Goal: Task Accomplishment & Management: Manage account settings

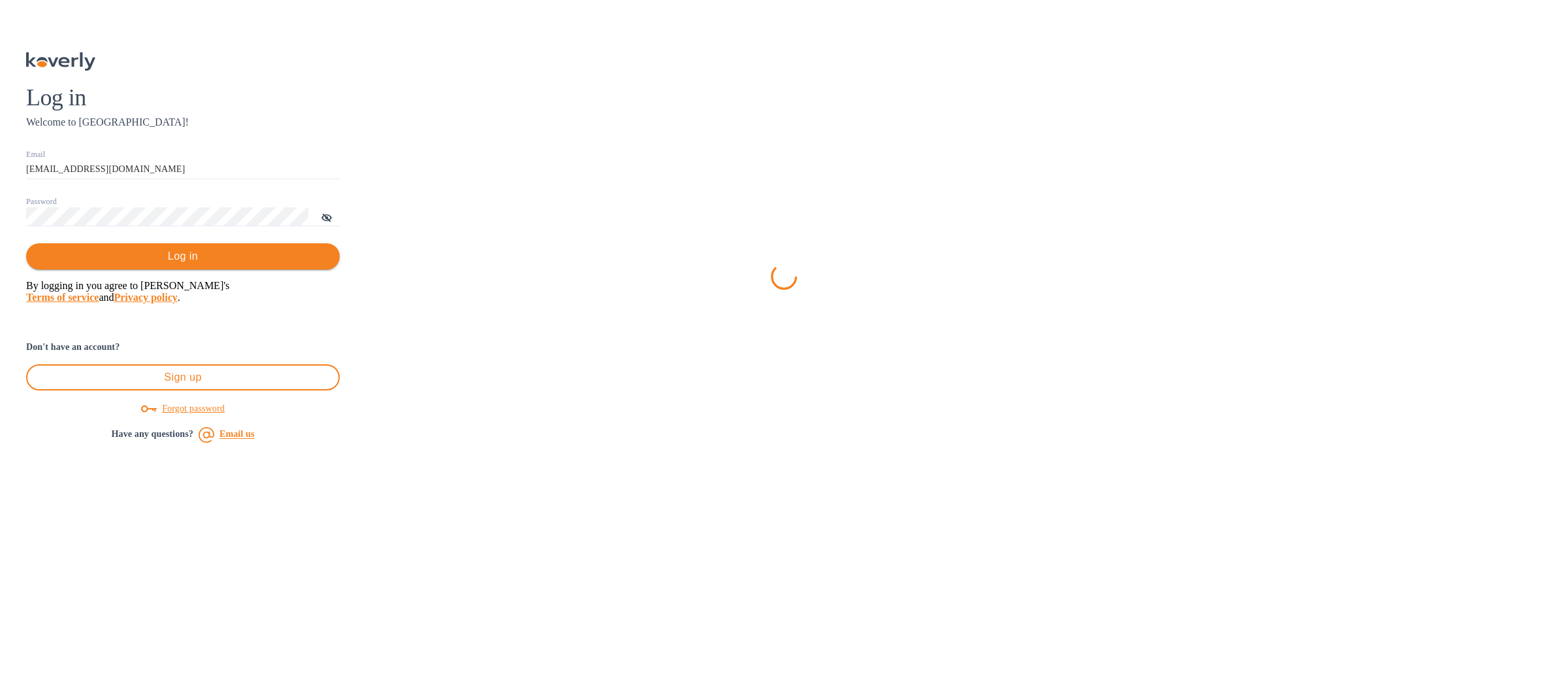
click at [329, 264] on span "Log in" at bounding box center [183, 257] width 293 height 16
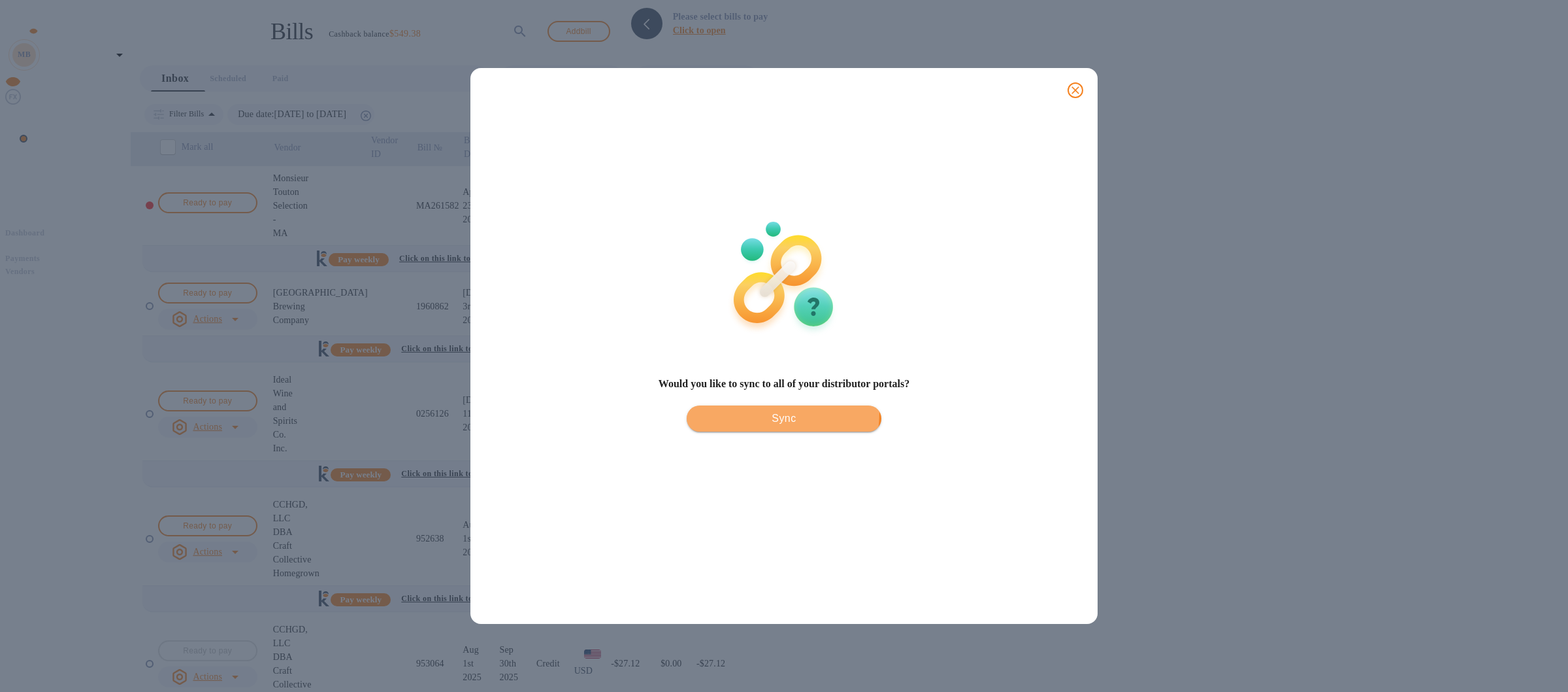
click at [736, 427] on span "Sync" at bounding box center [784, 419] width 173 height 16
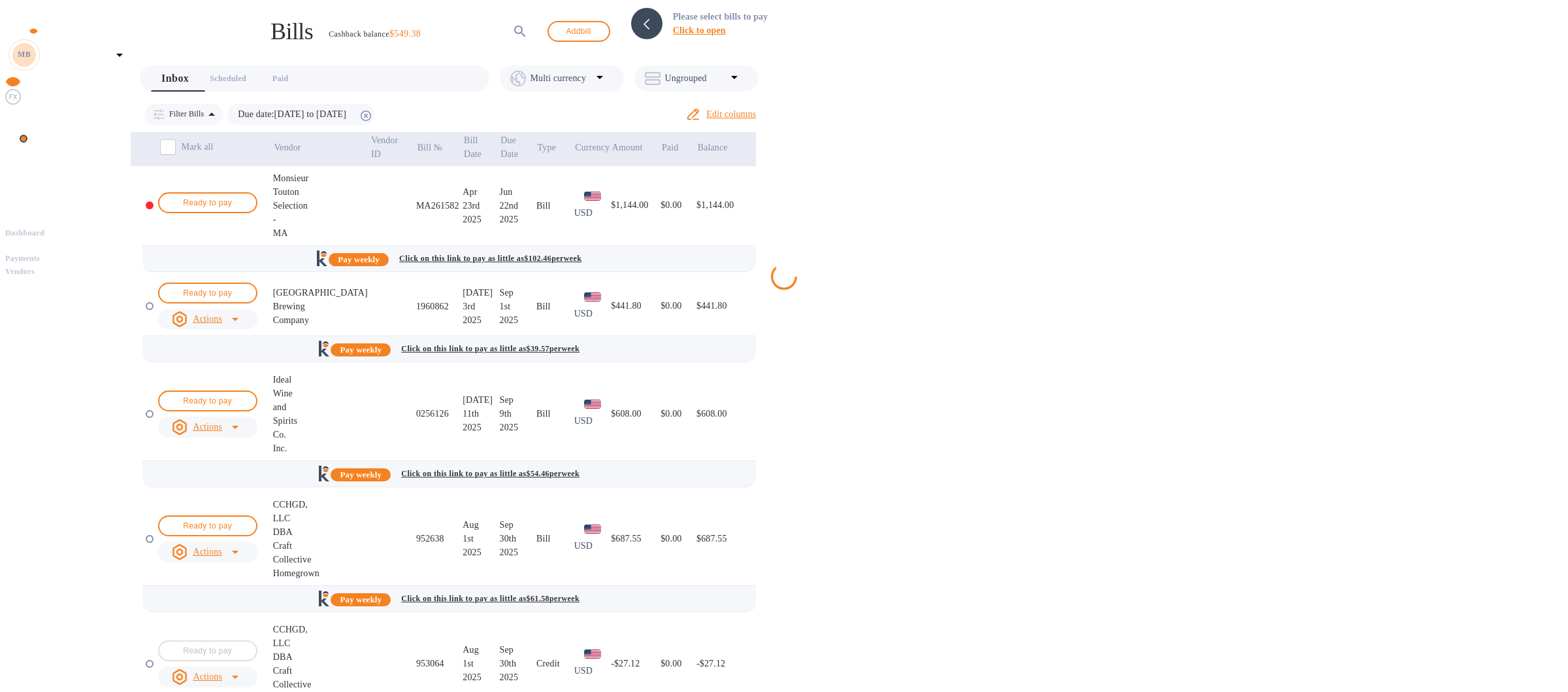
scroll to position [234, 0]
click at [35, 266] on b "Vendors" at bounding box center [20, 270] width 30 height 9
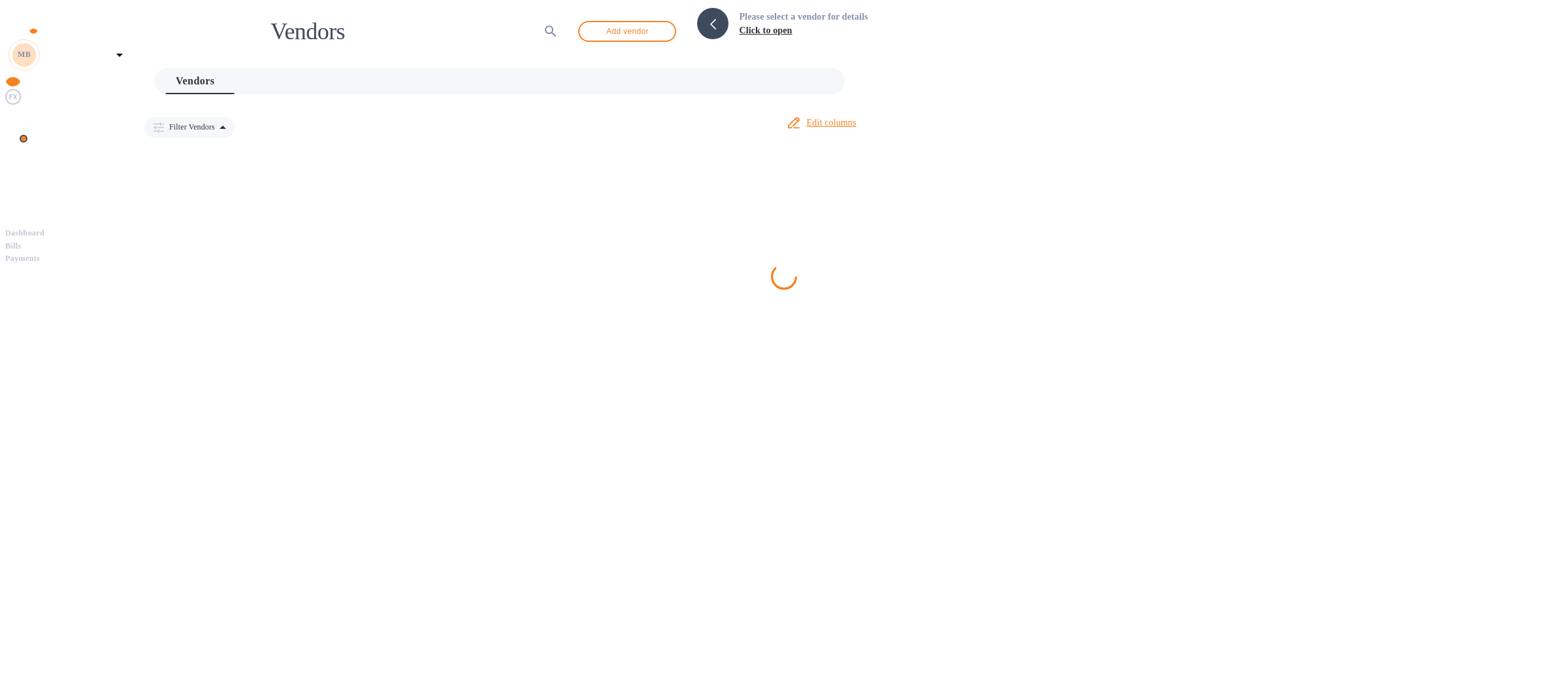
scroll to position [2198, 0]
click at [337, 606] on div at bounding box center [784, 346] width 1568 height 692
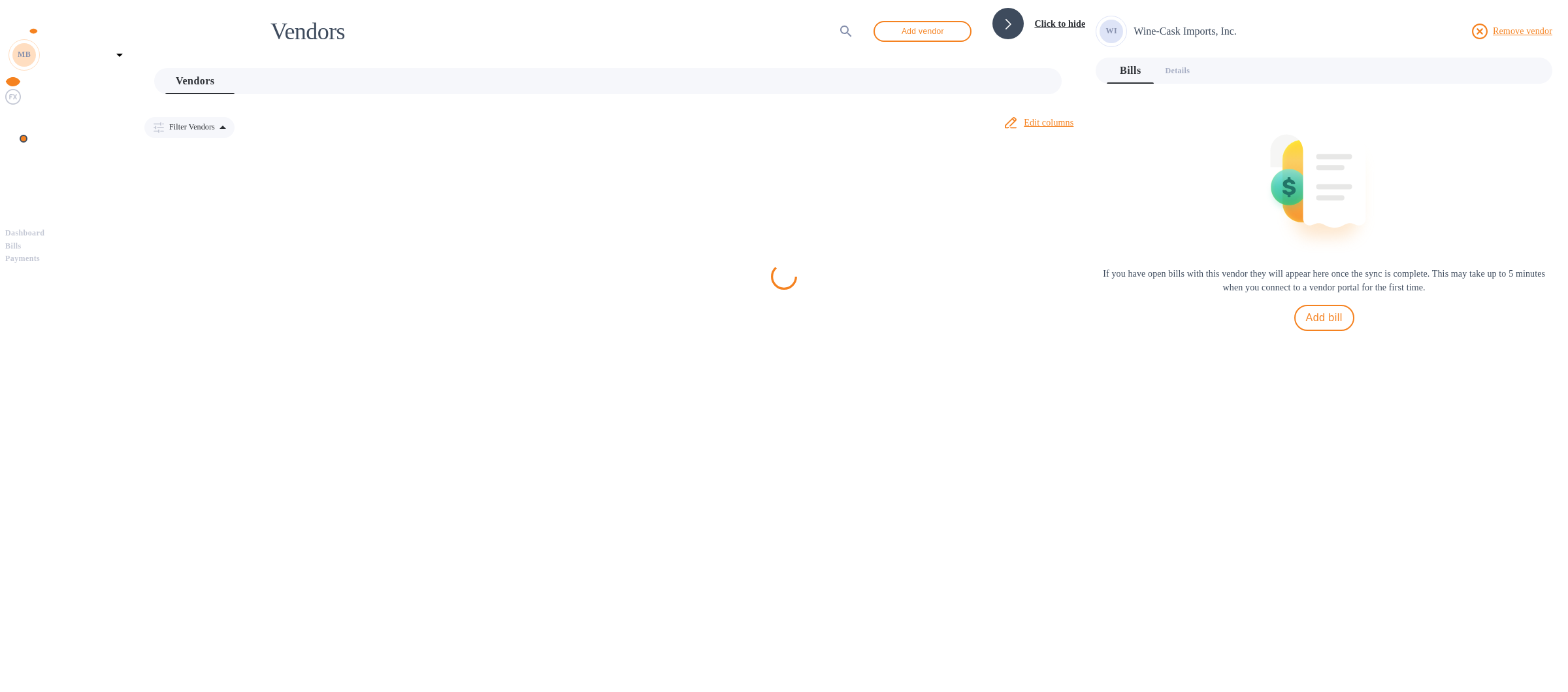
scroll to position [2249, 0]
click at [76, 240] on span "Bills" at bounding box center [68, 246] width 125 height 13
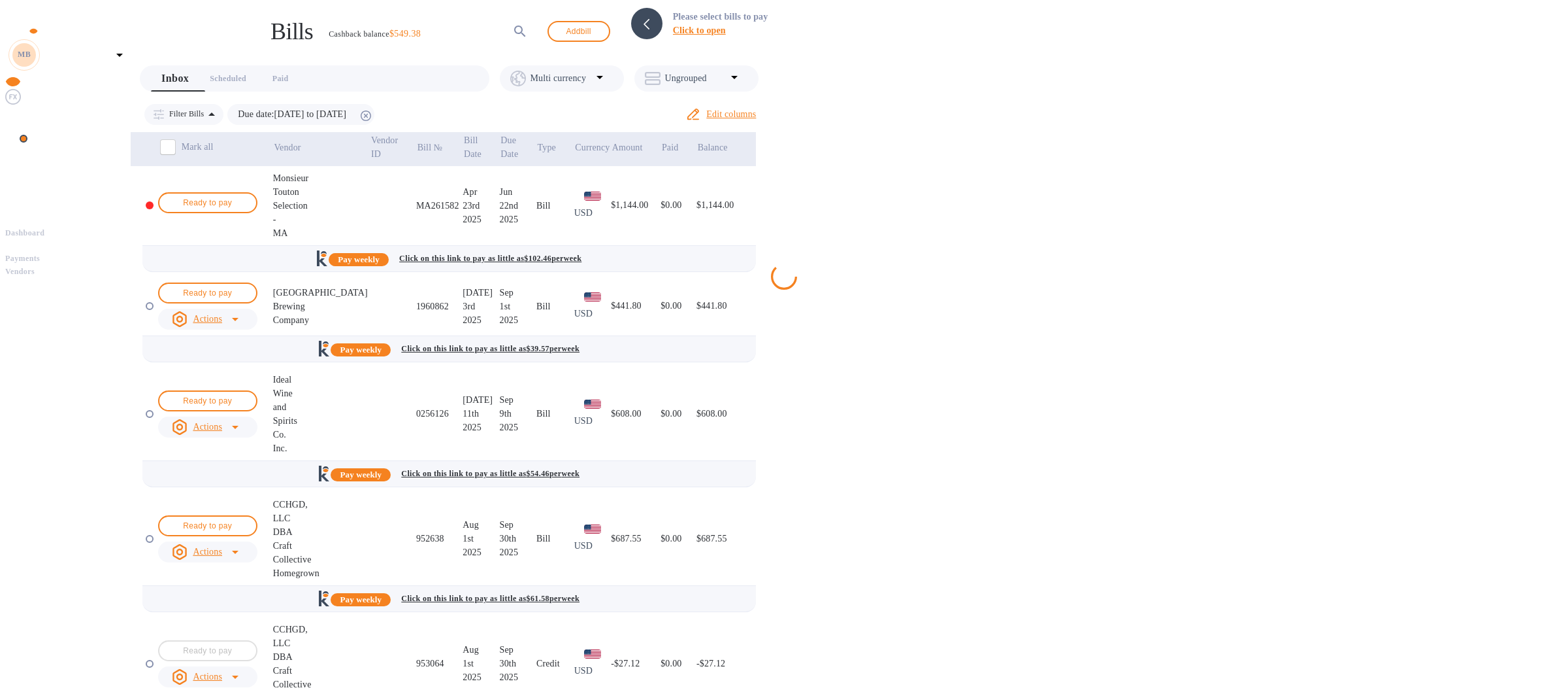
click at [17, 193] on img at bounding box center [13, 185] width 16 height 16
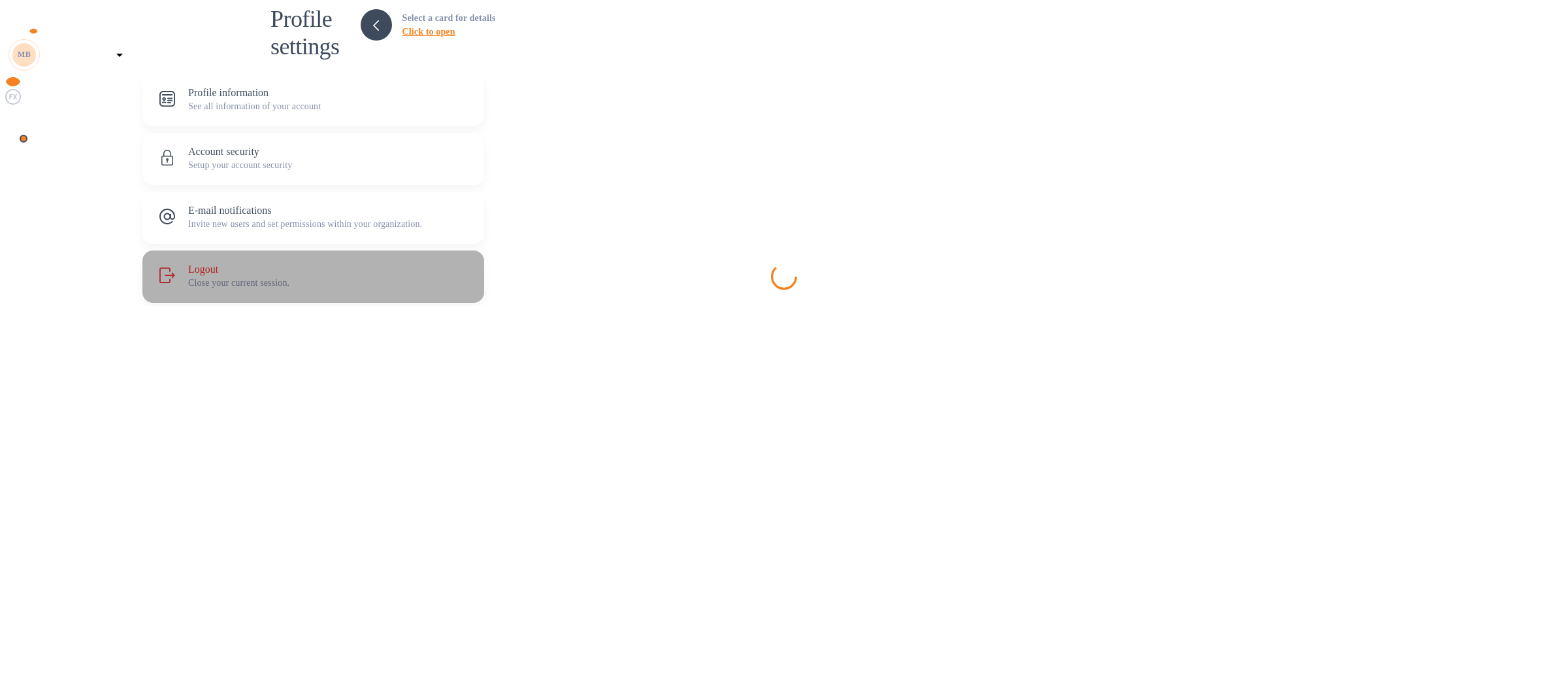
click at [403, 266] on div "Logout Close your current session." at bounding box center [330, 276] width 285 height 26
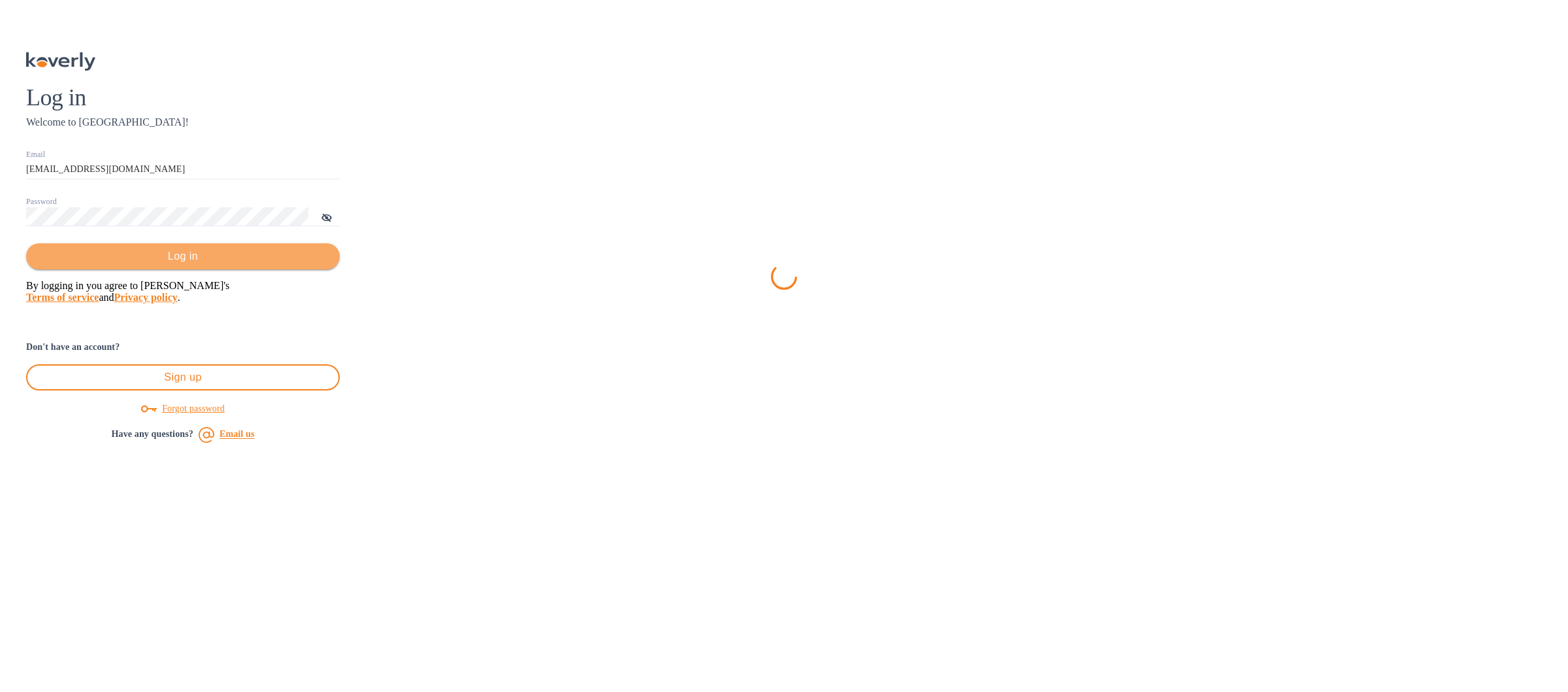
click at [329, 264] on span "Log in" at bounding box center [183, 257] width 293 height 16
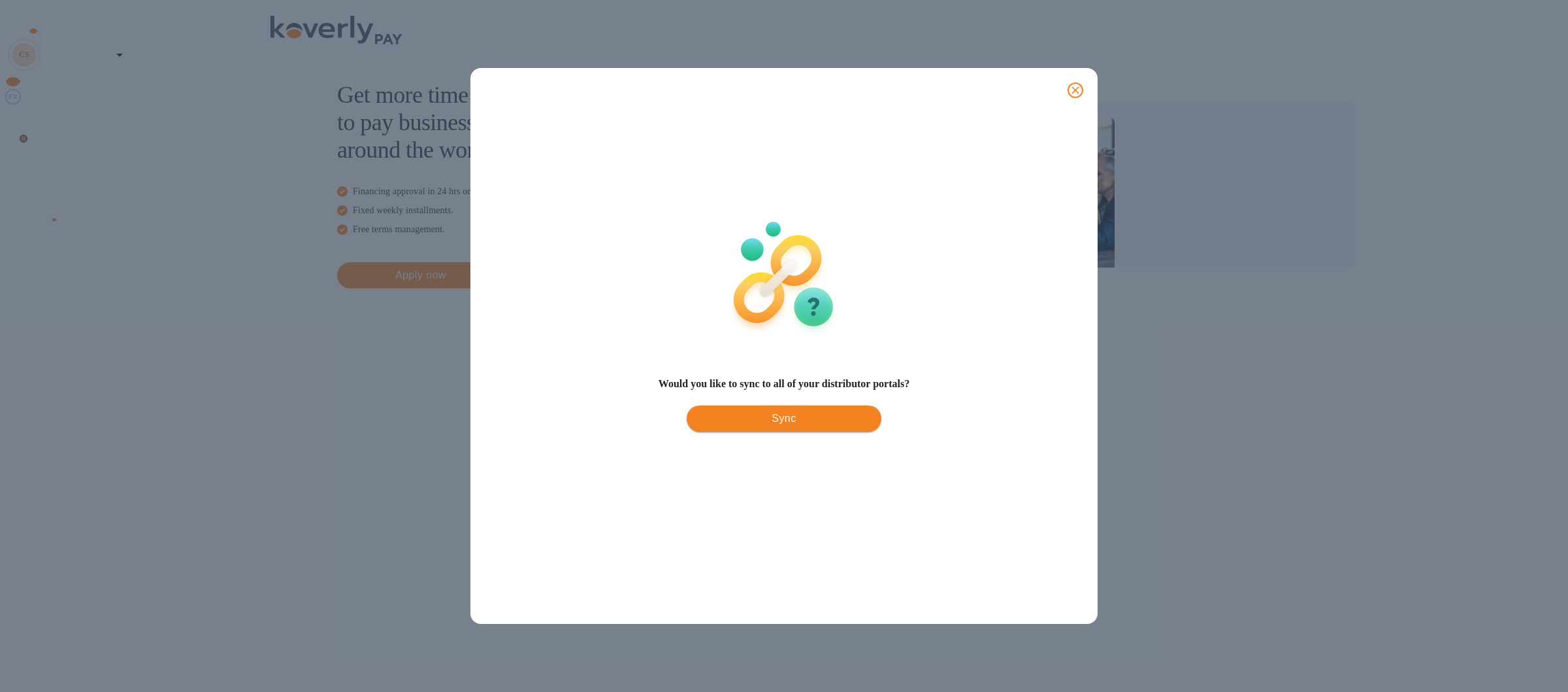
click at [738, 427] on span "Sync" at bounding box center [784, 419] width 173 height 16
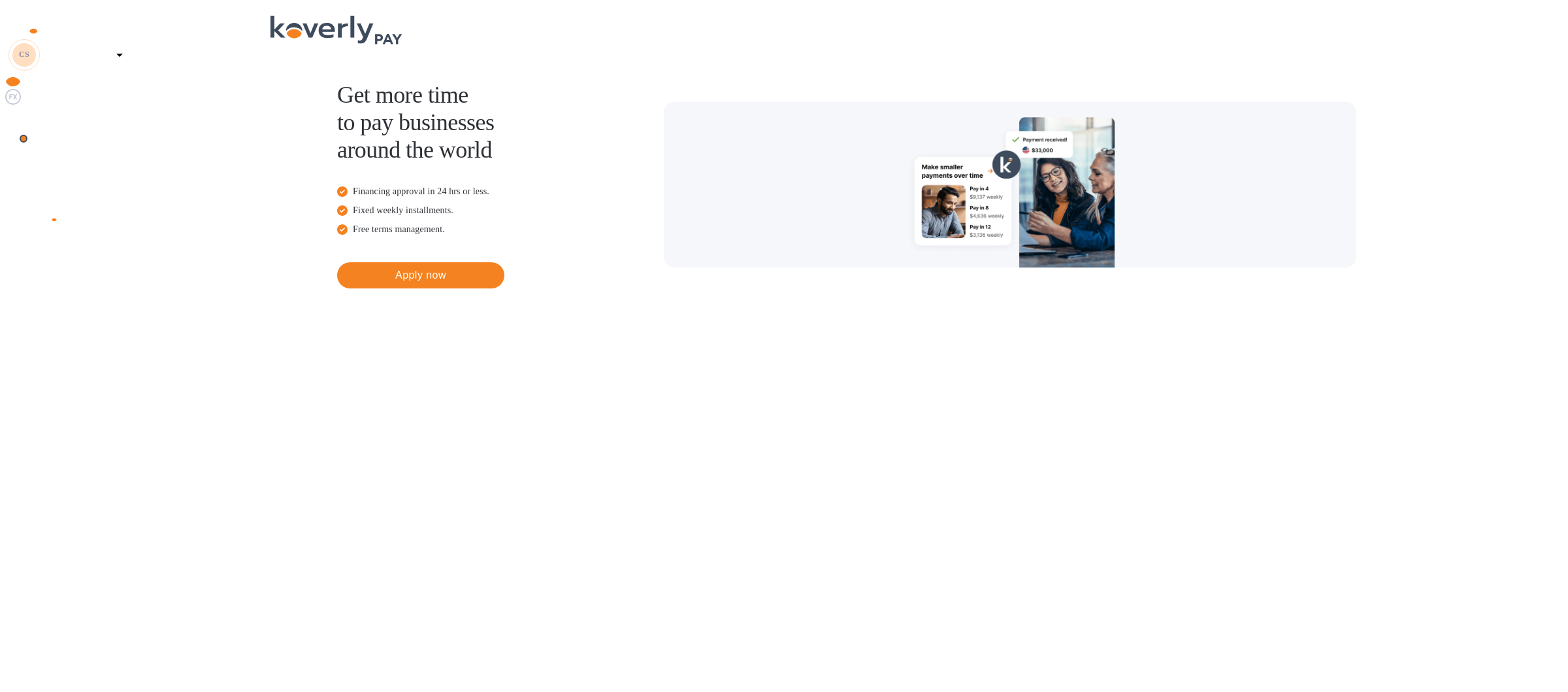
click at [123, 54] on icon at bounding box center [119, 55] width 7 height 3
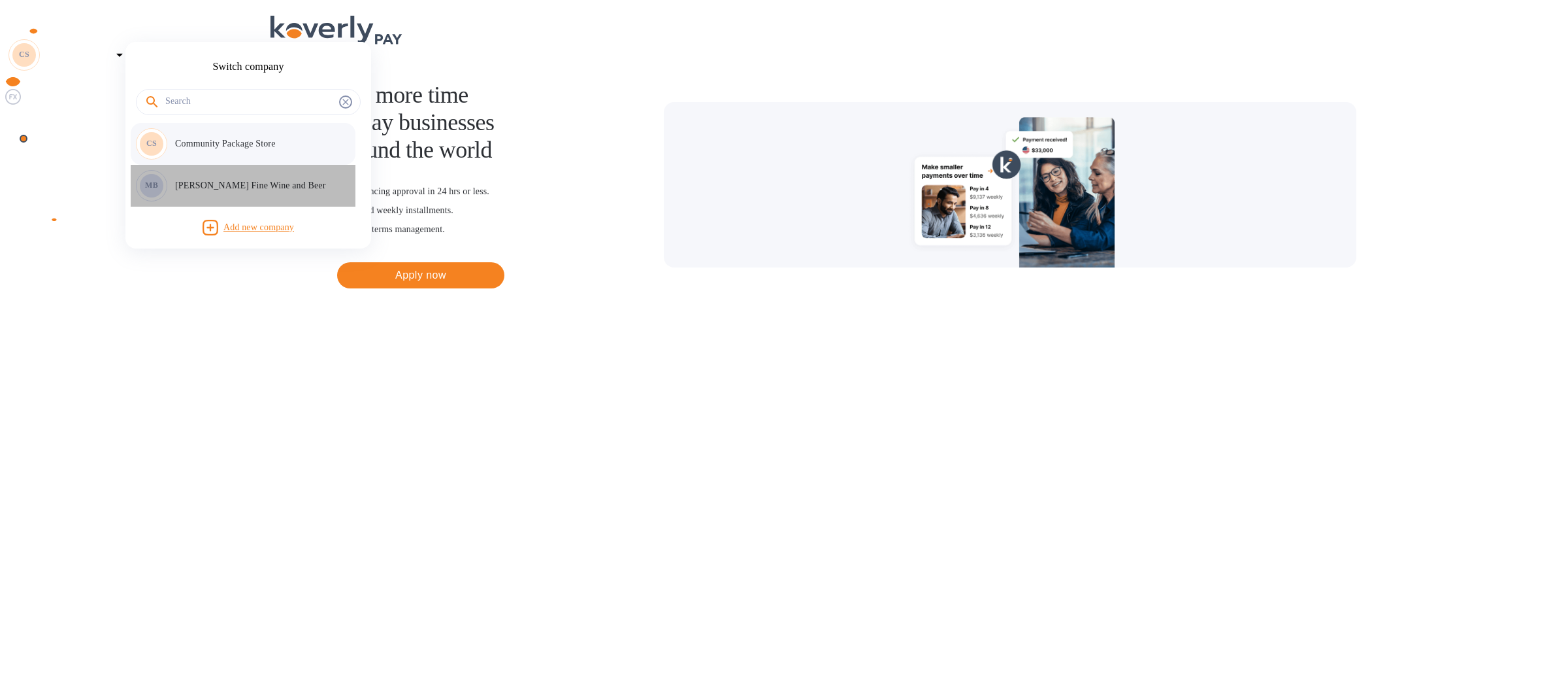
click at [205, 182] on p "[PERSON_NAME] Fine Wine and Beer" at bounding box center [257, 186] width 165 height 14
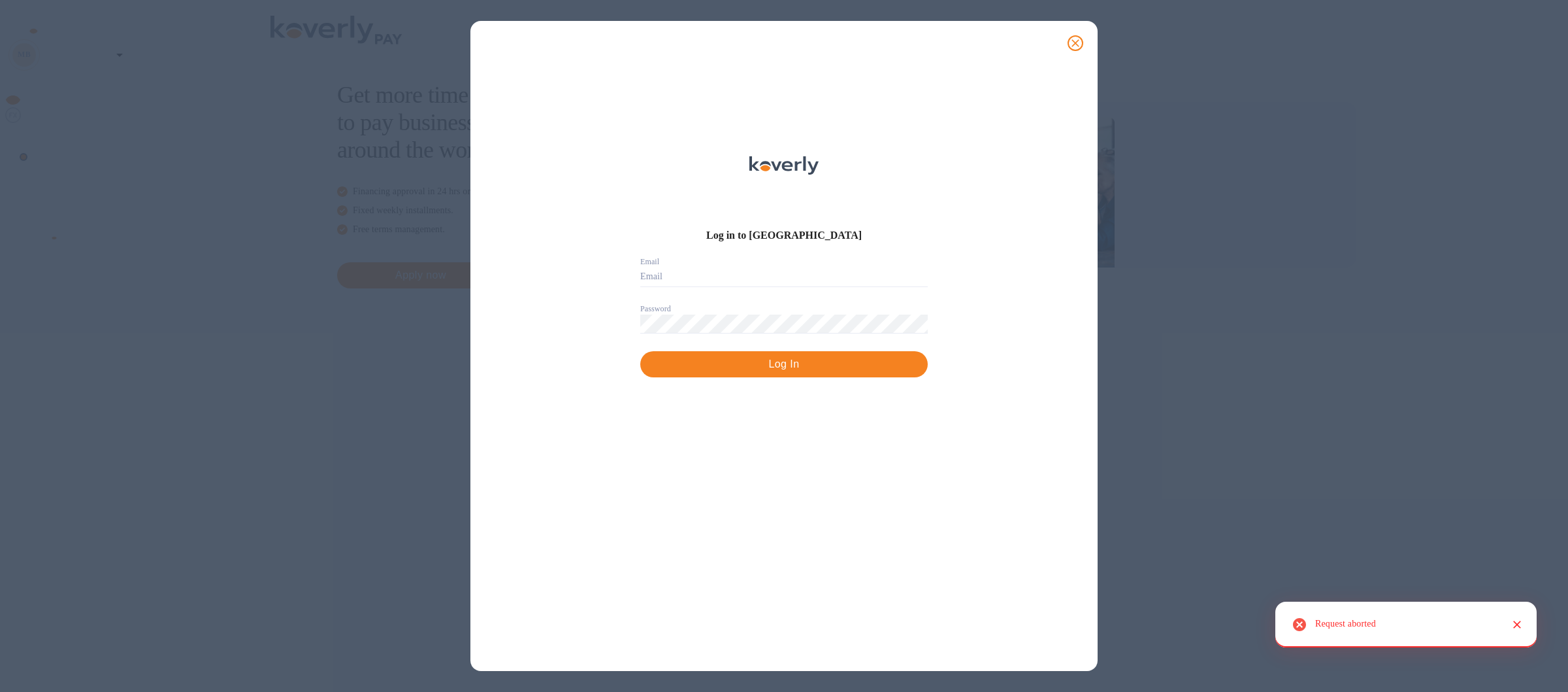
type input "[EMAIL_ADDRESS][DOMAIN_NAME]"
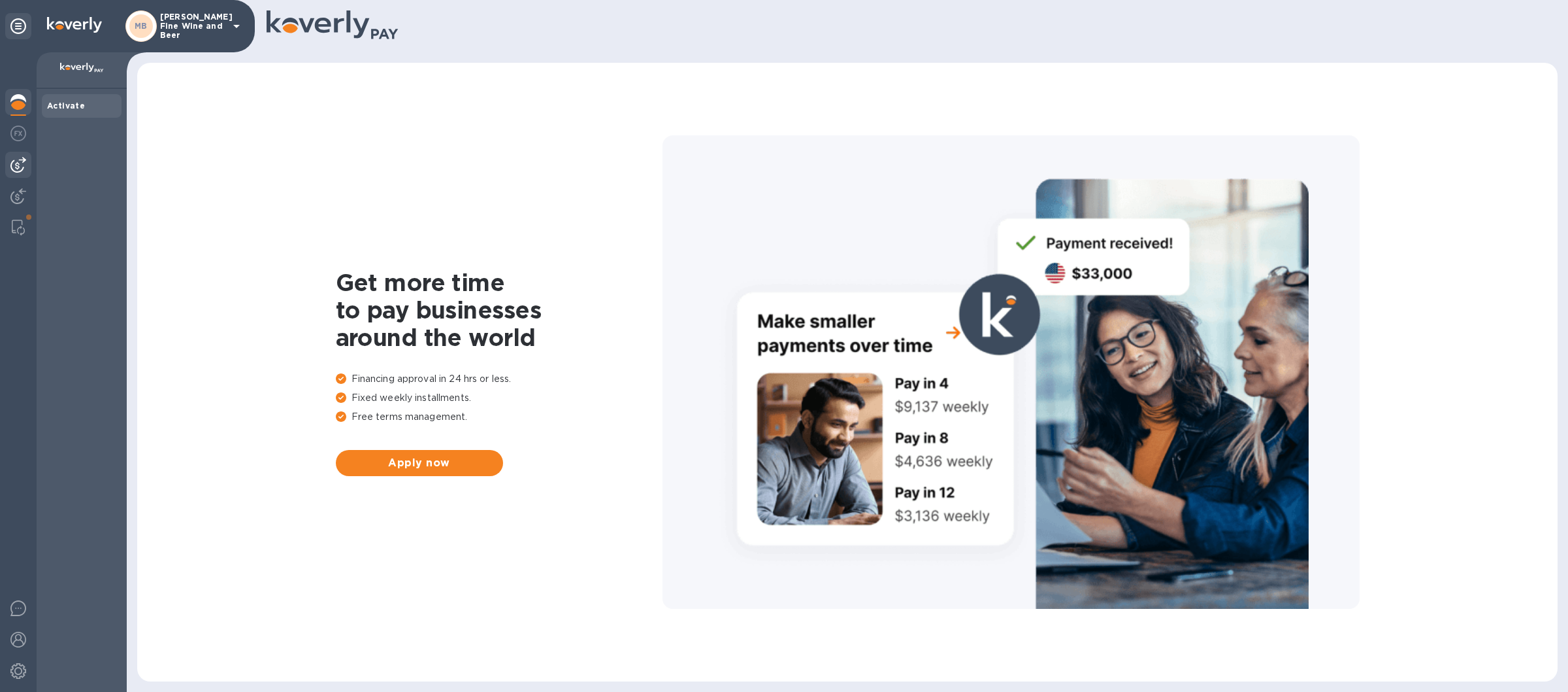
click at [20, 159] on img at bounding box center [19, 165] width 16 height 16
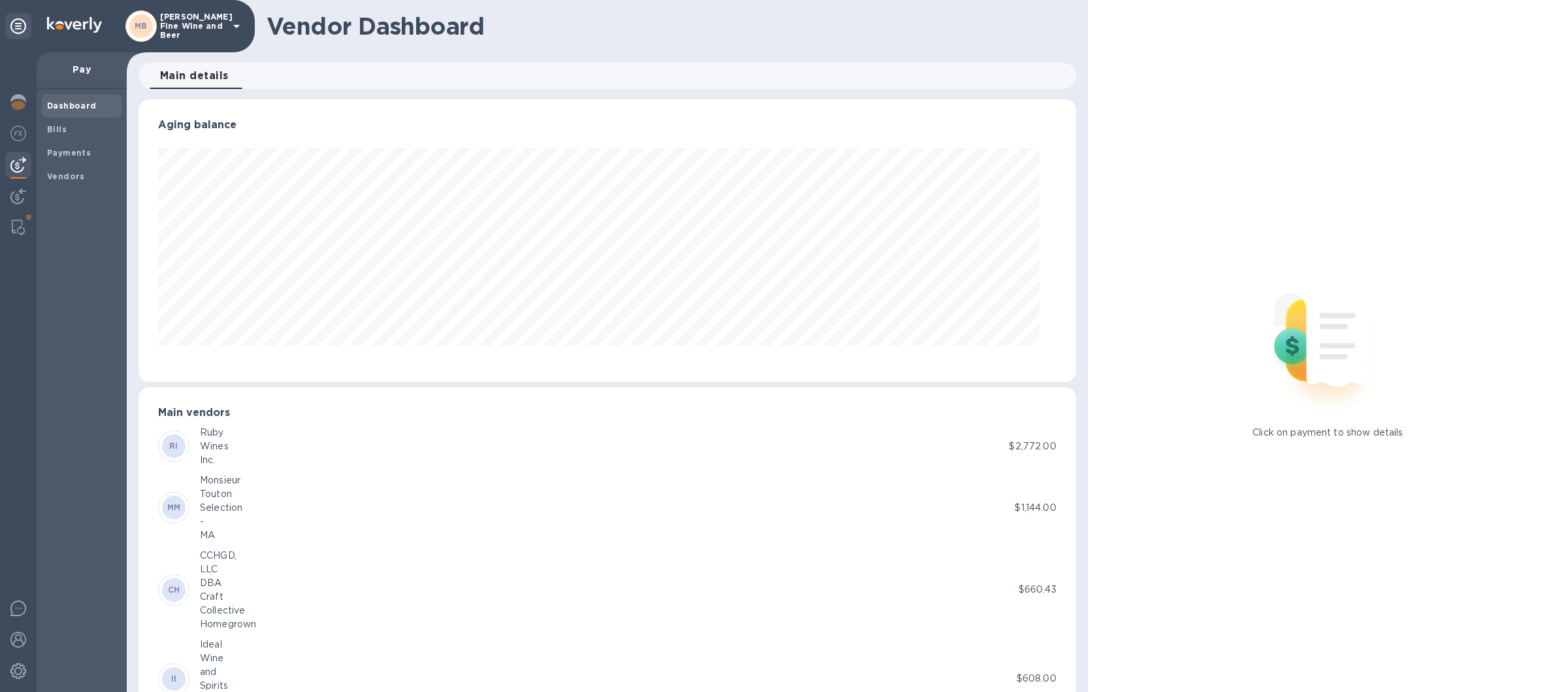
scroll to position [282, 920]
click at [64, 125] on b "Bills" at bounding box center [57, 129] width 20 height 10
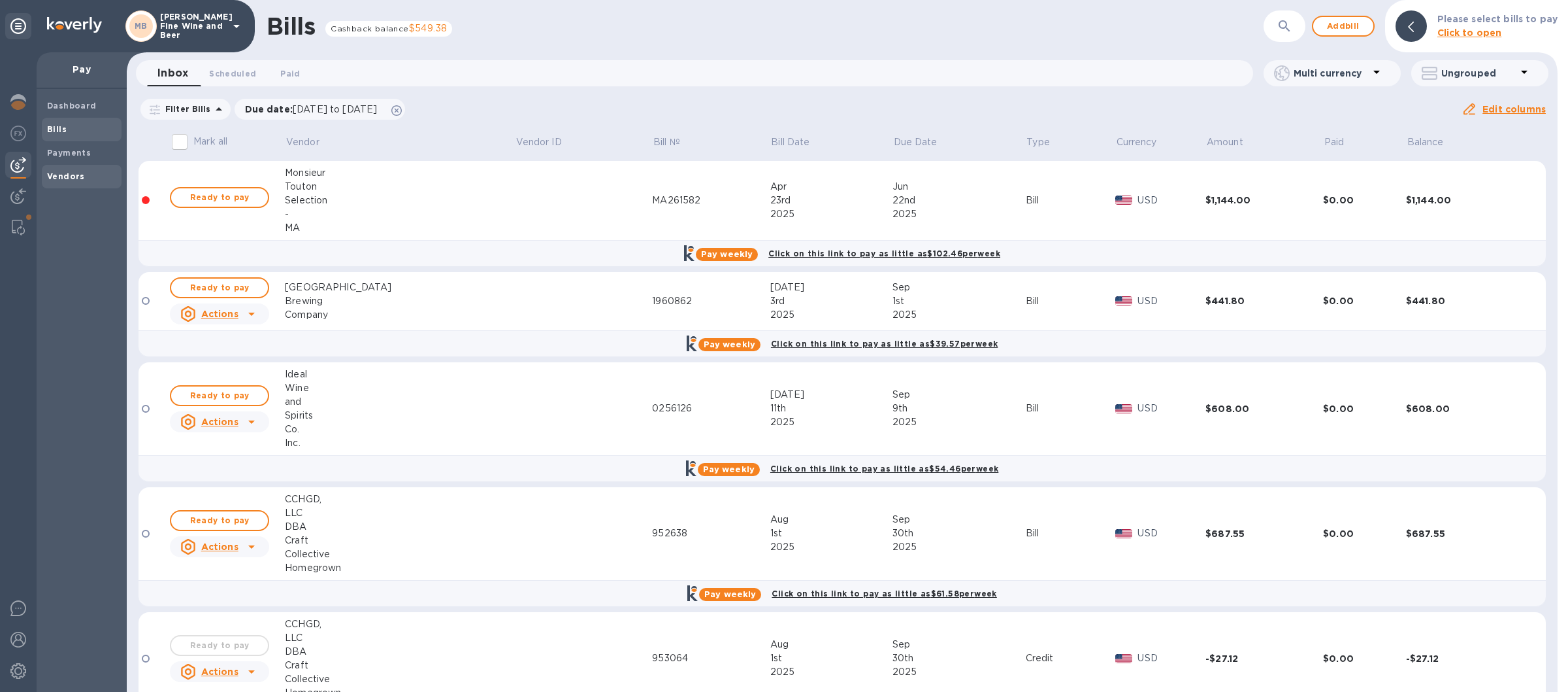
click at [65, 174] on b "Vendors" at bounding box center [66, 176] width 38 height 10
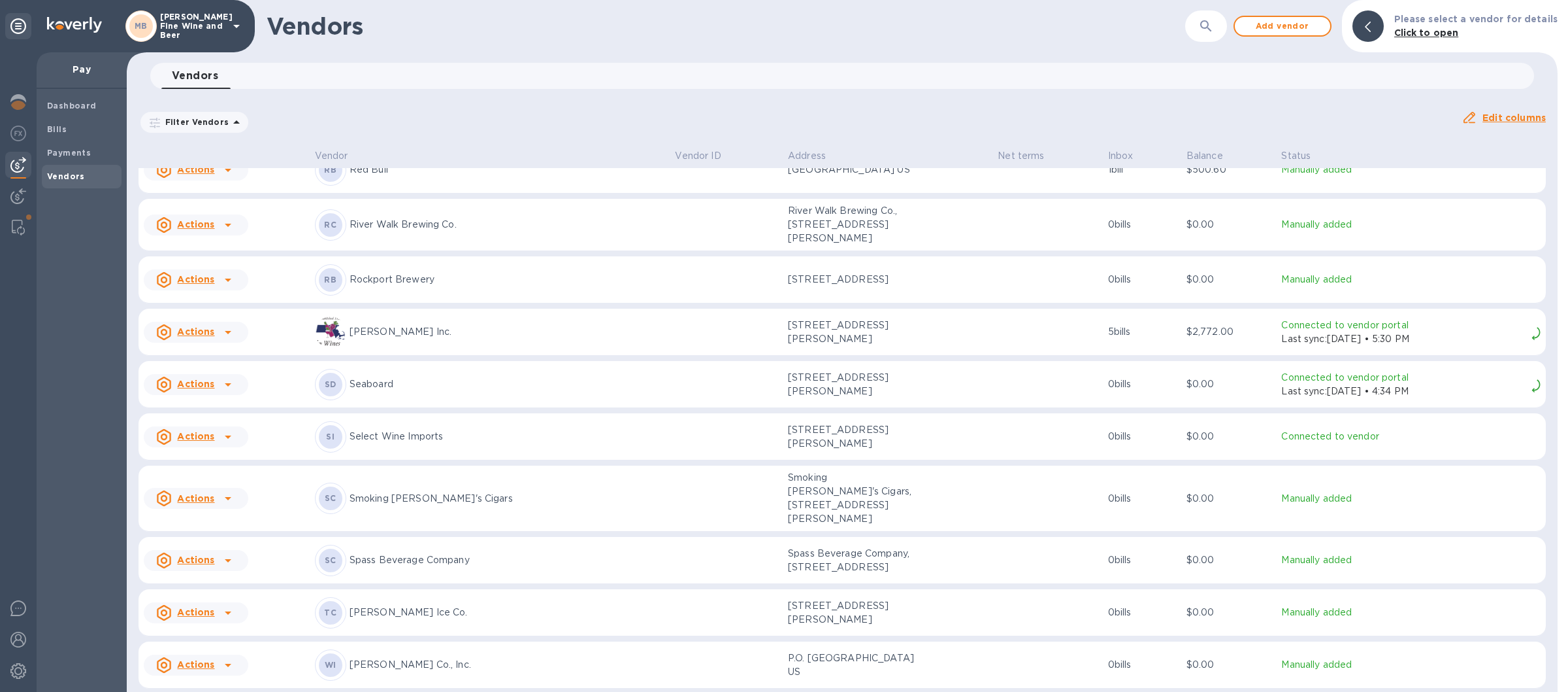
scroll to position [2045, 0]
click at [413, 280] on p "Rockport Brewery" at bounding box center [508, 280] width 316 height 14
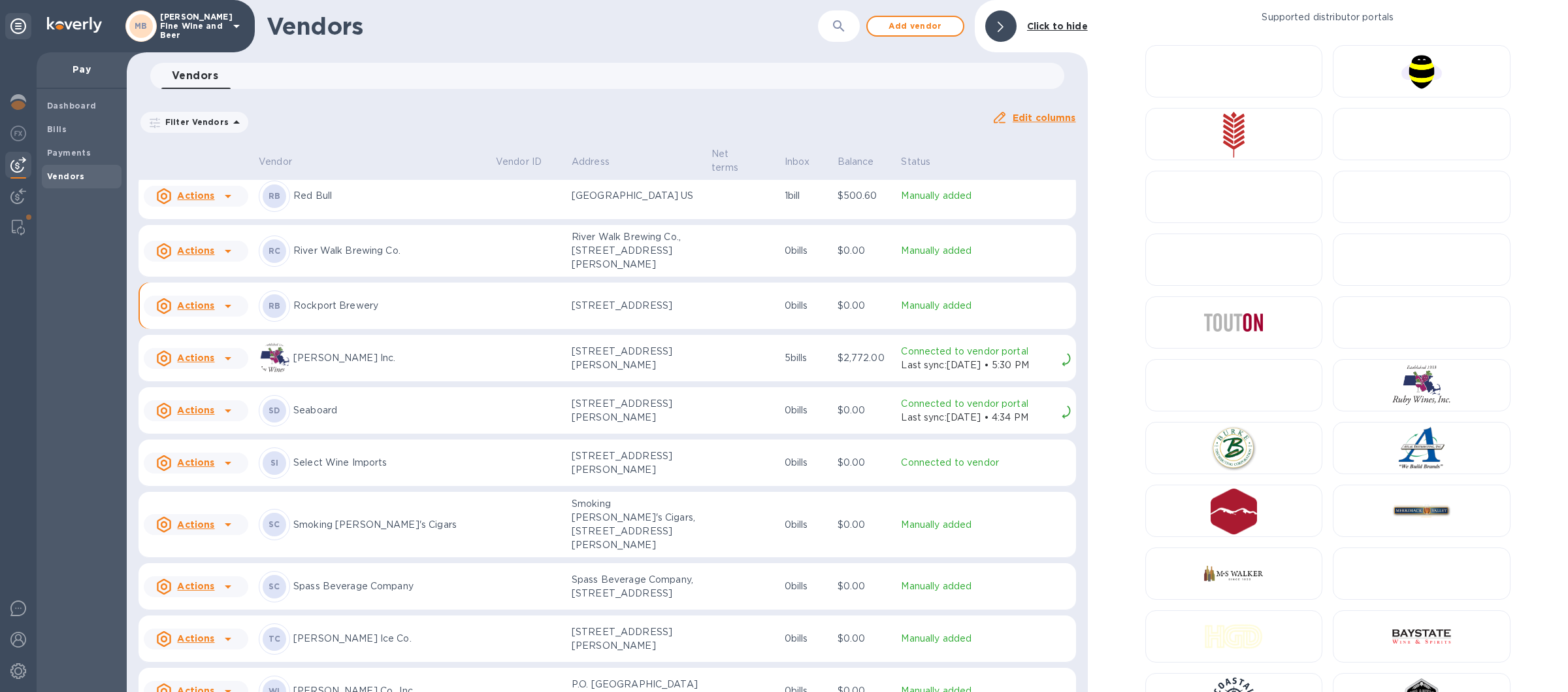
scroll to position [2076, 0]
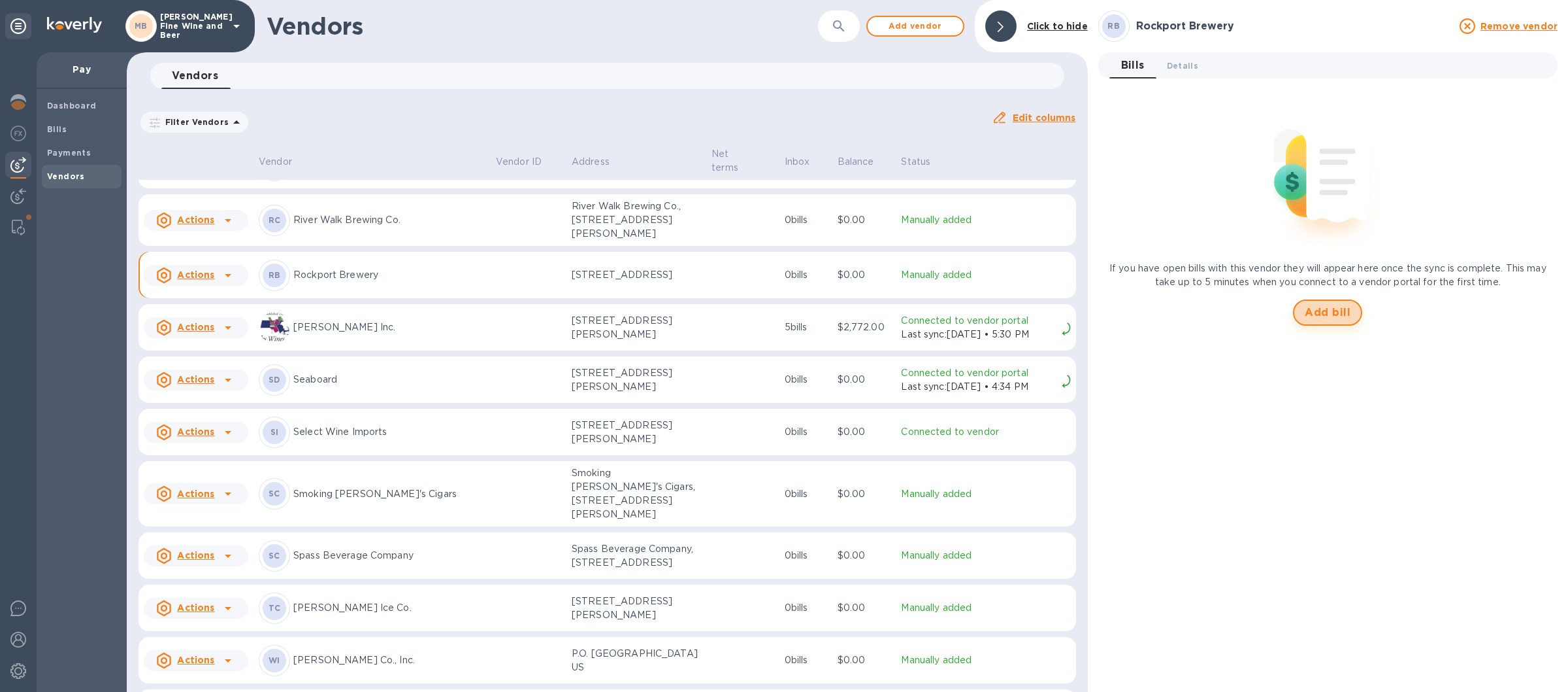
click at [1325, 310] on span "Add bill" at bounding box center [1328, 312] width 46 height 16
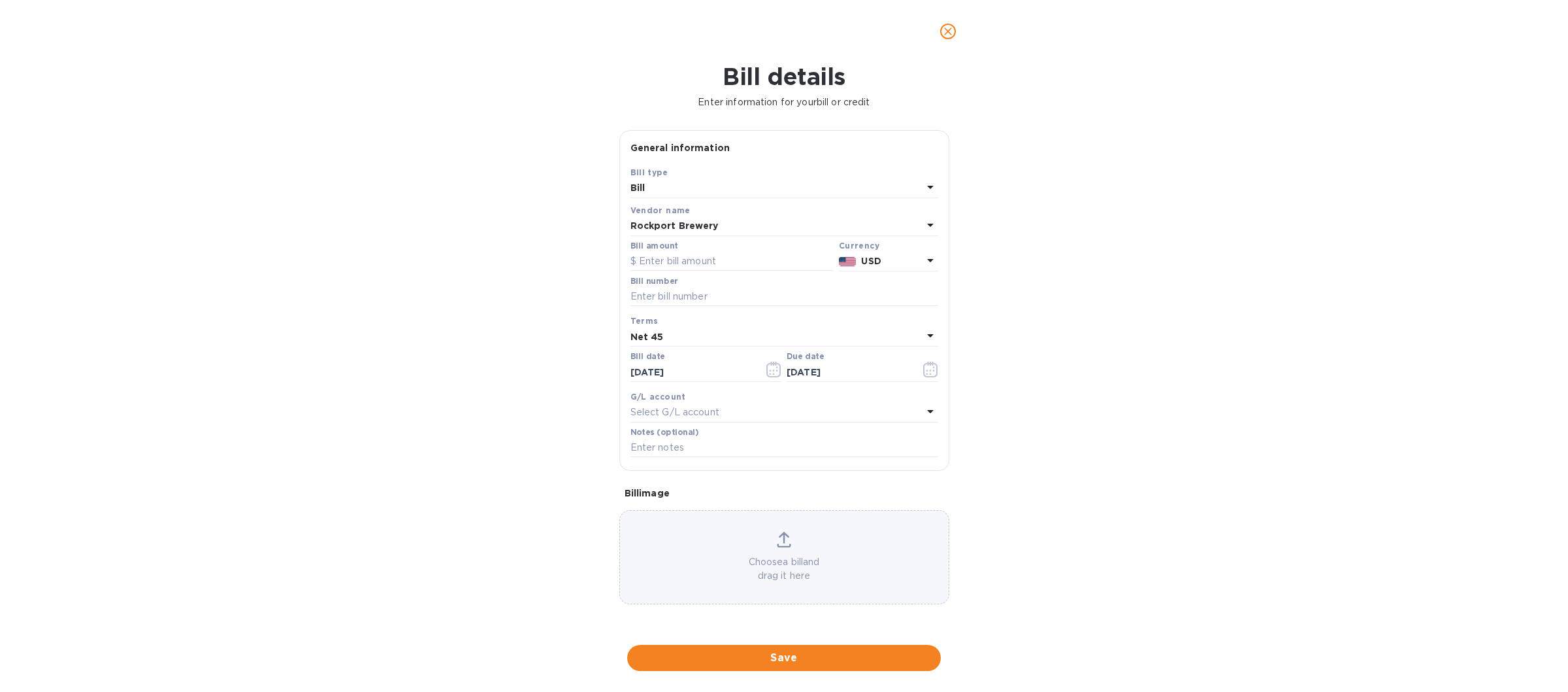
type input "[DATE]"
click at [669, 253] on input "text" at bounding box center [732, 261] width 203 height 20
type input "135.40"
drag, startPoint x: 659, startPoint y: 303, endPoint x: 807, endPoint y: 318, distance: 148.8
click at [661, 305] on input "text" at bounding box center [785, 297] width 308 height 20
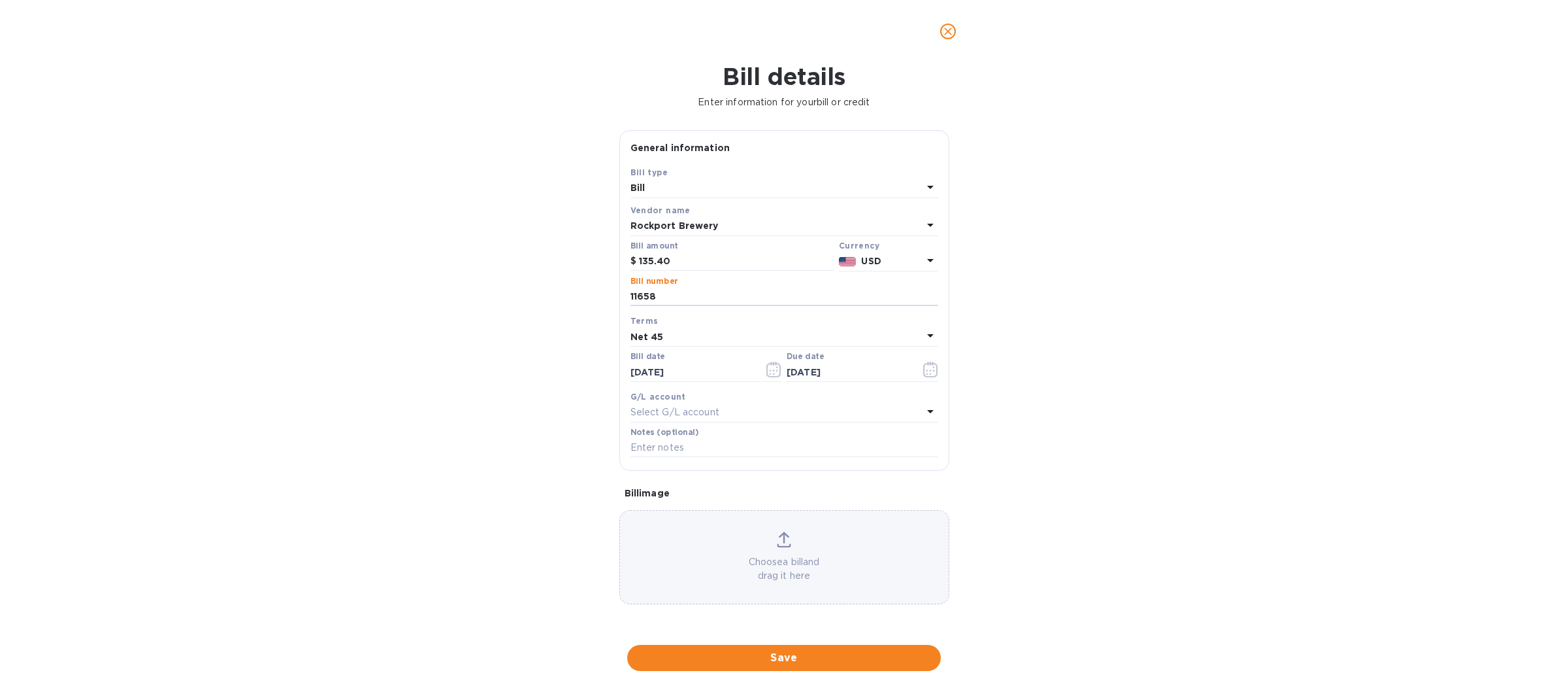
type input "11658"
click at [919, 329] on div "Net 45" at bounding box center [777, 336] width 292 height 18
click at [671, 412] on p "Net 30" at bounding box center [779, 412] width 276 height 14
type input "[DATE]"
click at [770, 375] on icon "button" at bounding box center [773, 370] width 15 height 16
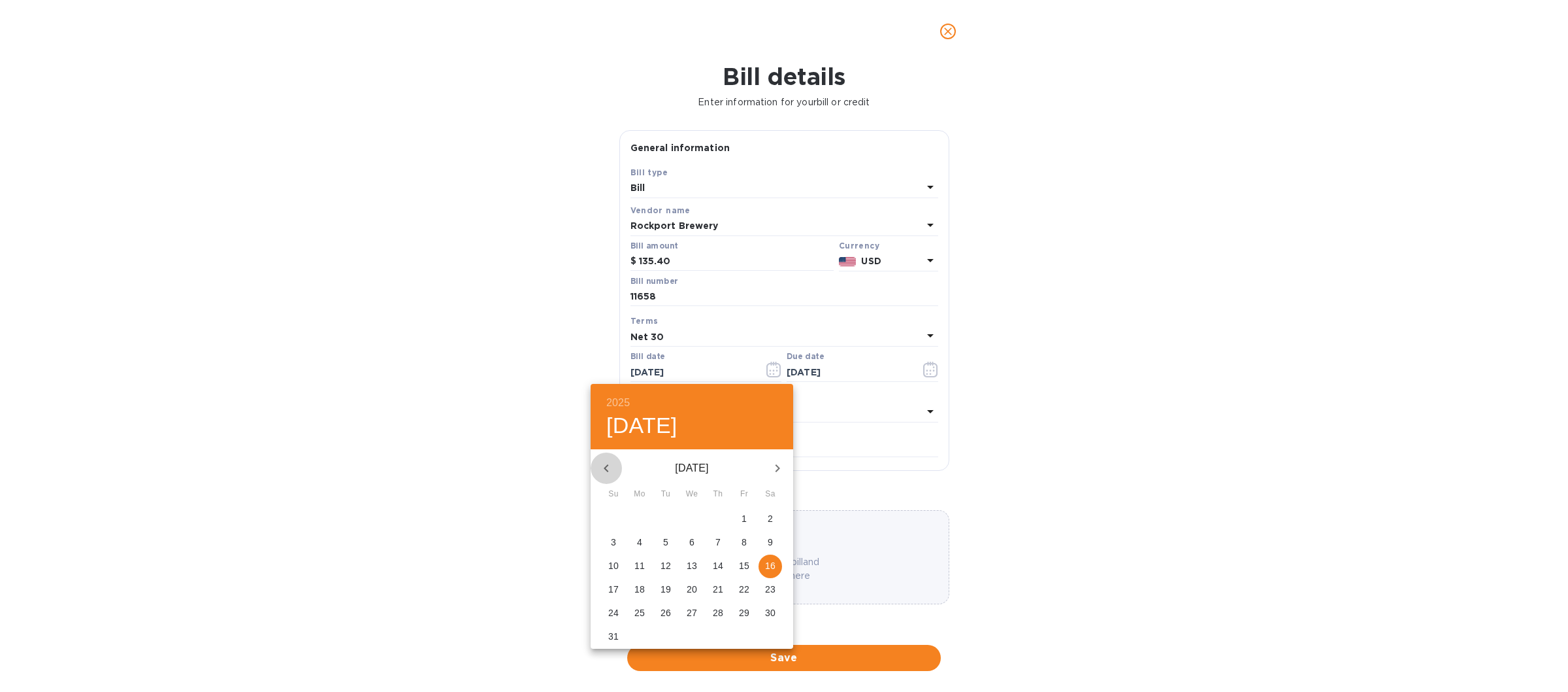
click at [609, 466] on icon "button" at bounding box center [606, 468] width 16 height 16
click at [718, 562] on p "17" at bounding box center [717, 565] width 11 height 13
type input "[DATE]"
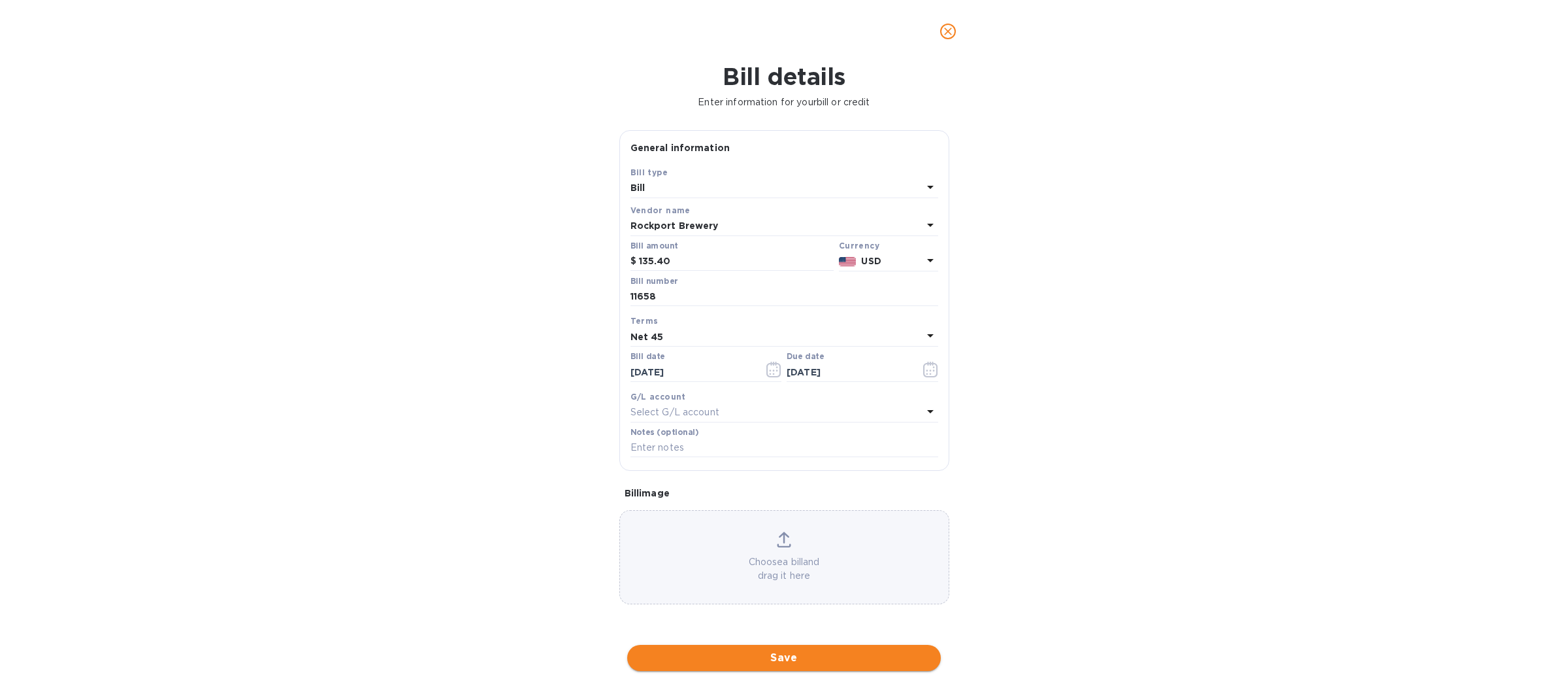
click at [750, 651] on span "Save" at bounding box center [784, 658] width 293 height 16
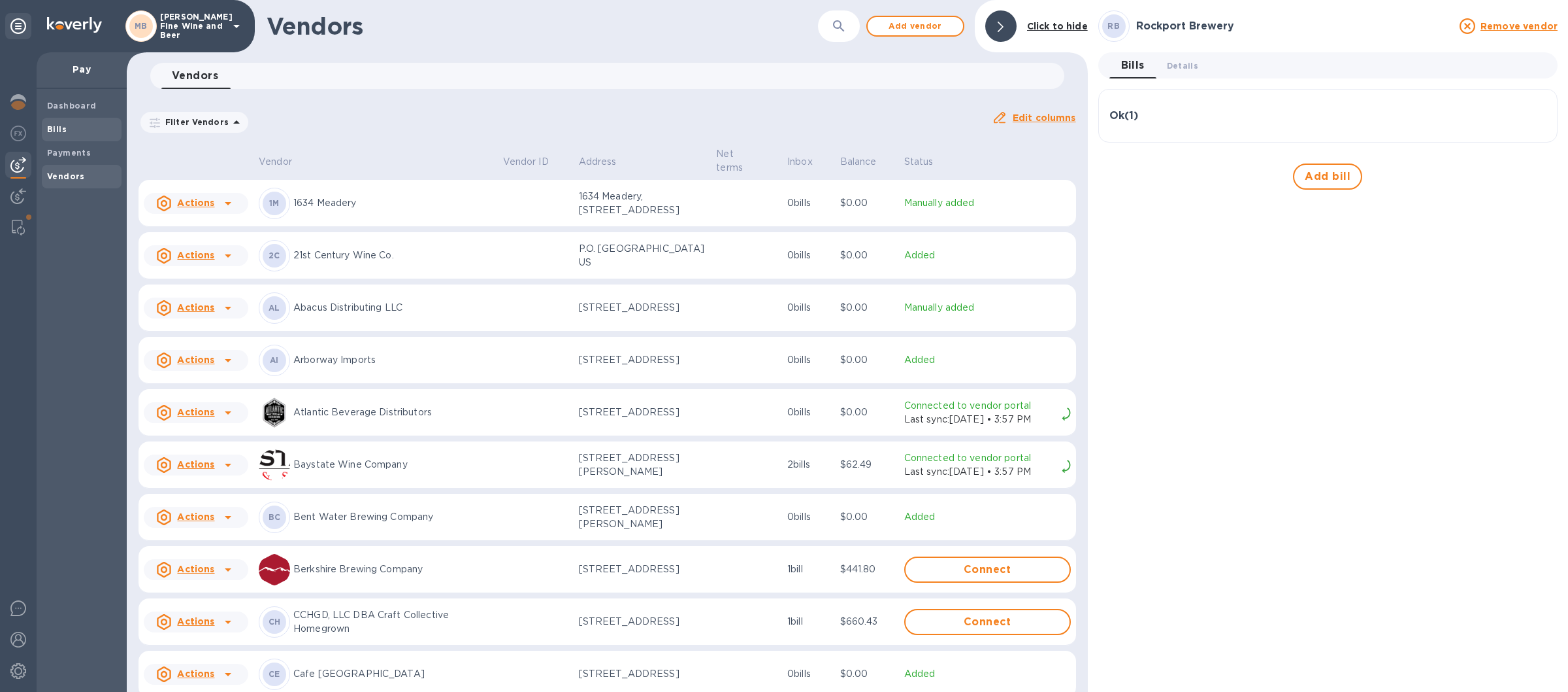
click at [65, 134] on span "Bills" at bounding box center [57, 129] width 20 height 13
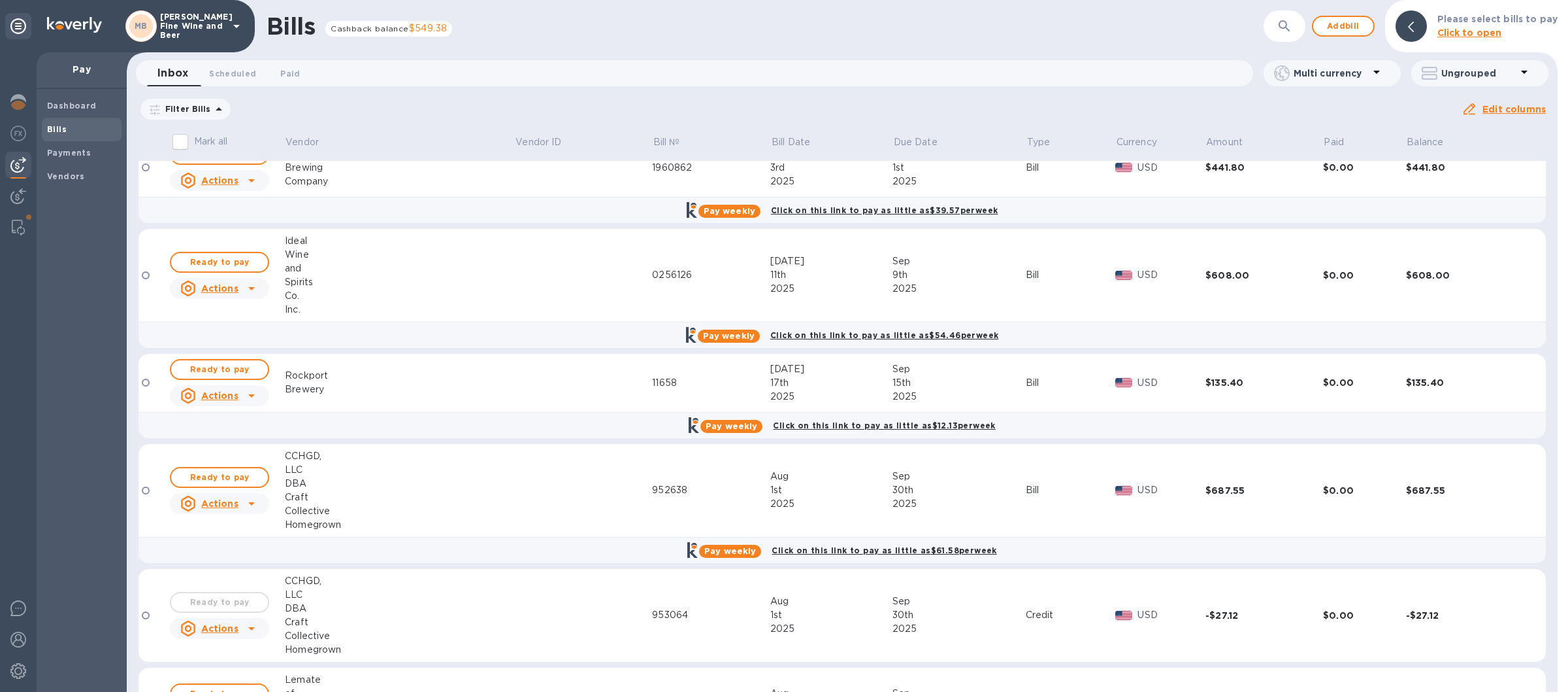
scroll to position [230, 0]
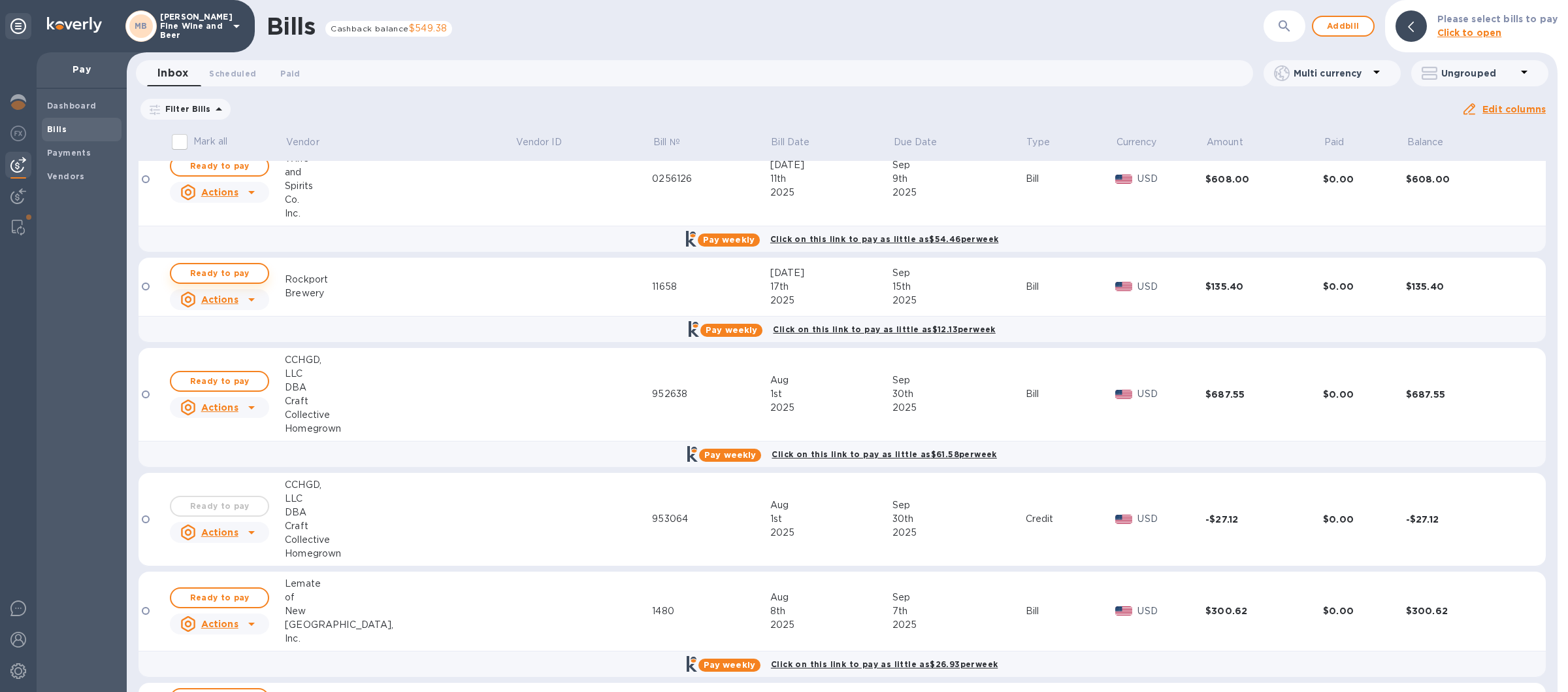
click at [222, 272] on span "Ready to pay" at bounding box center [220, 273] width 76 height 16
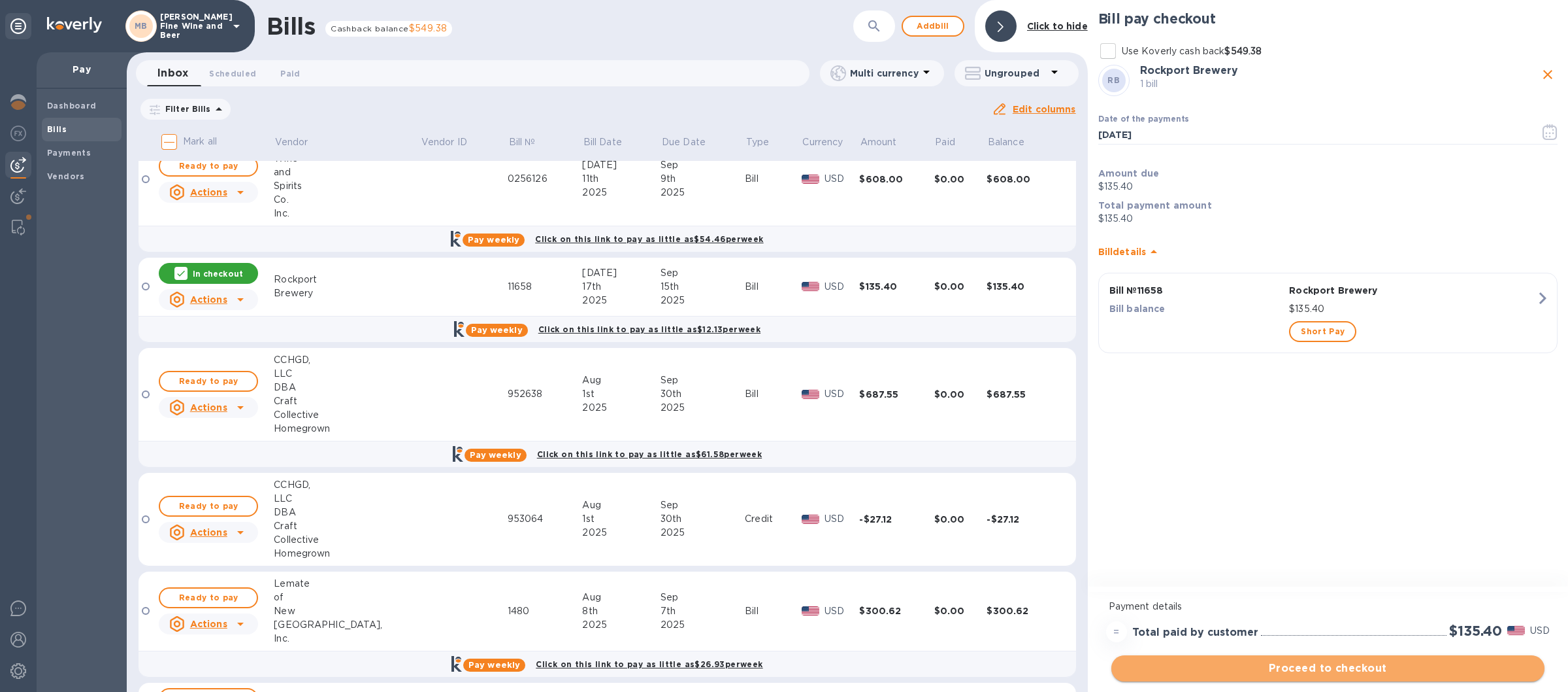
click at [1272, 665] on span "Proceed to checkout" at bounding box center [1328, 668] width 412 height 16
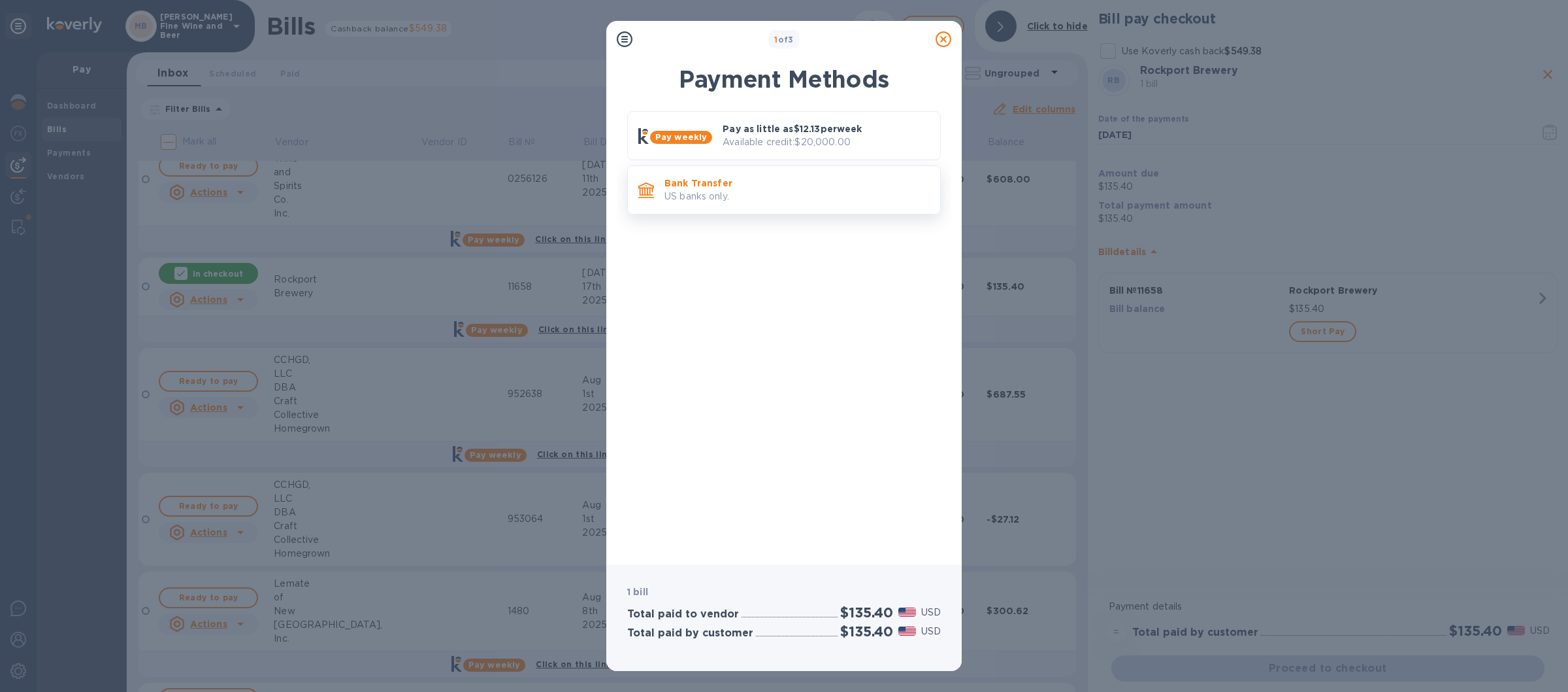
click at [821, 192] on p "US banks only." at bounding box center [797, 197] width 265 height 14
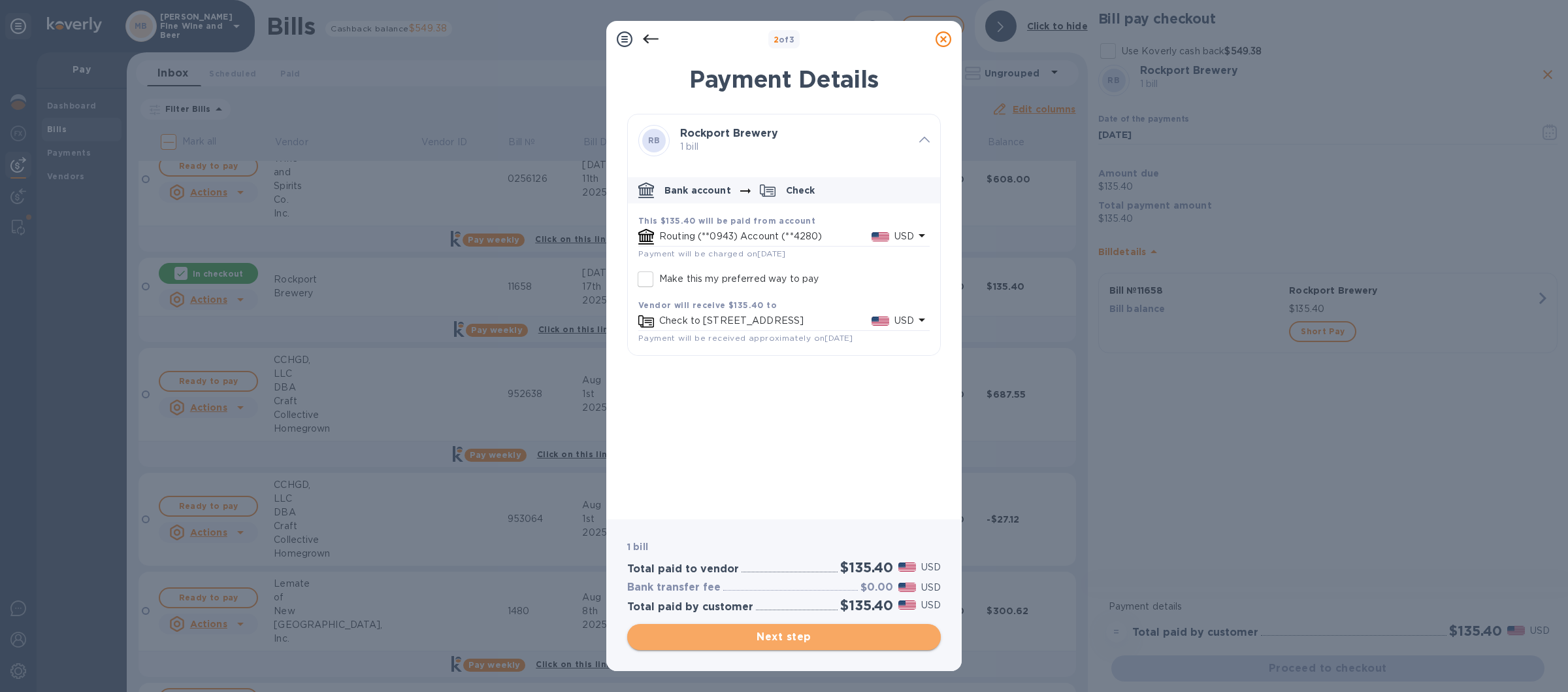
click at [787, 634] on span "Next step" at bounding box center [784, 637] width 293 height 16
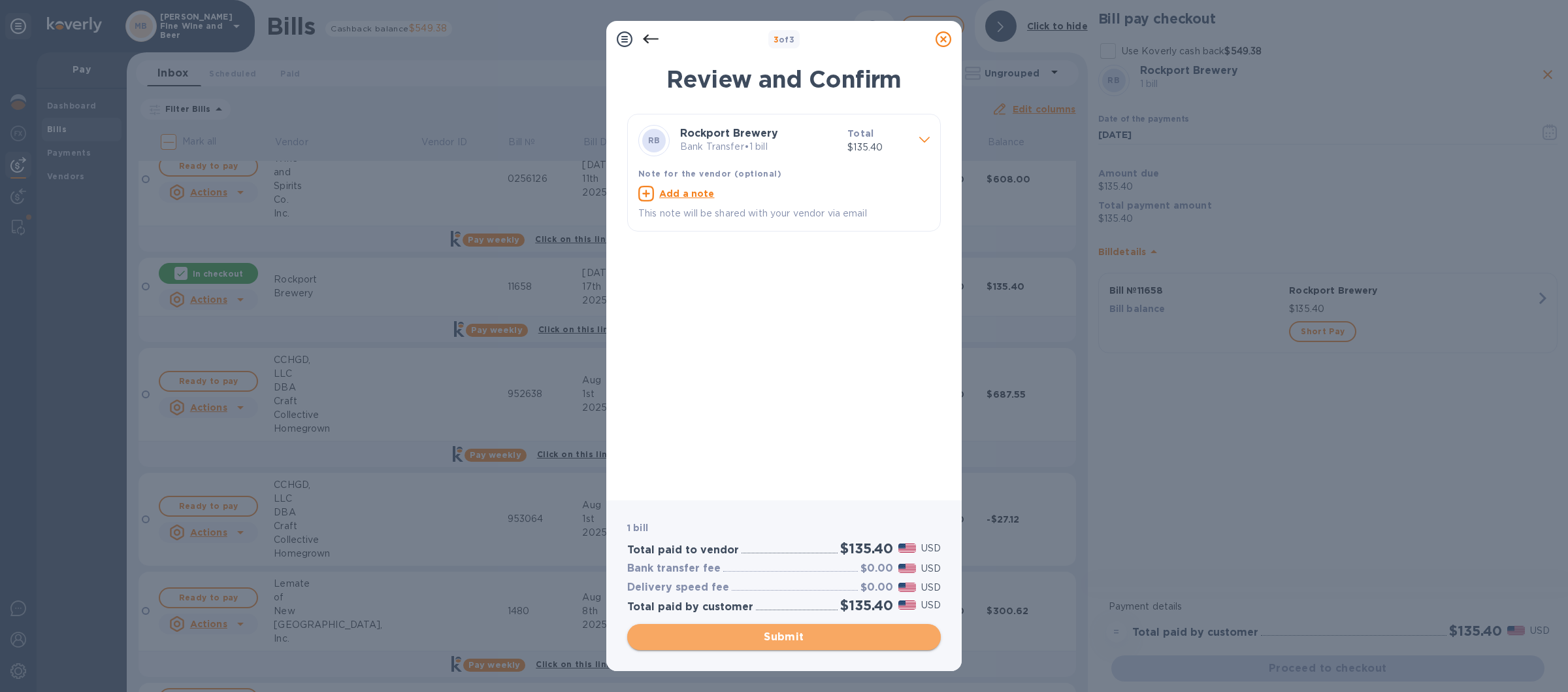
click at [787, 634] on span "Submit" at bounding box center [784, 637] width 293 height 16
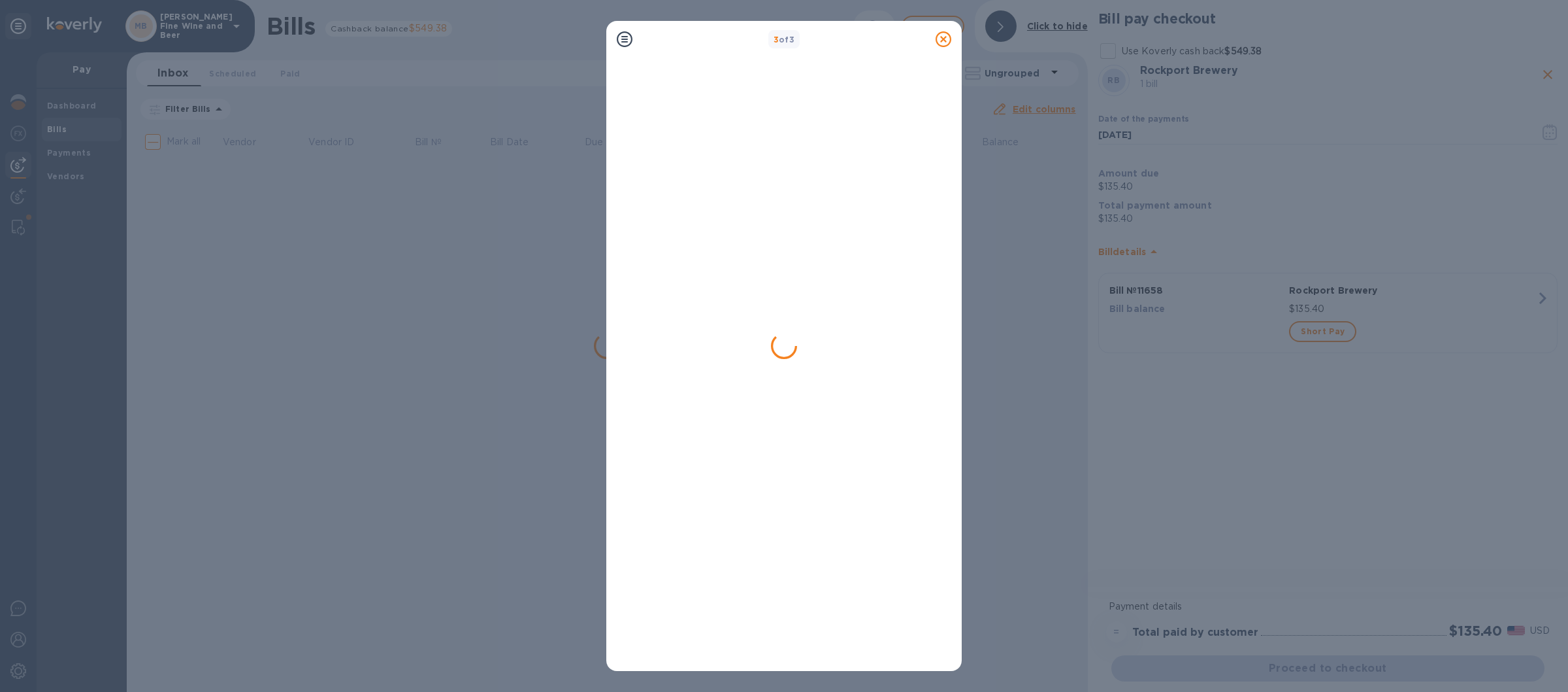
scroll to position [0, 0]
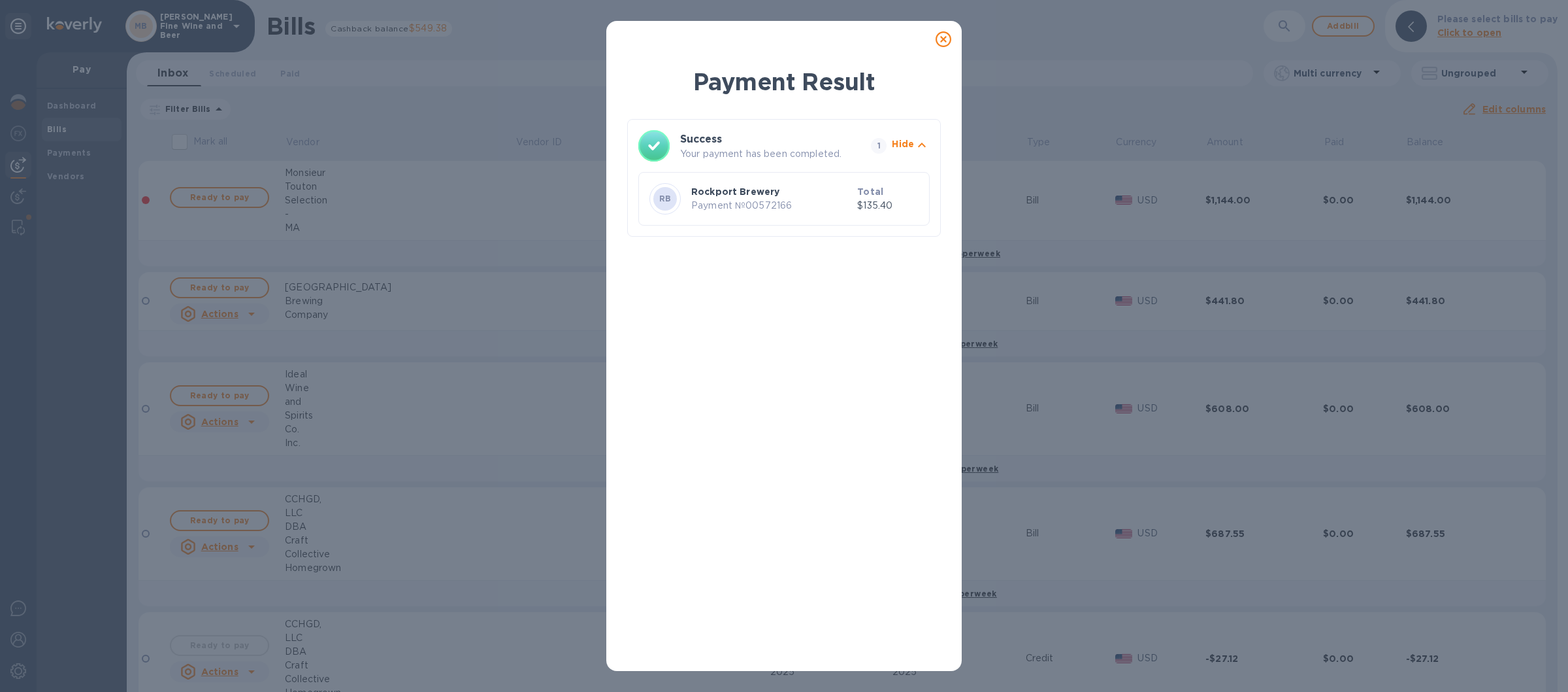
click at [945, 37] on icon at bounding box center [944, 40] width 16 height 16
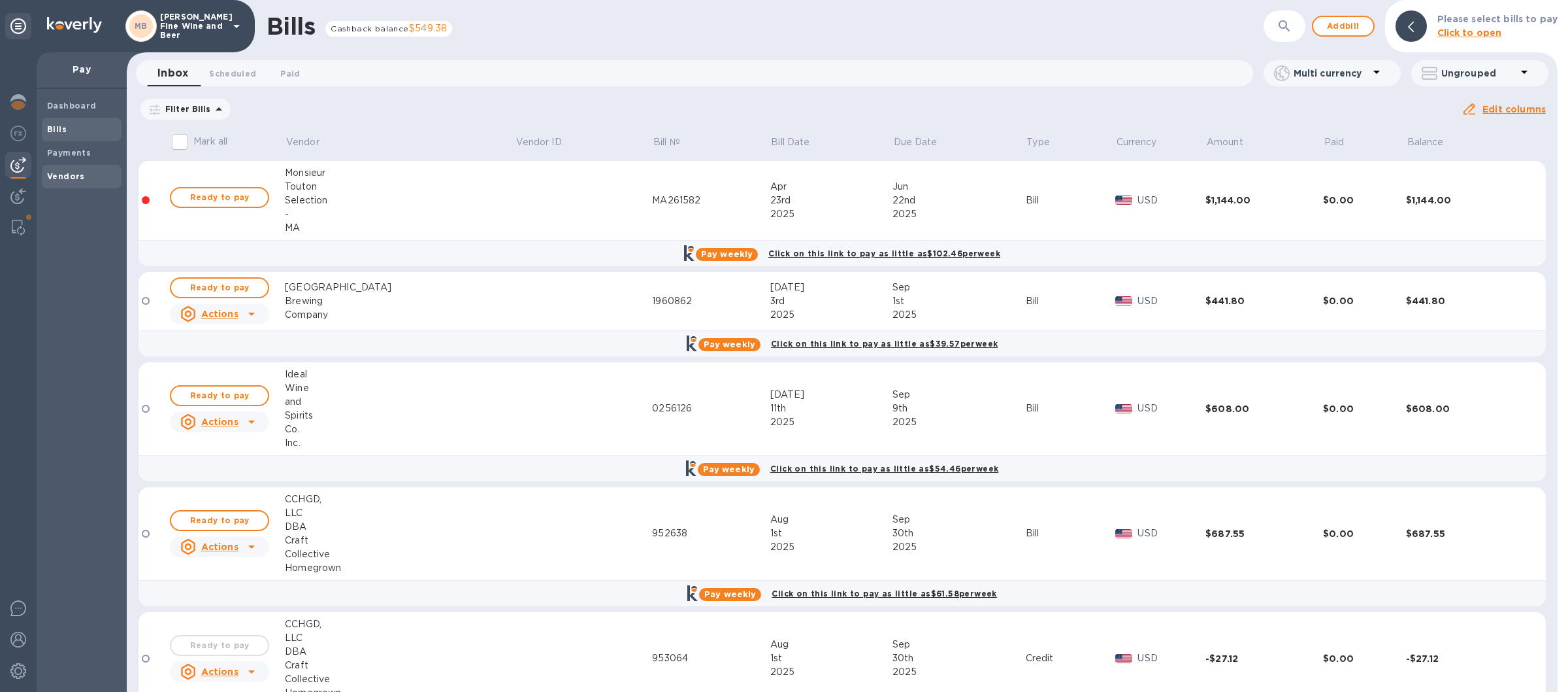
click at [78, 177] on b "Vendors" at bounding box center [66, 176] width 38 height 10
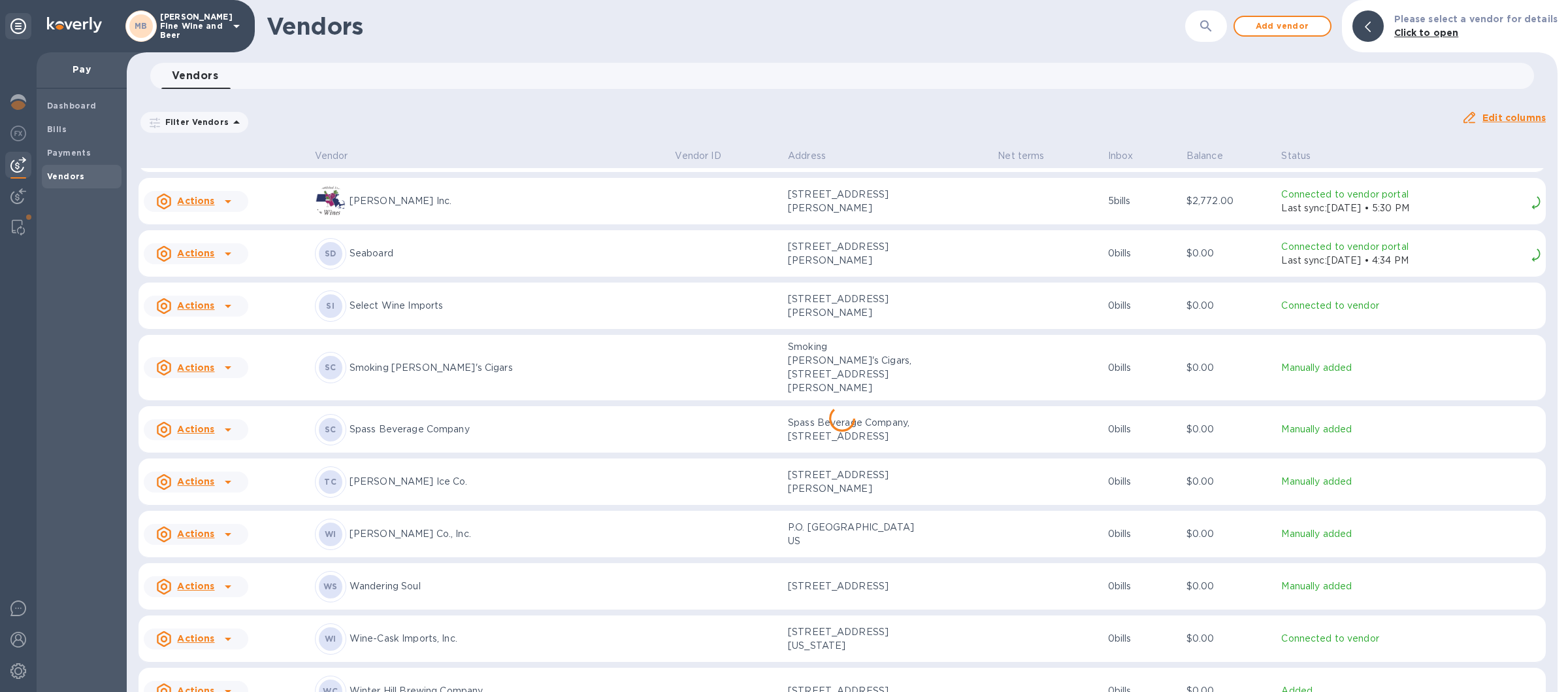
scroll to position [2198, 0]
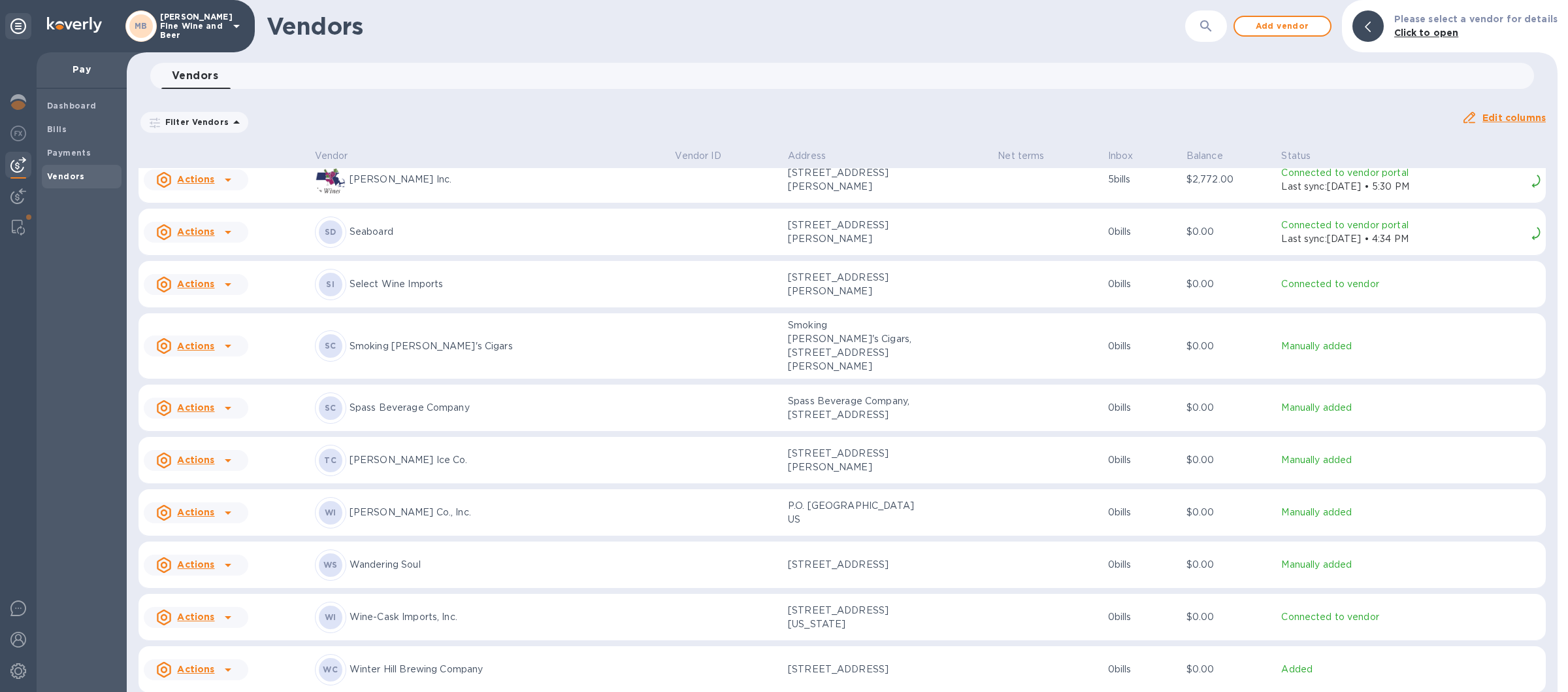
click at [413, 611] on p "Wine-Cask Imports, Inc." at bounding box center [508, 616] width 316 height 14
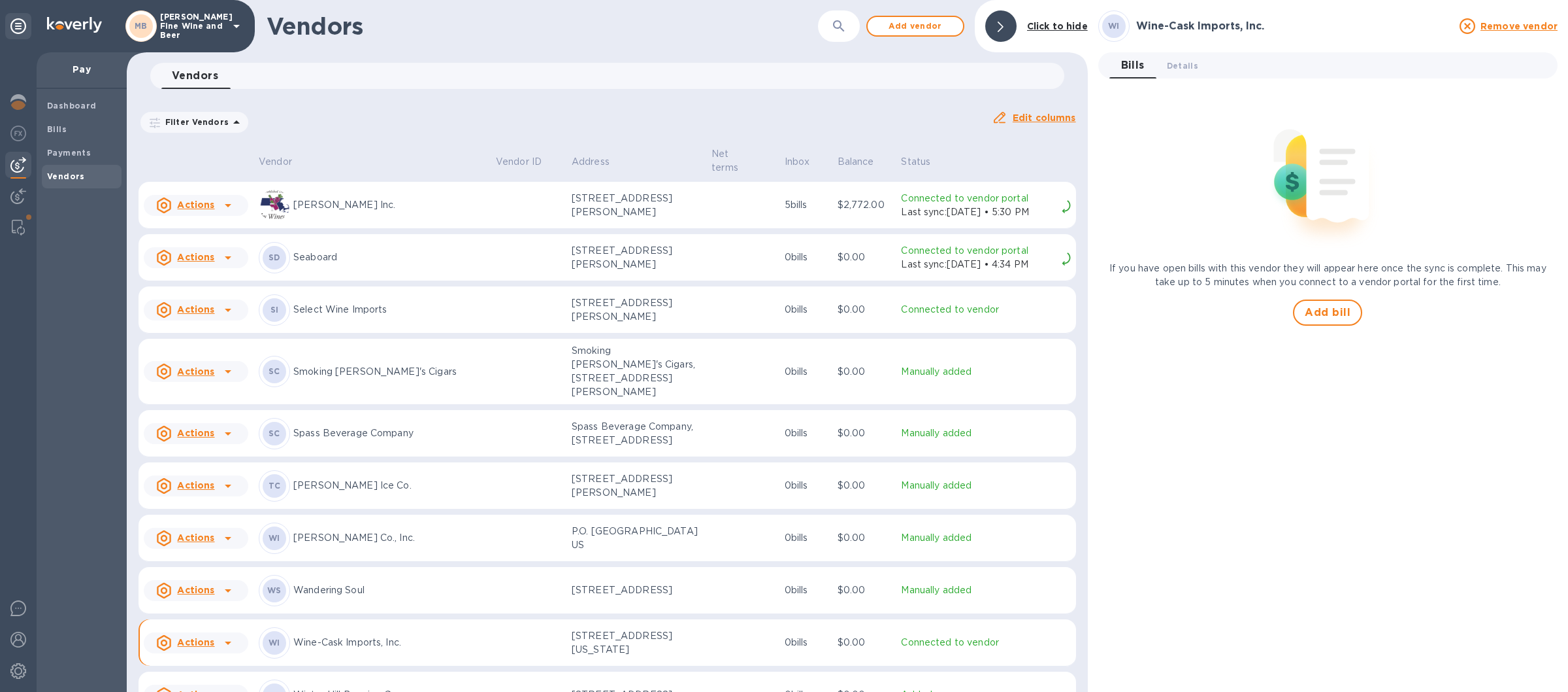
scroll to position [2242, 0]
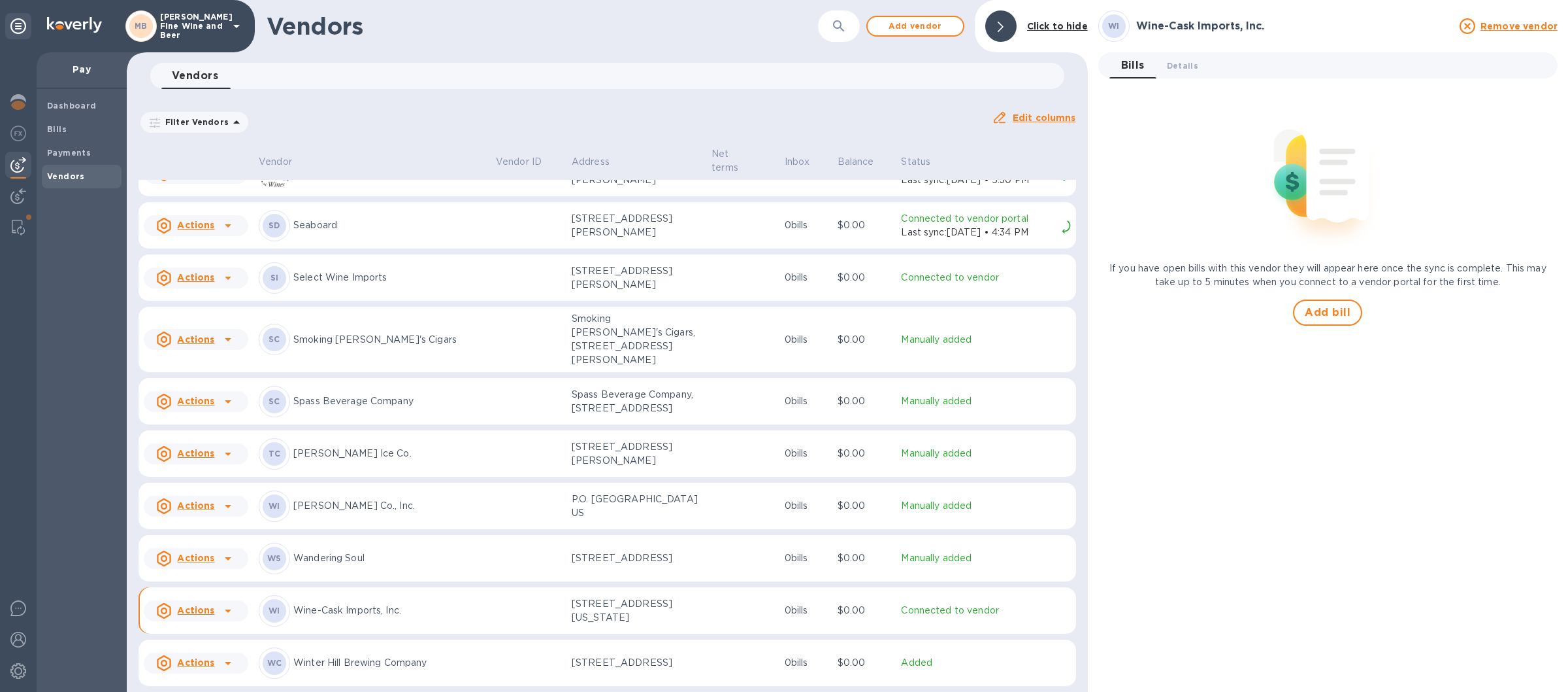
click at [1521, 23] on u "Remove vendor" at bounding box center [1519, 26] width 78 height 11
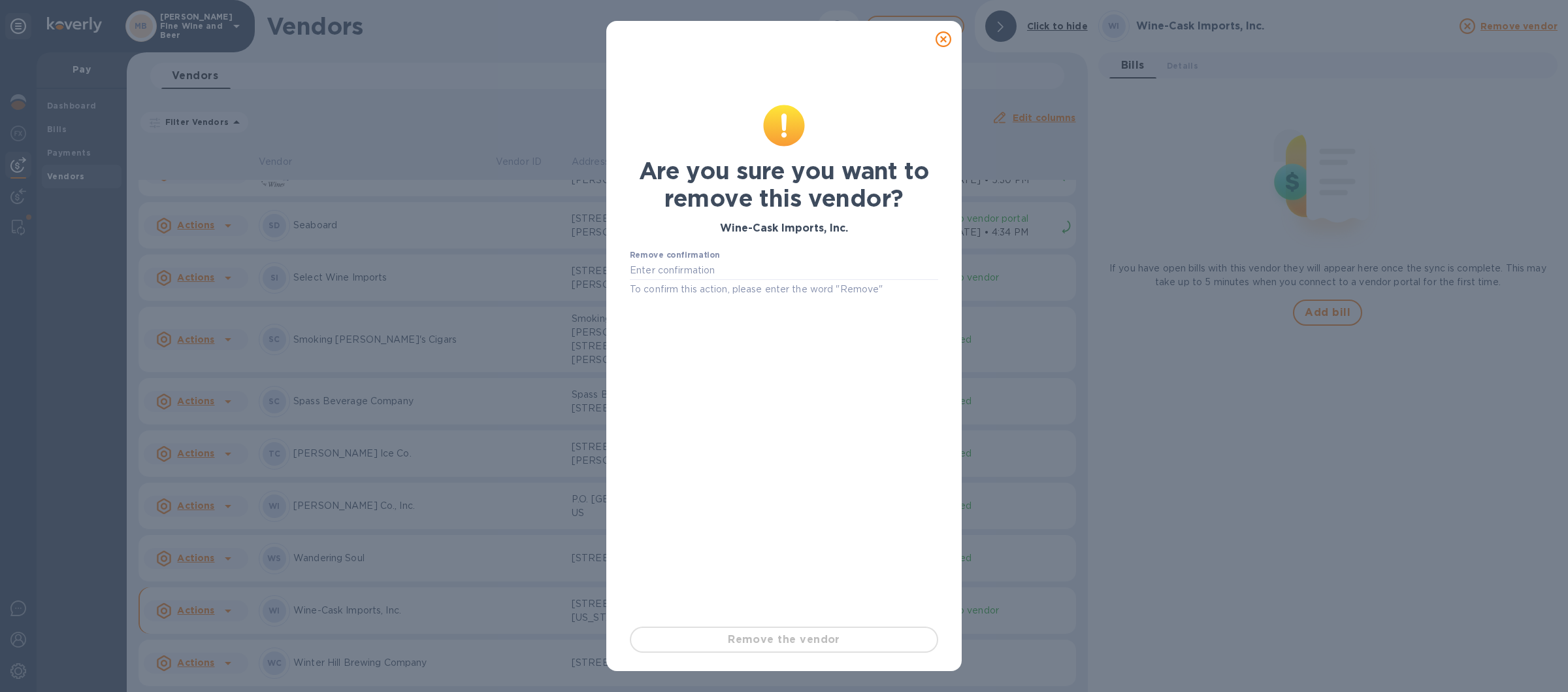
click at [945, 37] on icon at bounding box center [944, 40] width 16 height 16
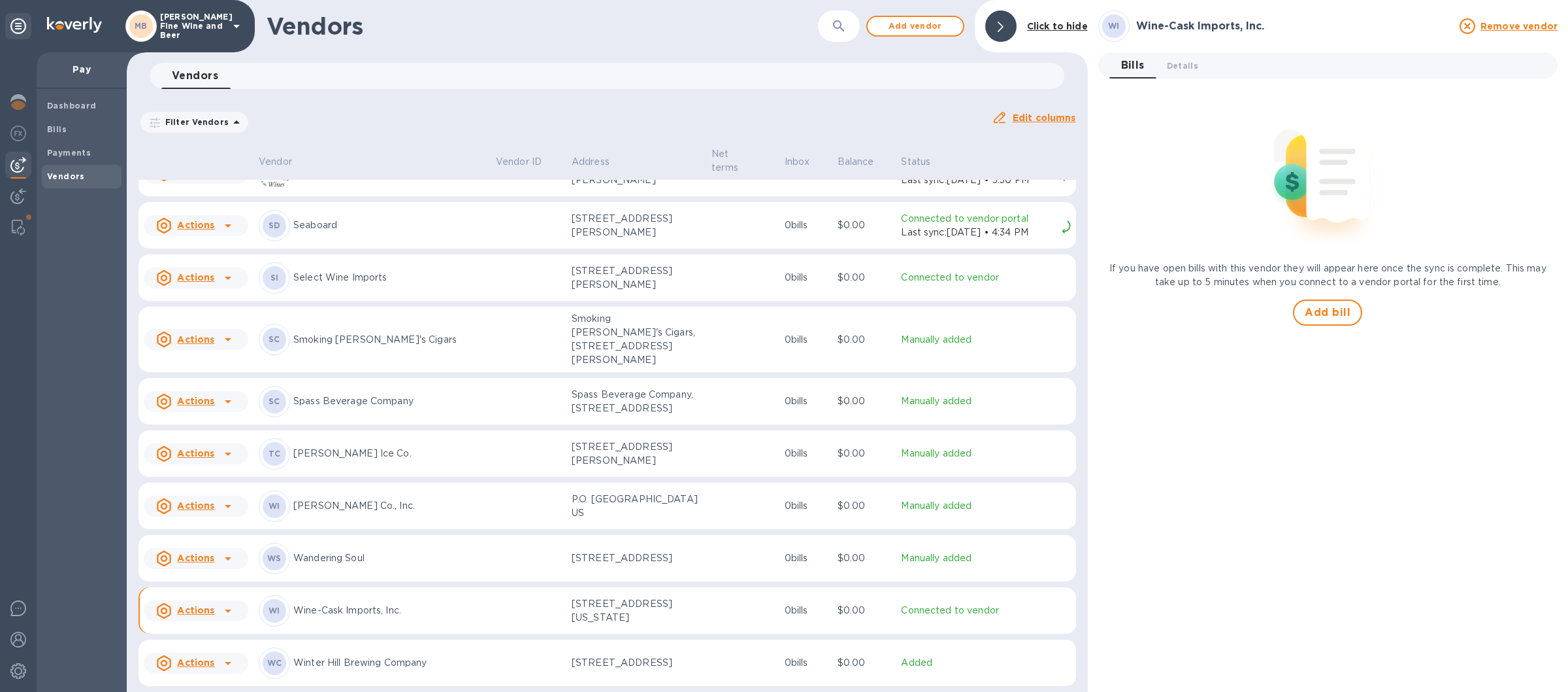
click at [1187, 35] on div "Wine-Cask Imports, Inc." at bounding box center [1294, 27] width 321 height 18
click at [1181, 67] on span "Details 0" at bounding box center [1182, 66] width 32 height 14
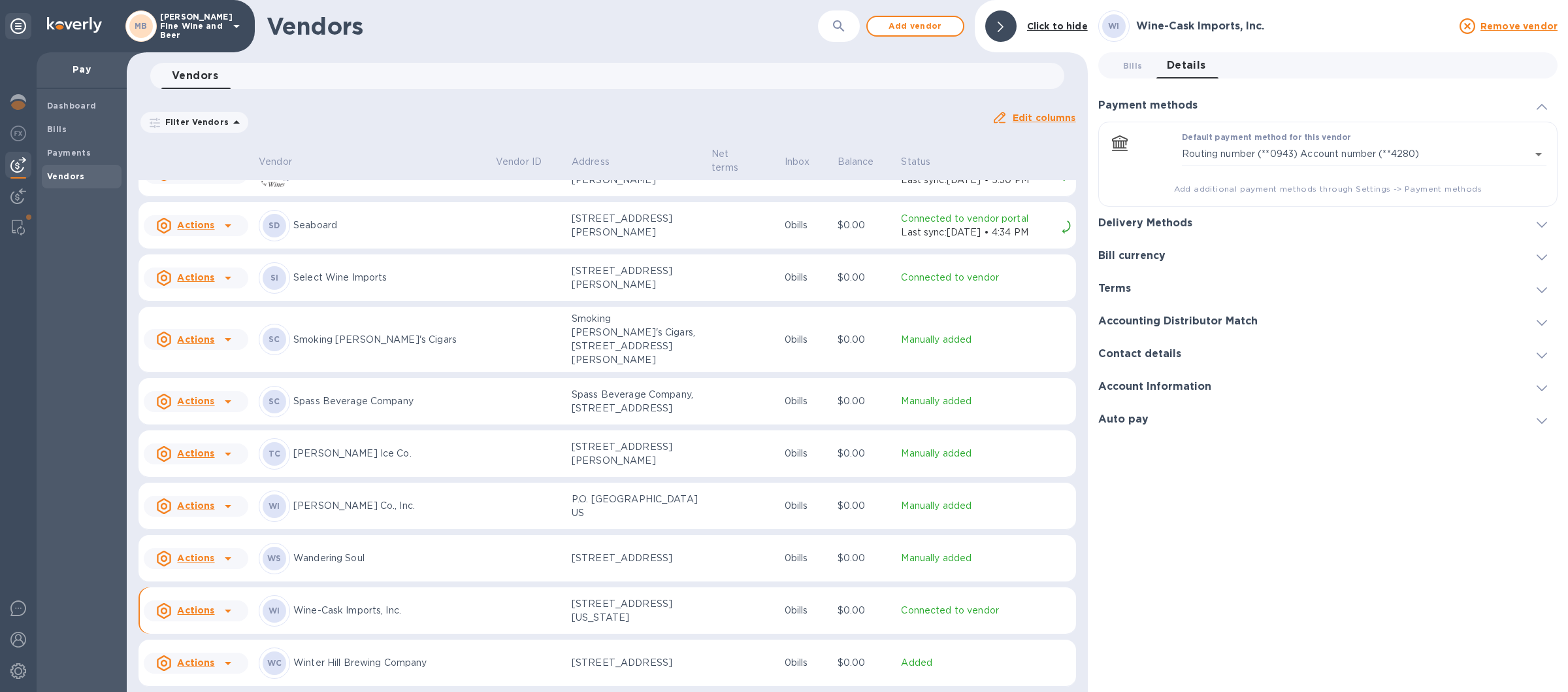
click at [268, 605] on div "WI" at bounding box center [274, 610] width 24 height 24
click at [1189, 86] on div "Bills 0 Details 0 Payment methods Default payment method for this vendor Routin…" at bounding box center [1328, 244] width 459 height 383
click at [1234, 73] on div "Bills 0 Details 0" at bounding box center [1333, 66] width 448 height 26
click at [1342, 232] on div "Delivery Methods" at bounding box center [1328, 223] width 459 height 33
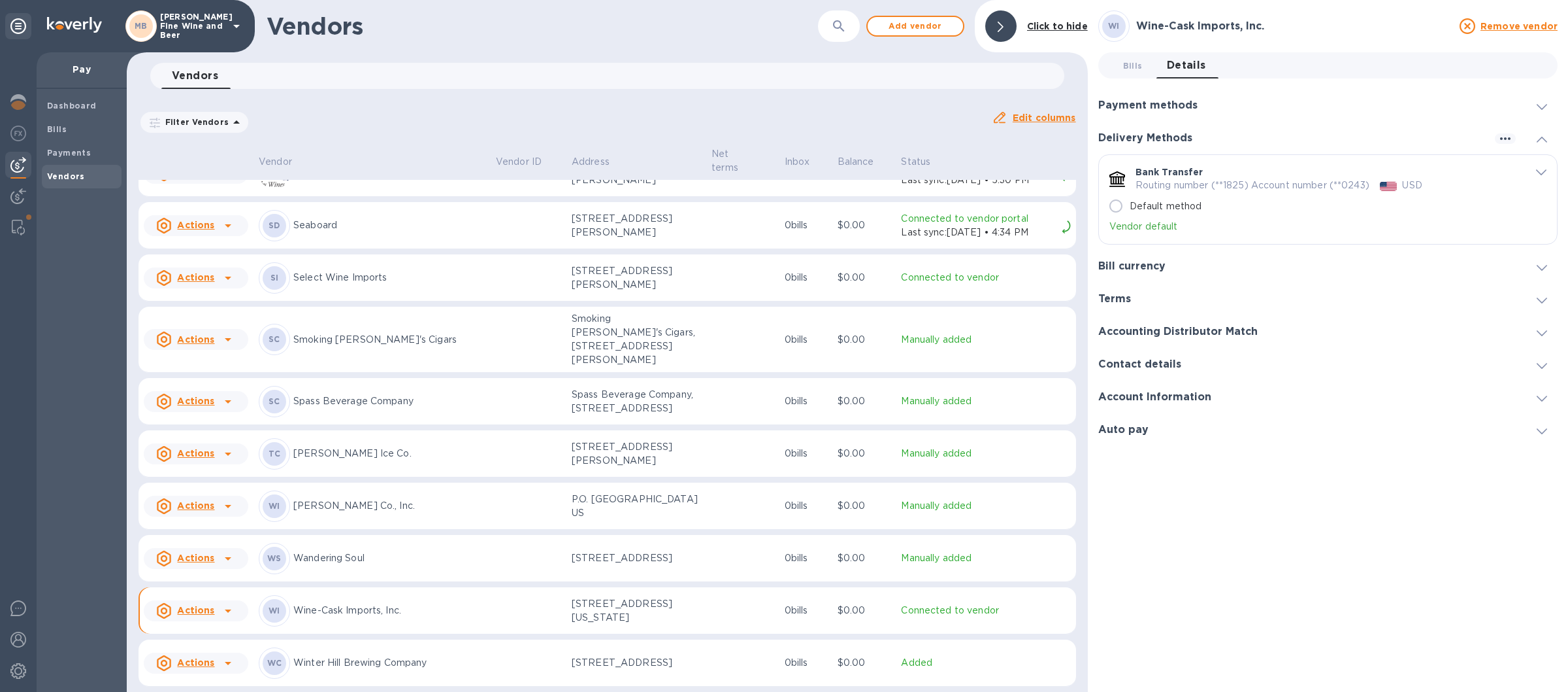
click at [1440, 281] on div "Bill currency" at bounding box center [1328, 265] width 459 height 33
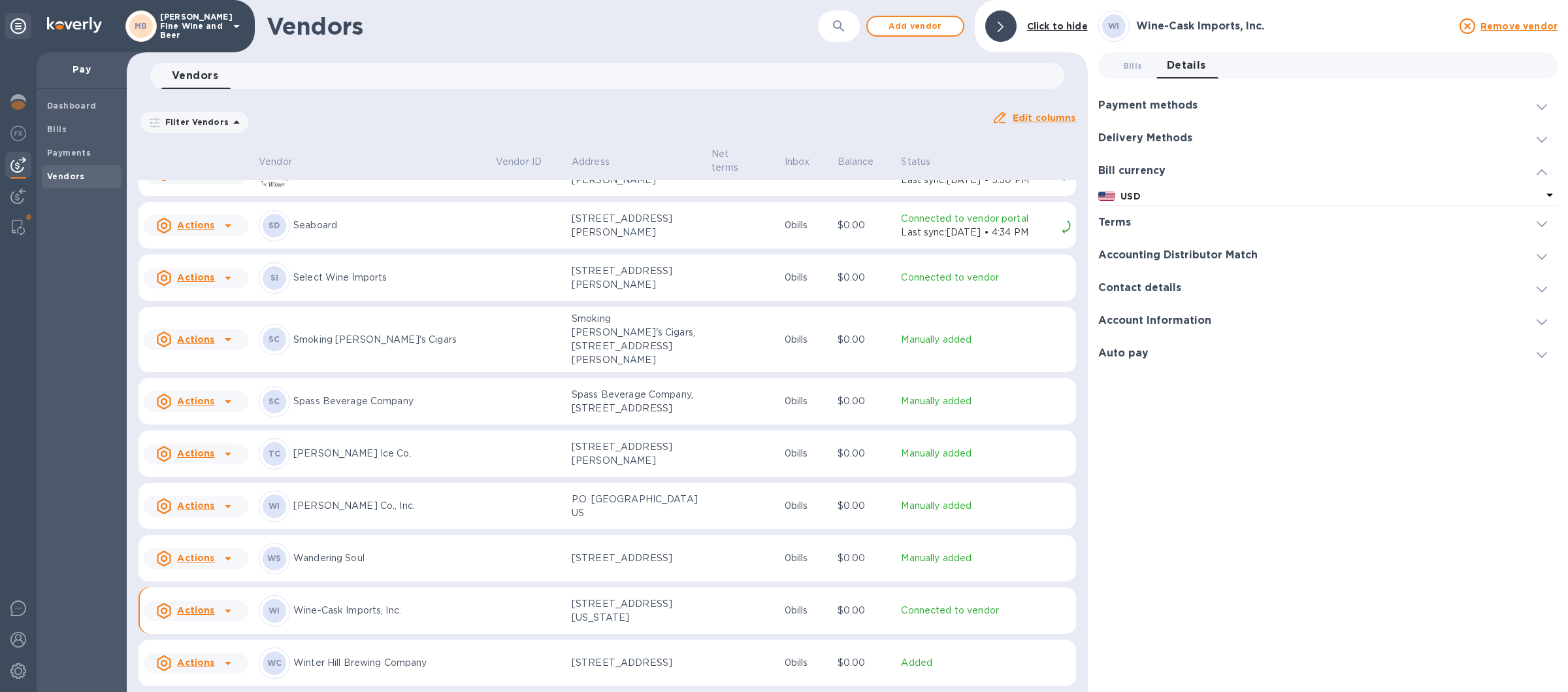
click at [1409, 320] on div "Account Information" at bounding box center [1328, 320] width 459 height 33
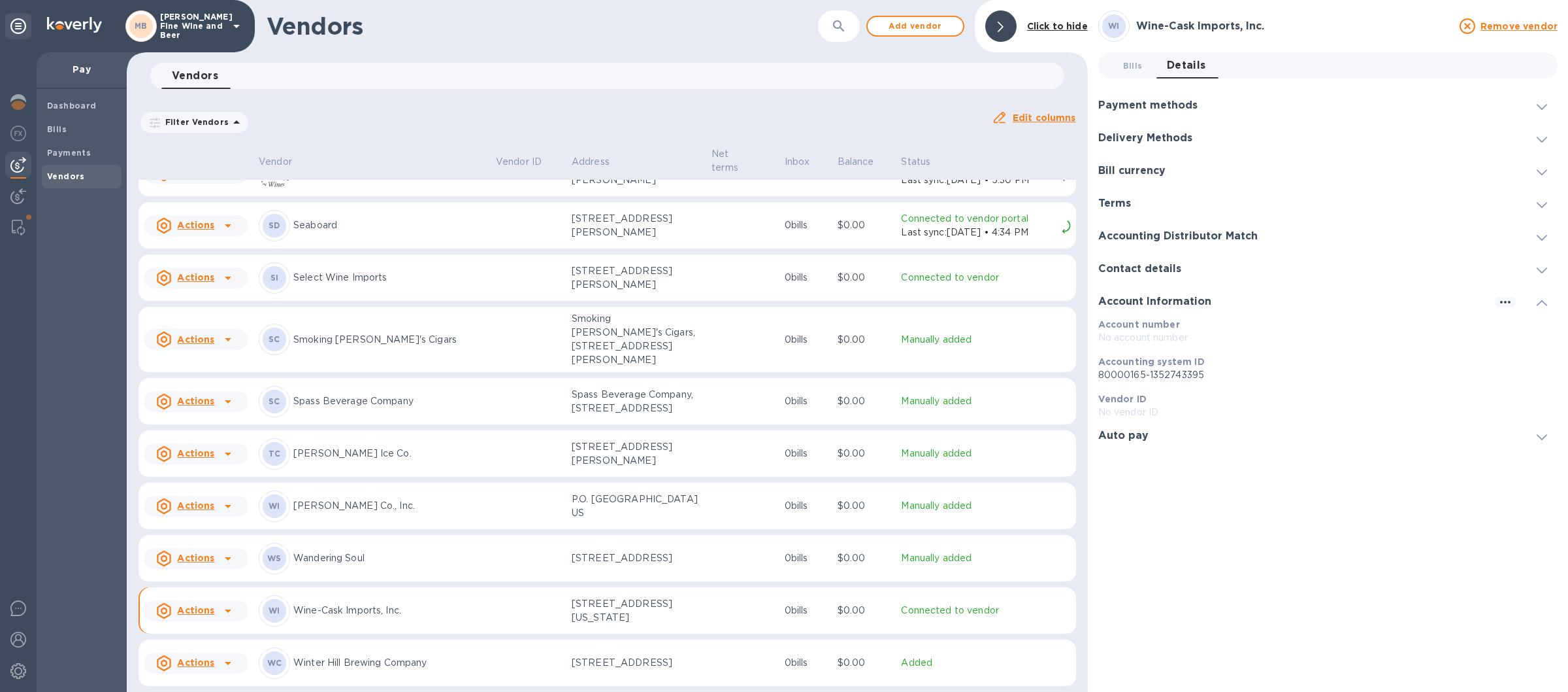
click at [1278, 74] on div "Bills 0 Details 0" at bounding box center [1333, 66] width 448 height 26
click at [1287, 19] on div "Wine-Cask Imports, Inc." at bounding box center [1294, 27] width 321 height 18
click at [1203, 472] on div "WI Wine-Cask Imports, Inc. Remove vendor Bills 0 Details 0 Payment methods Defa…" at bounding box center [1328, 346] width 459 height 671
click at [198, 607] on u "Actions" at bounding box center [195, 609] width 37 height 11
click at [212, 634] on b "Add new bill" at bounding box center [210, 632] width 61 height 11
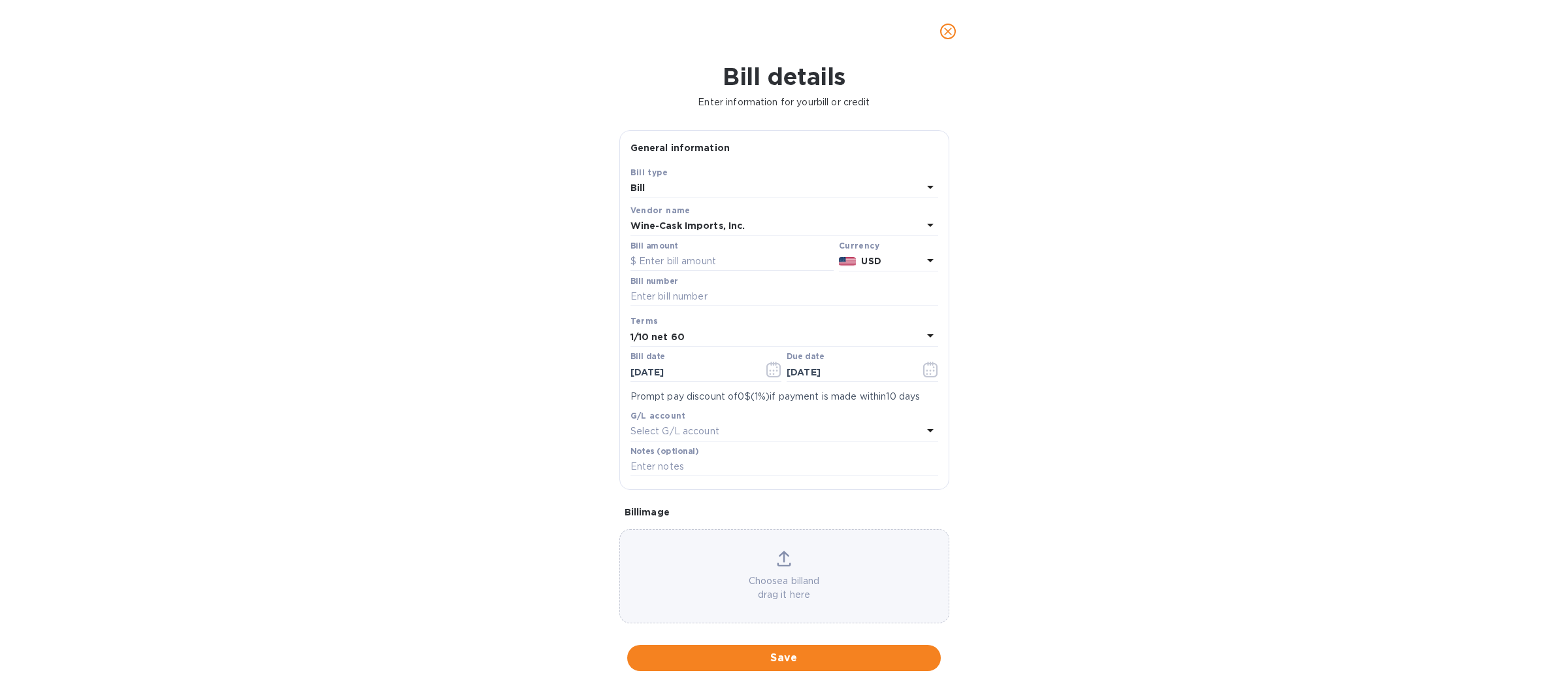
type input "[DATE]"
click at [656, 262] on input "text" at bounding box center [732, 261] width 203 height 20
type input "462.00"
click at [760, 296] on input "text" at bounding box center [785, 297] width 308 height 20
type input "35125"
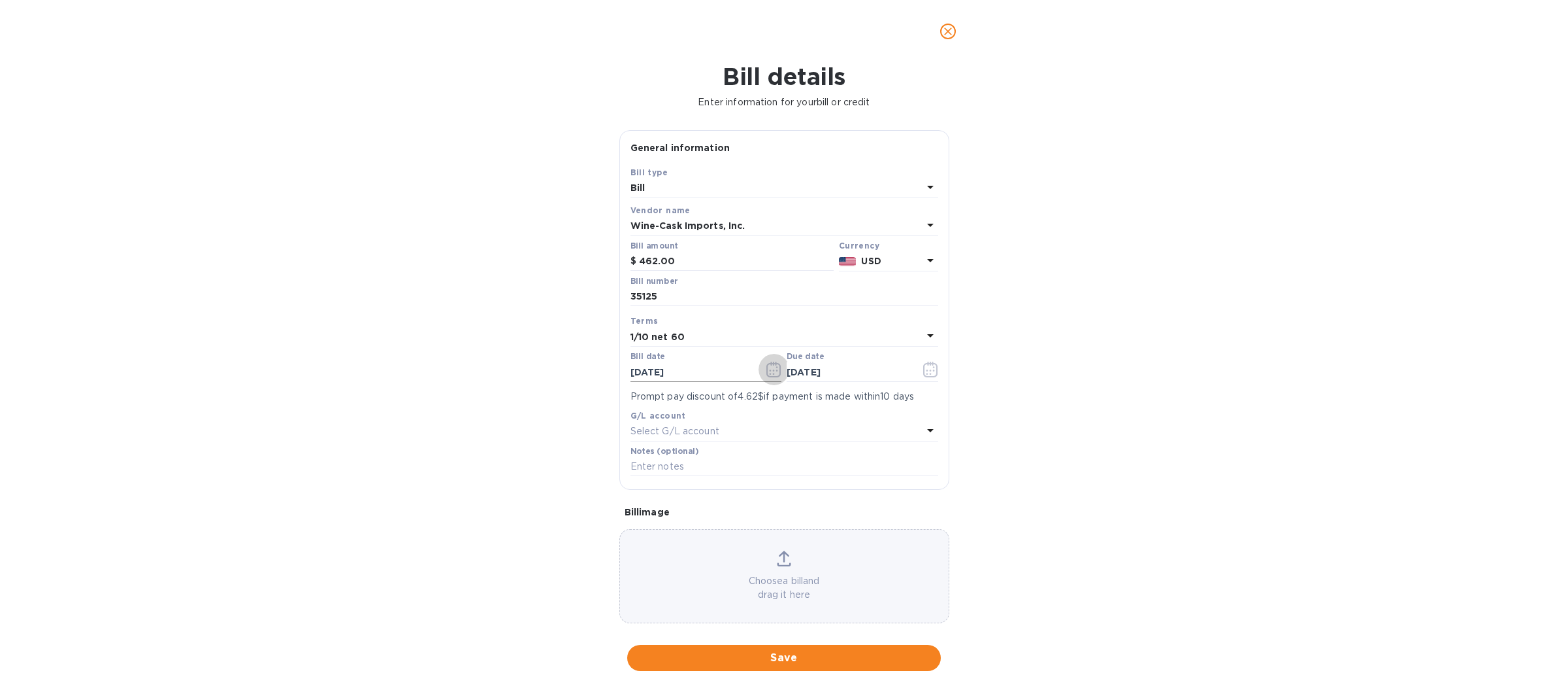
click at [766, 372] on icon "button" at bounding box center [773, 370] width 15 height 16
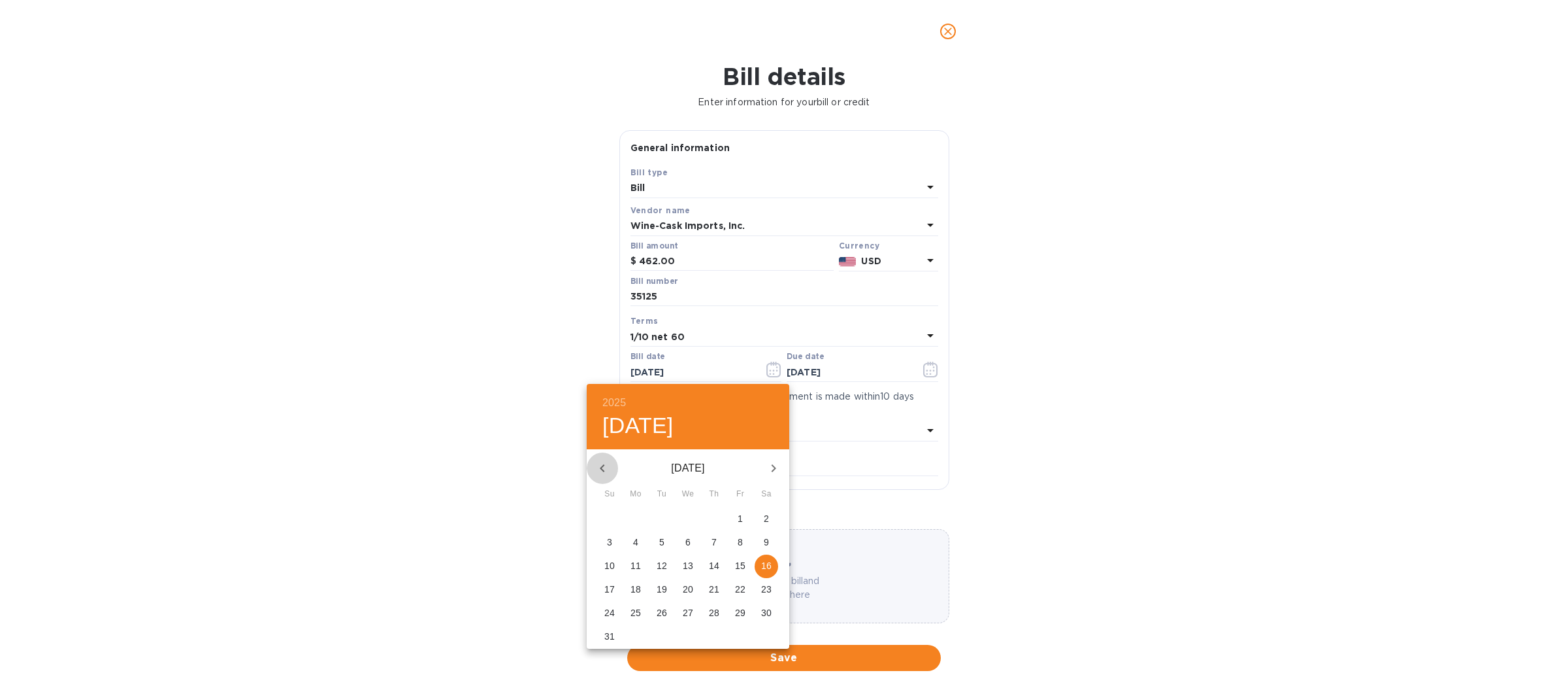
click at [611, 462] on button "button" at bounding box center [602, 468] width 32 height 32
click at [667, 562] on p "17" at bounding box center [662, 565] width 11 height 13
type input "[DATE]"
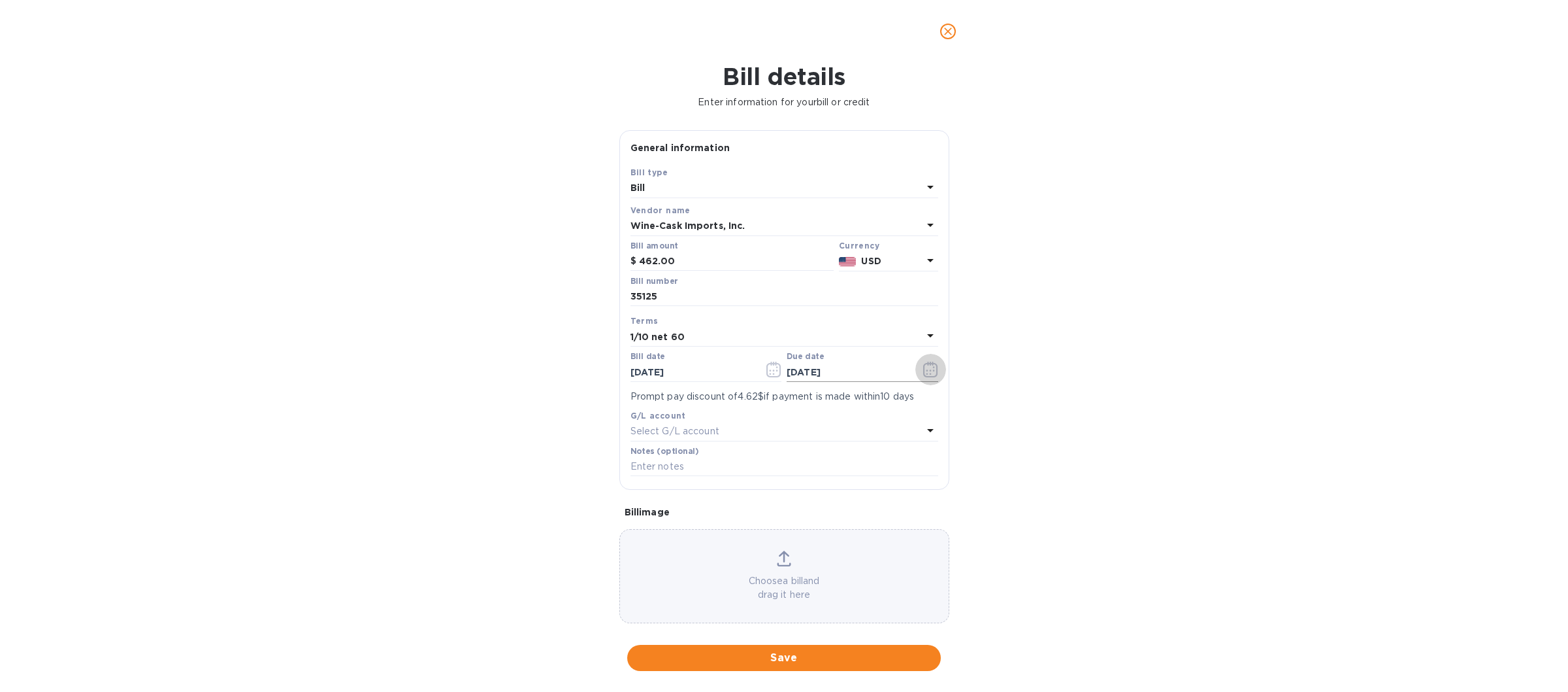
click at [923, 372] on icon "button" at bounding box center [930, 370] width 15 height 16
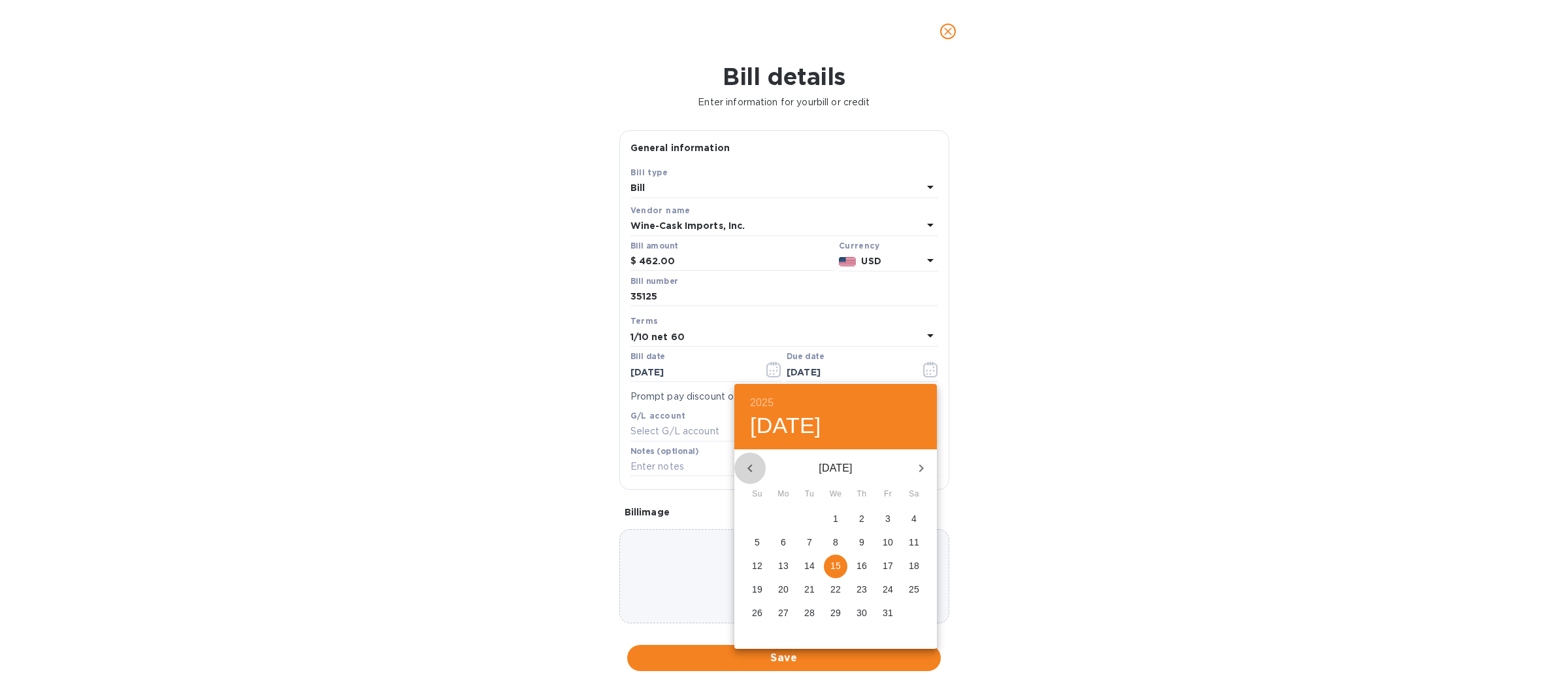
click at [747, 466] on icon "button" at bounding box center [750, 468] width 16 height 16
click at [913, 563] on p "16" at bounding box center [914, 565] width 11 height 13
type input "[DATE]"
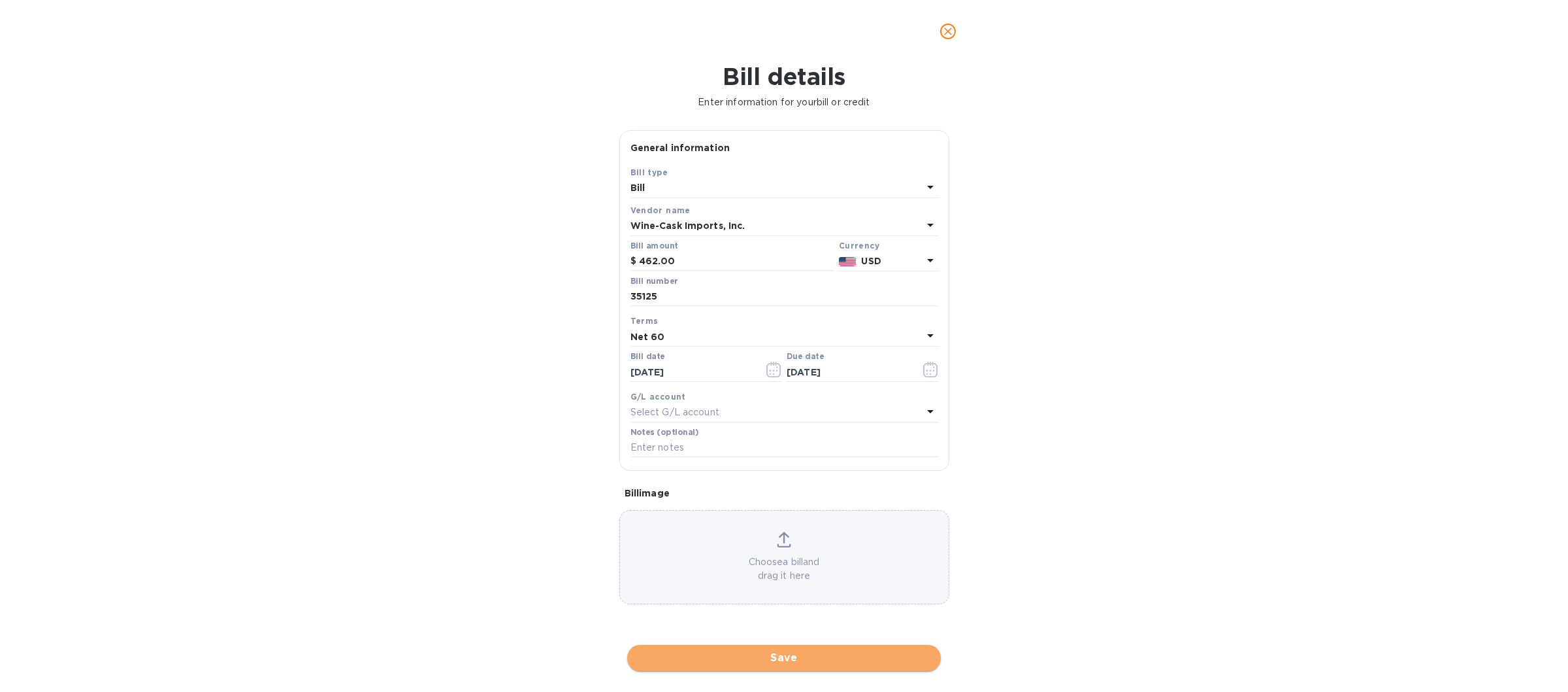
click at [772, 659] on span "Save" at bounding box center [784, 658] width 293 height 16
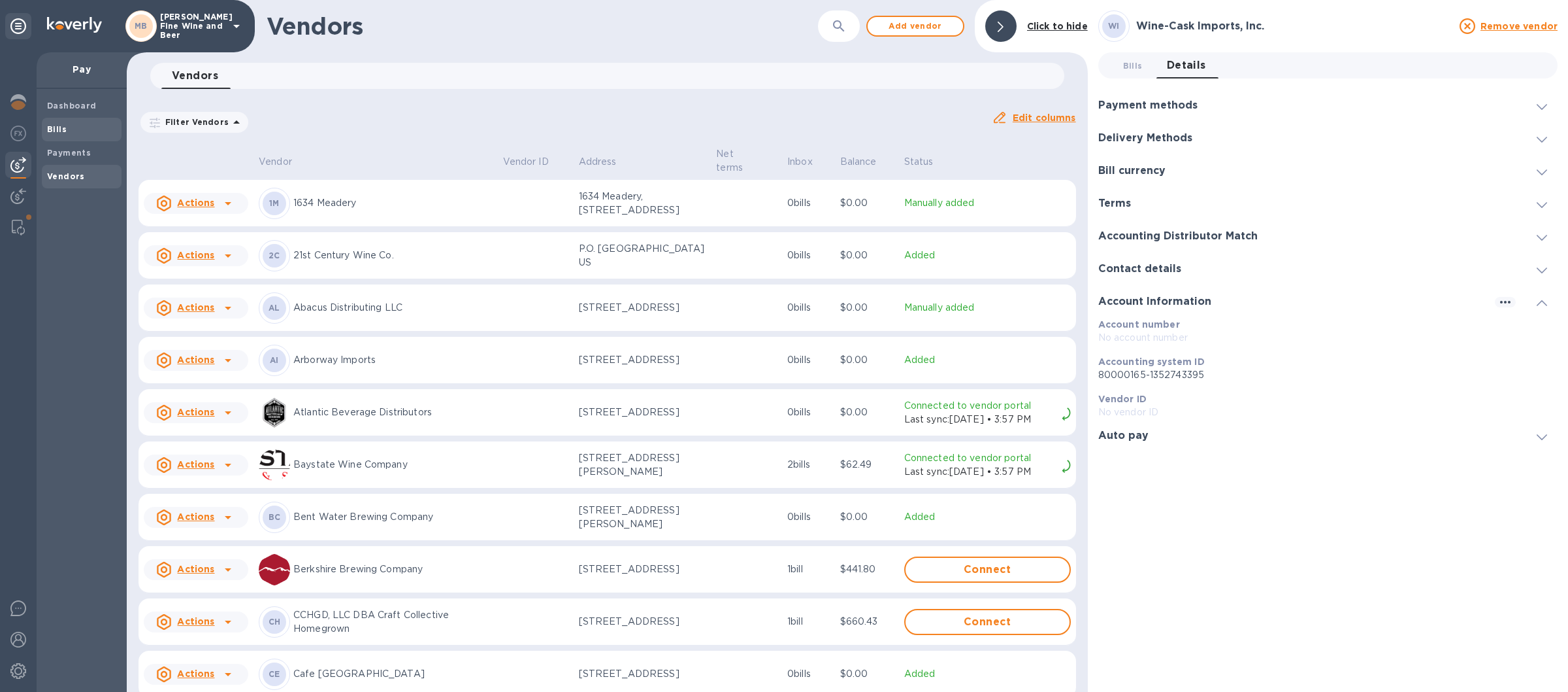
click at [84, 125] on span "Bills" at bounding box center [81, 129] width 70 height 13
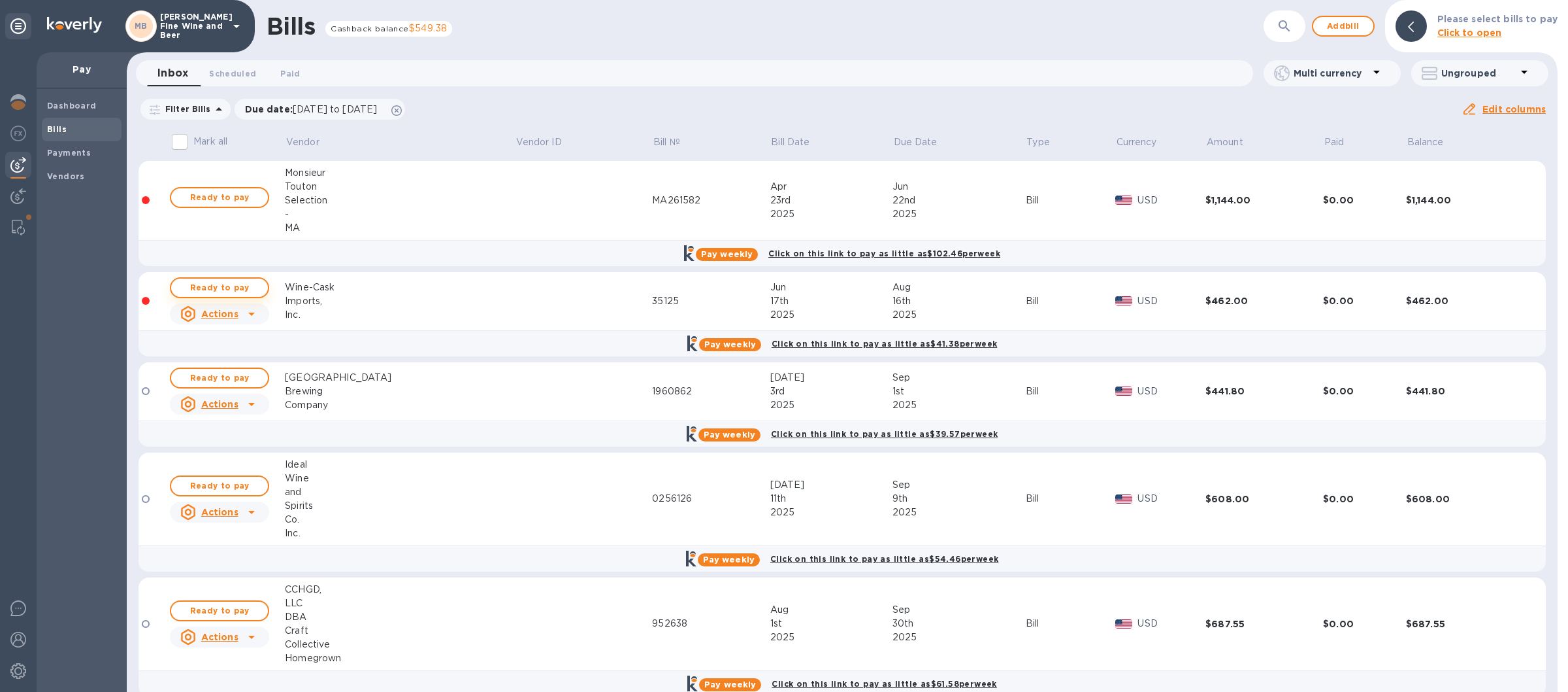
click at [237, 283] on span "Ready to pay" at bounding box center [220, 287] width 76 height 16
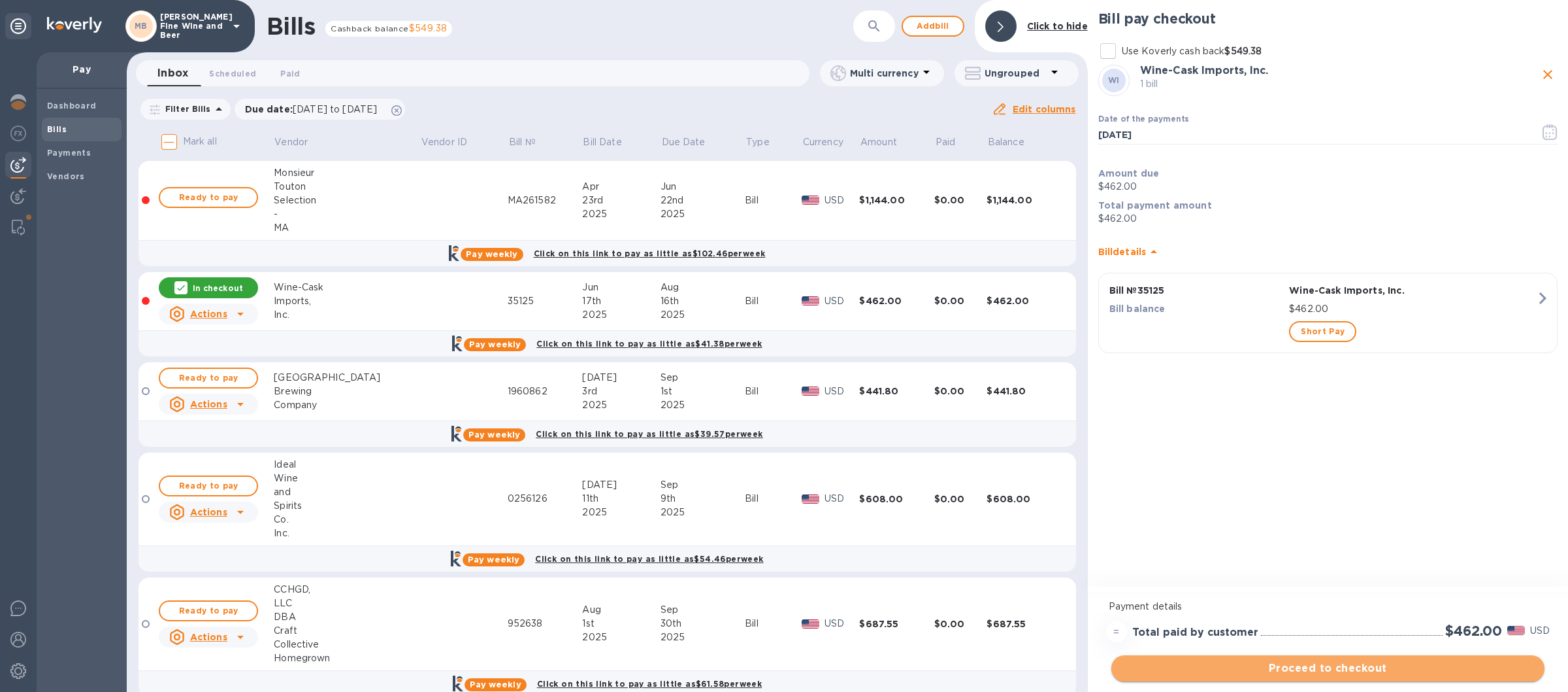
click at [1298, 656] on button "Proceed to checkout" at bounding box center [1328, 668] width 433 height 26
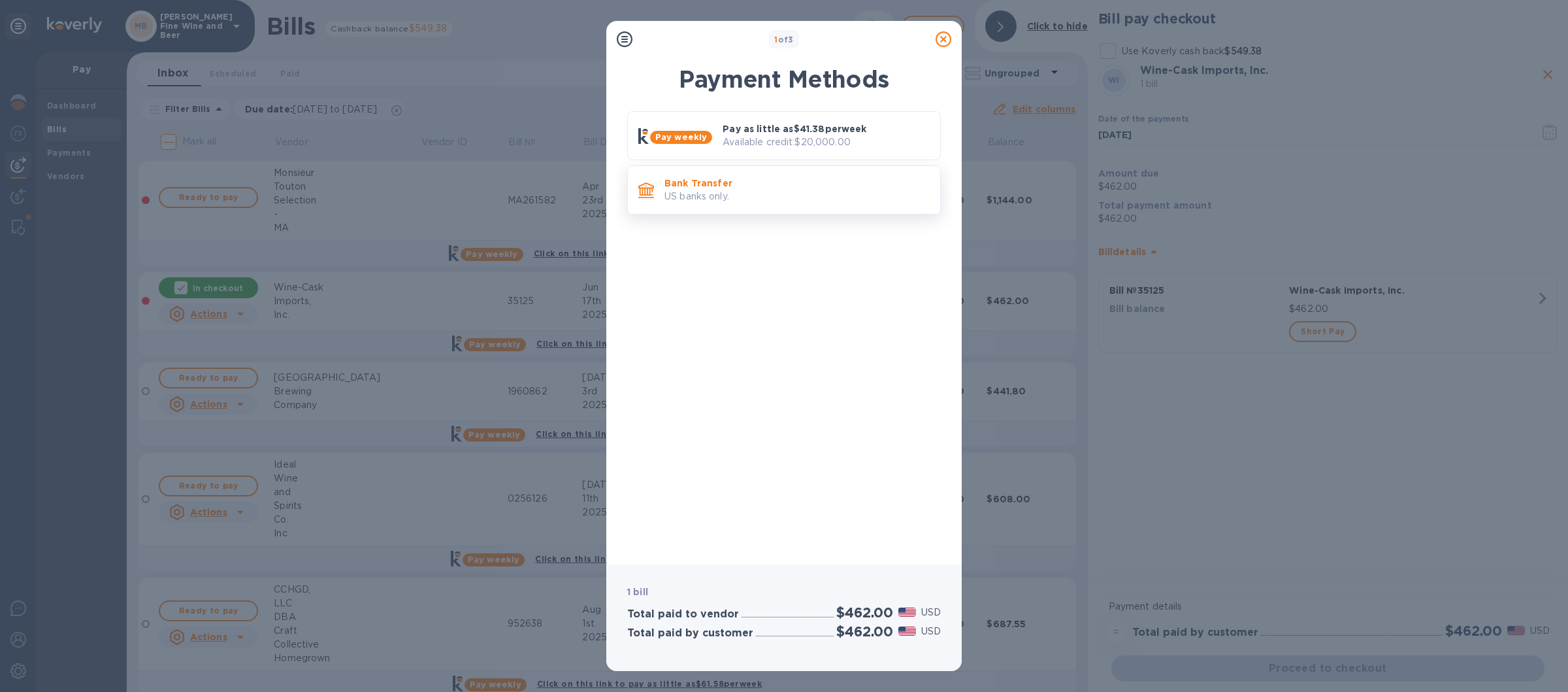
click at [801, 194] on p "US banks only." at bounding box center [797, 197] width 265 height 14
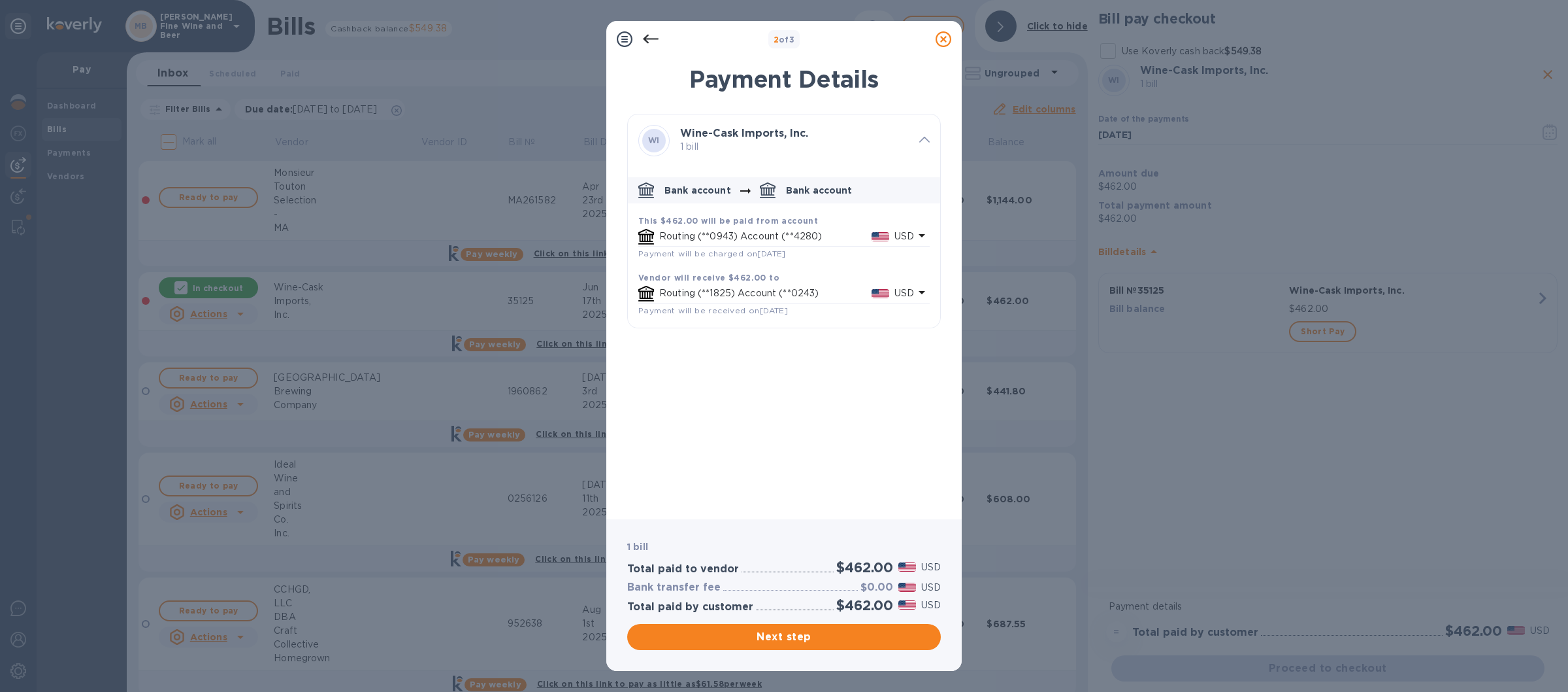
click at [750, 295] on p "Routing (**1825) Account (**0243)" at bounding box center [765, 293] width 213 height 14
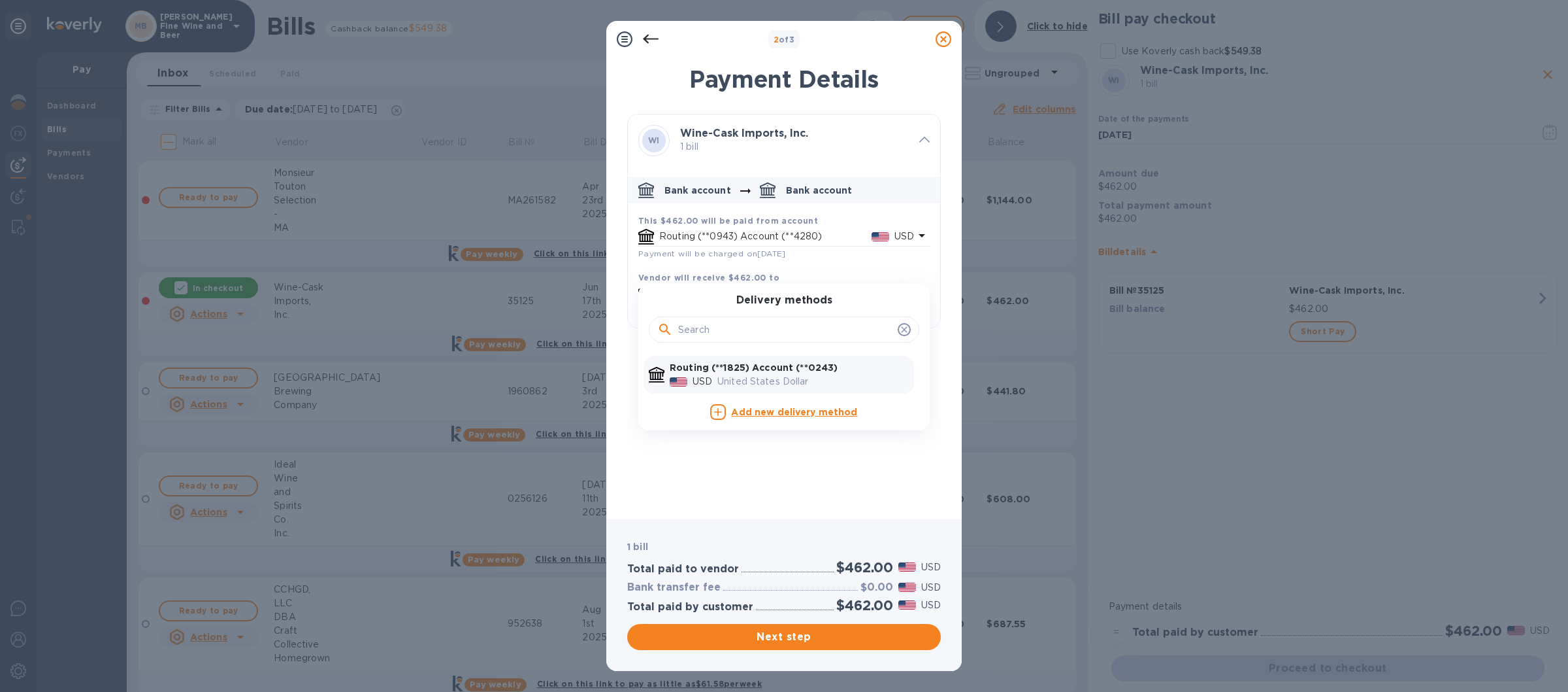
click at [711, 412] on icon "default-method" at bounding box center [717, 412] width 13 height 13
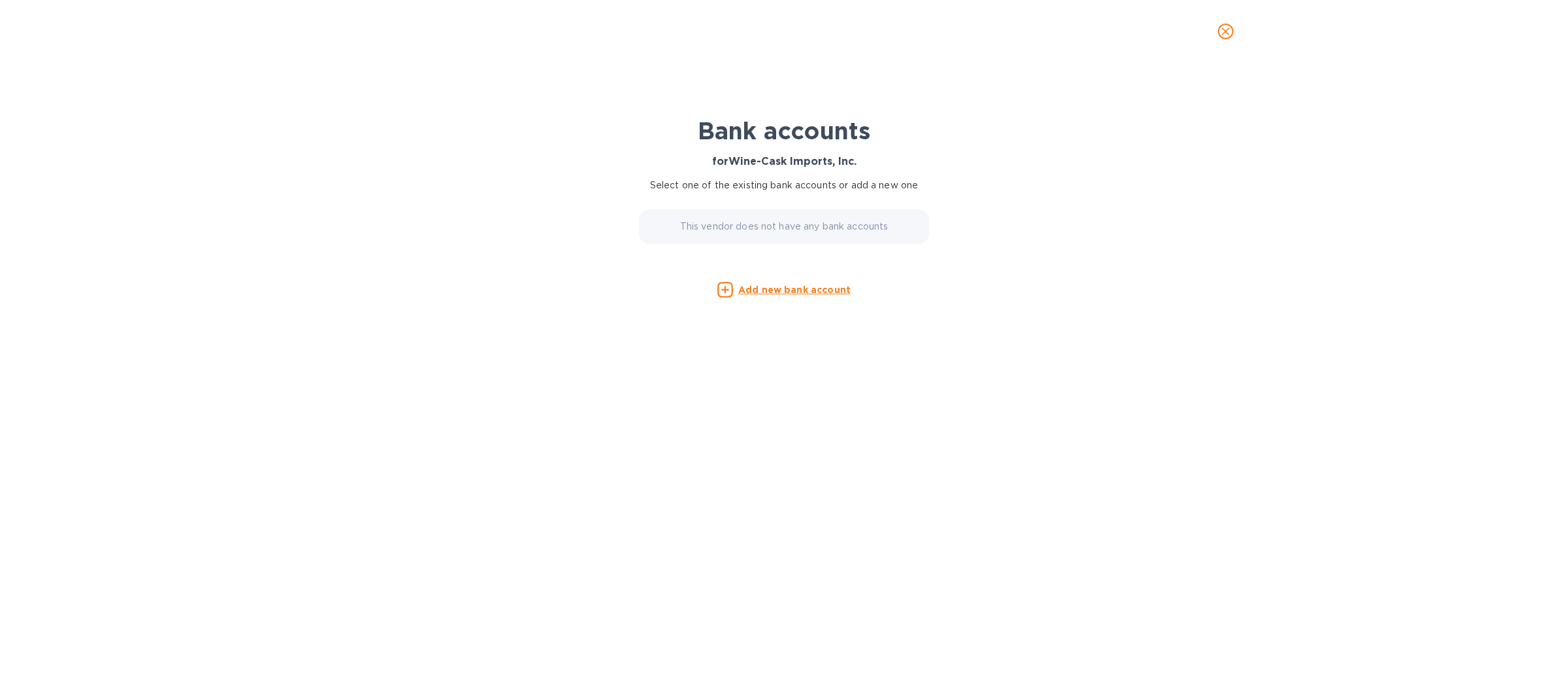
click at [1227, 28] on icon "close" at bounding box center [1225, 31] width 13 height 13
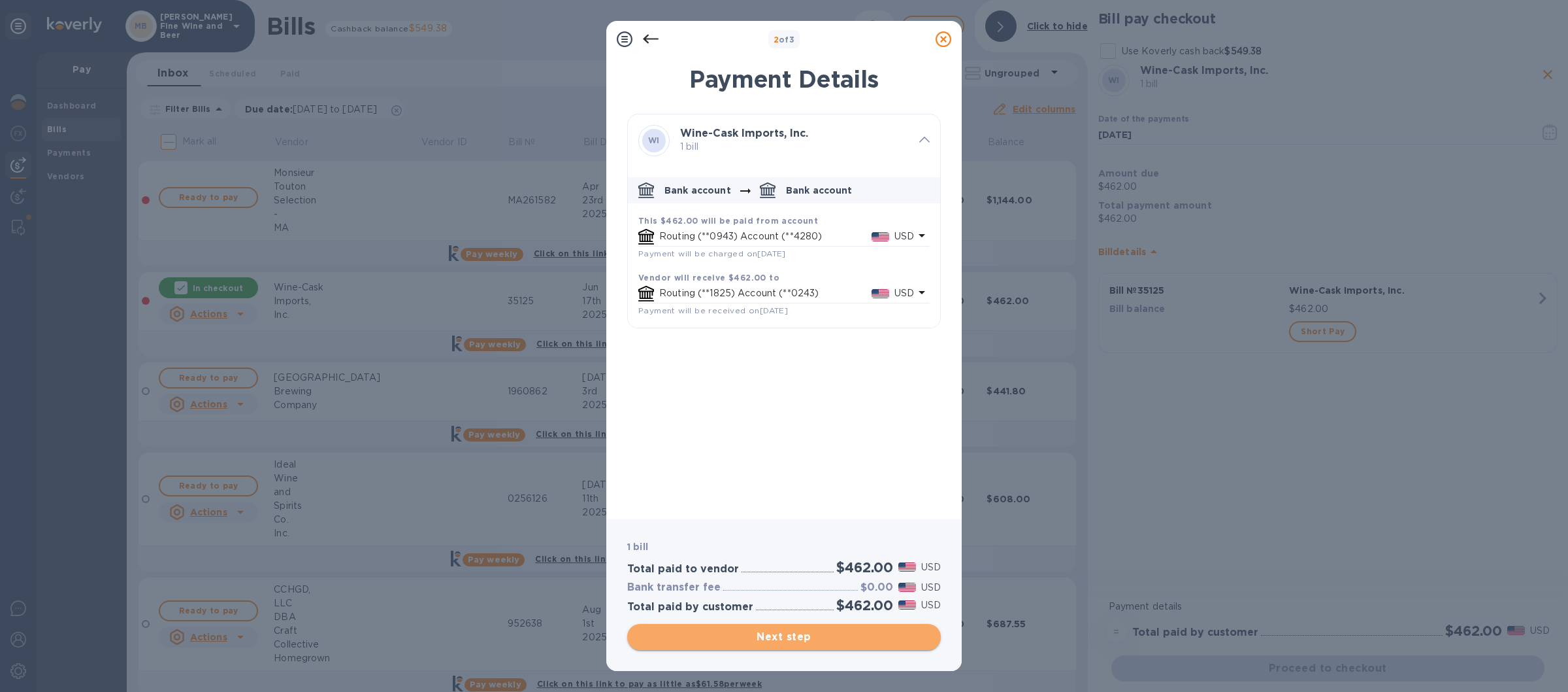
click at [781, 634] on span "Next step" at bounding box center [784, 637] width 293 height 16
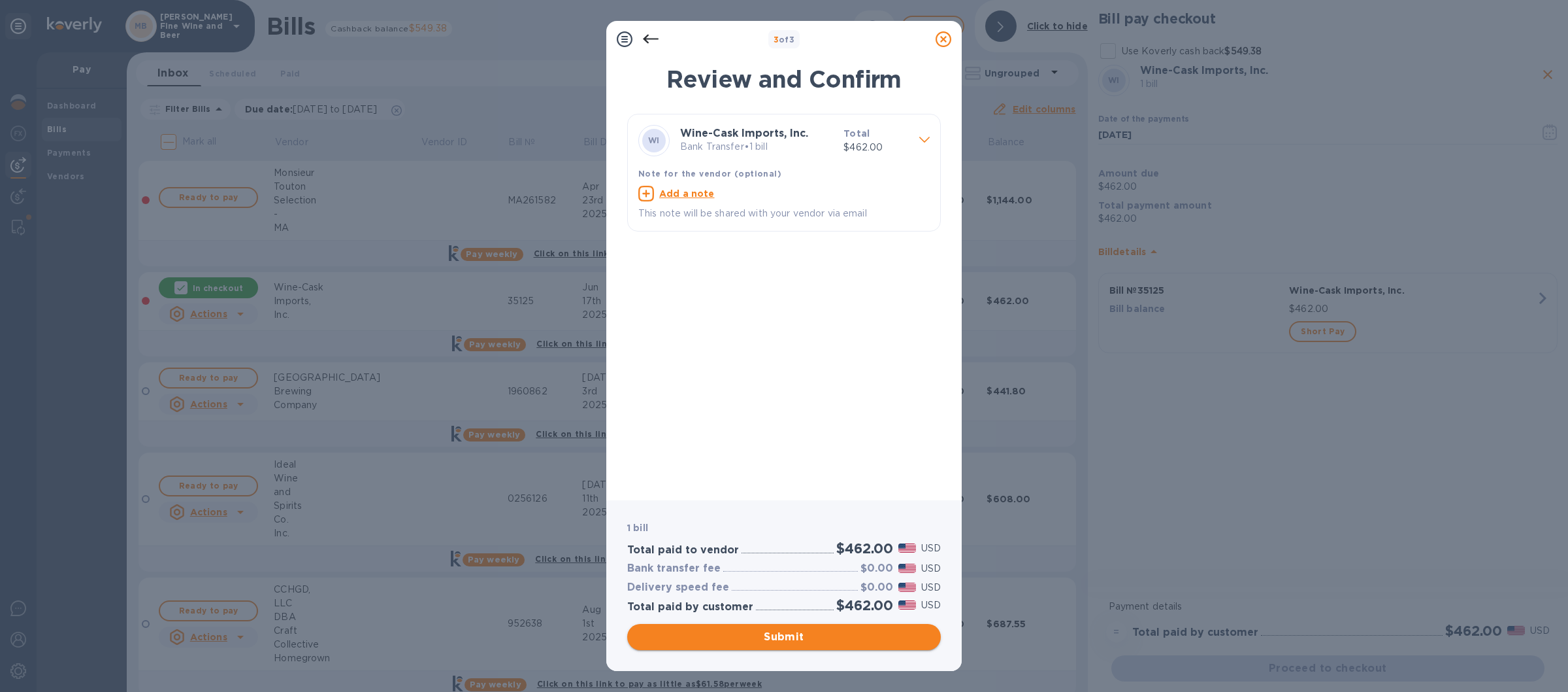
click at [785, 629] on span "Submit" at bounding box center [784, 637] width 293 height 16
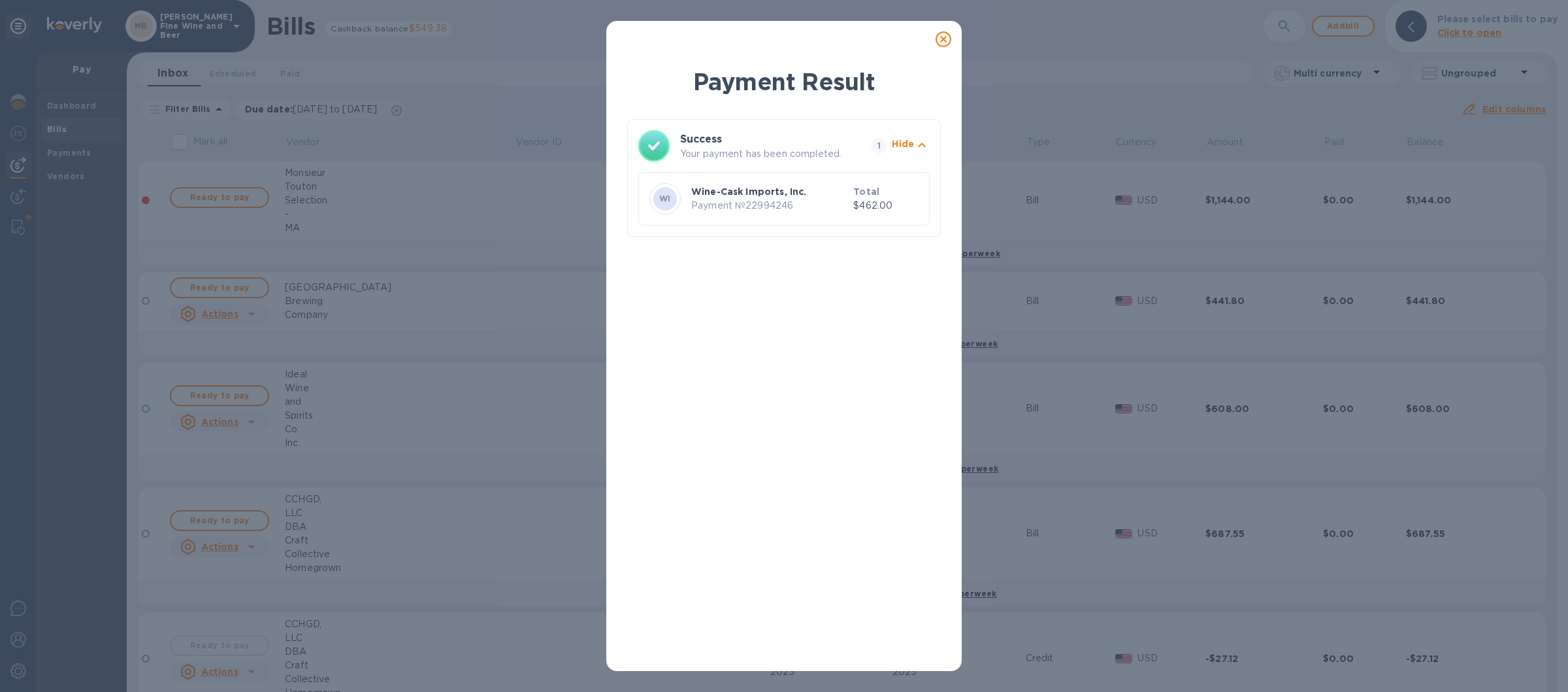
click at [942, 39] on icon at bounding box center [944, 40] width 16 height 16
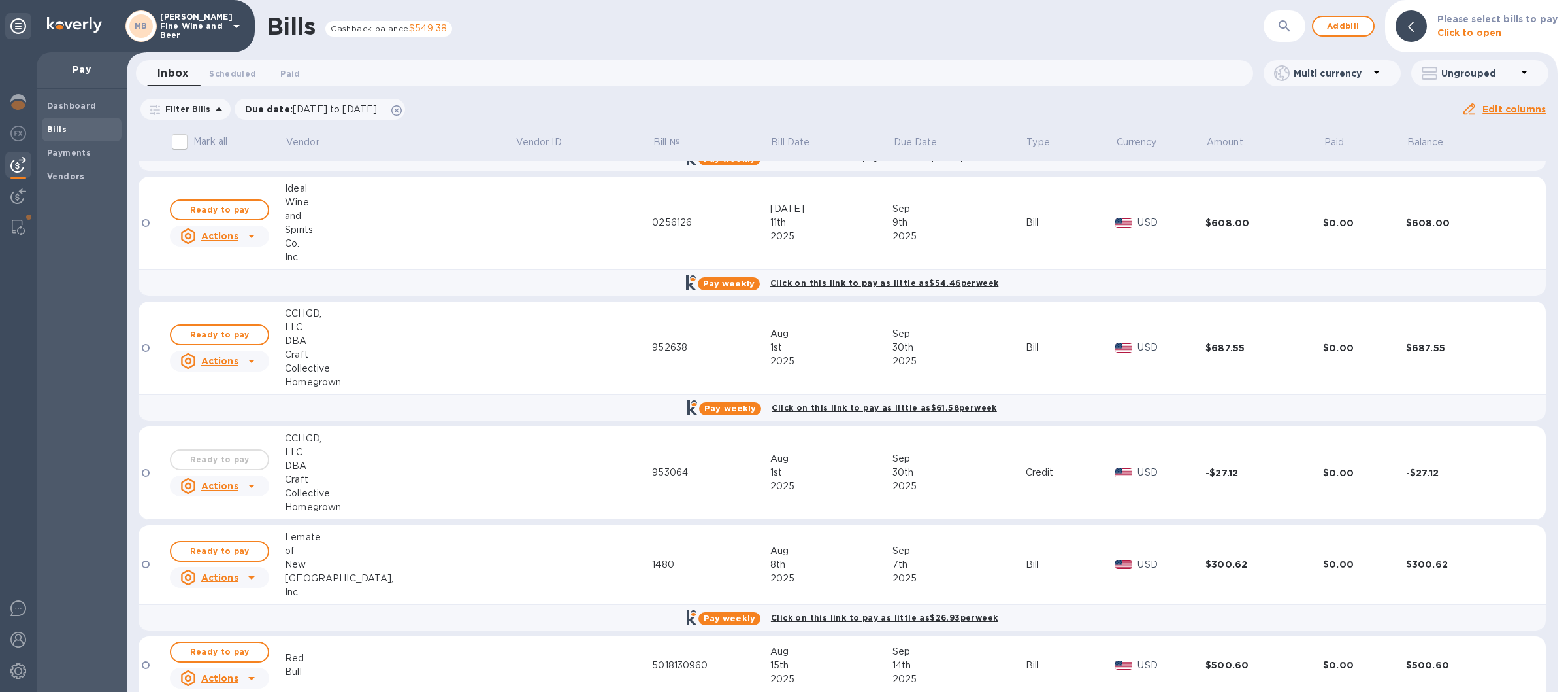
scroll to position [234, 0]
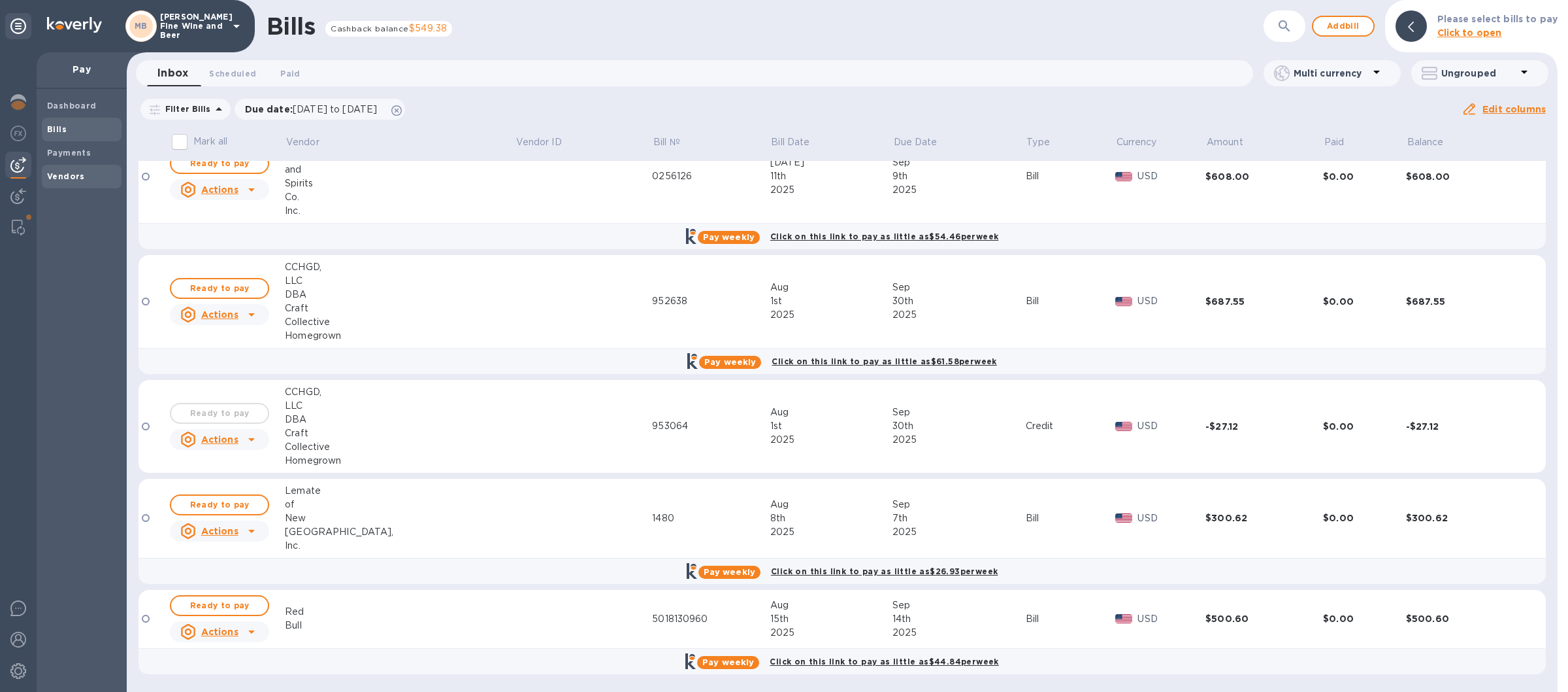
click at [82, 179] on b "Vendors" at bounding box center [66, 176] width 38 height 10
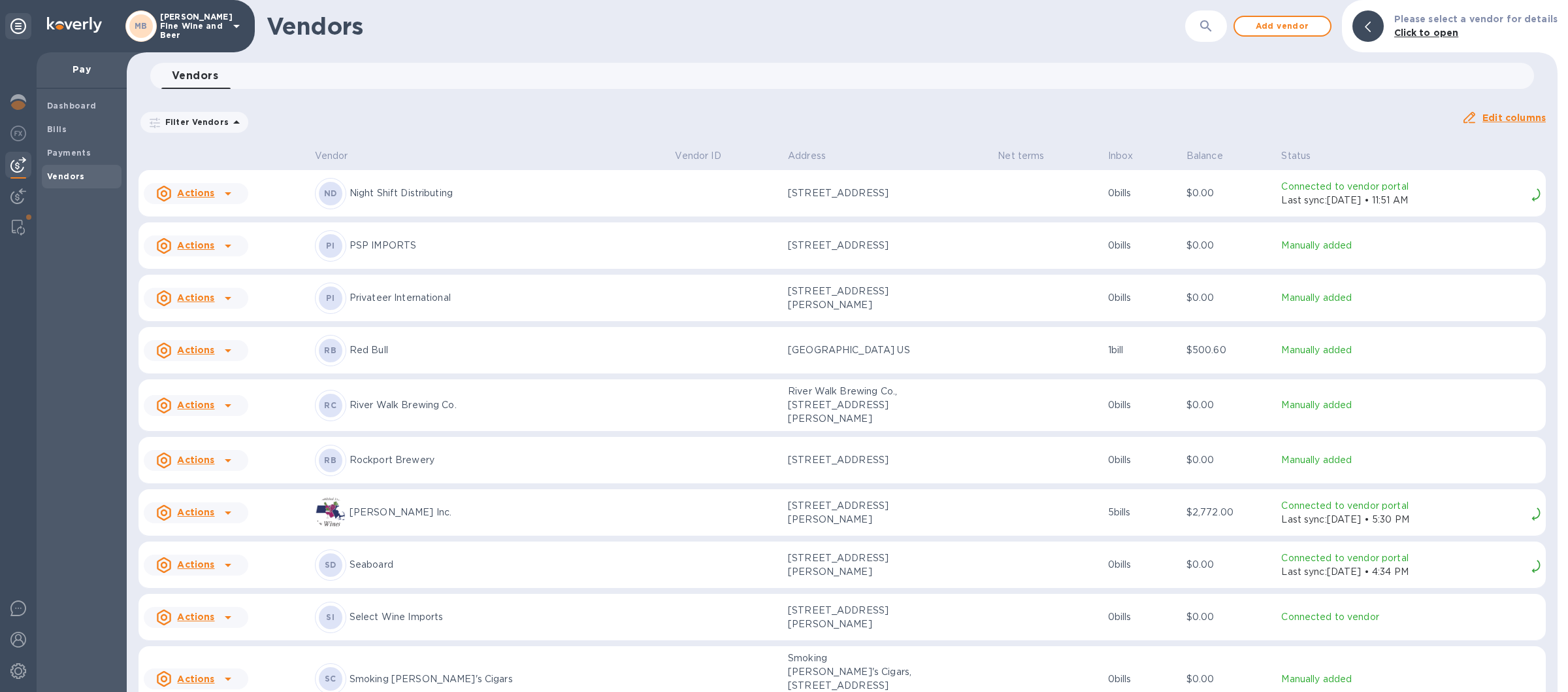
scroll to position [1881, 0]
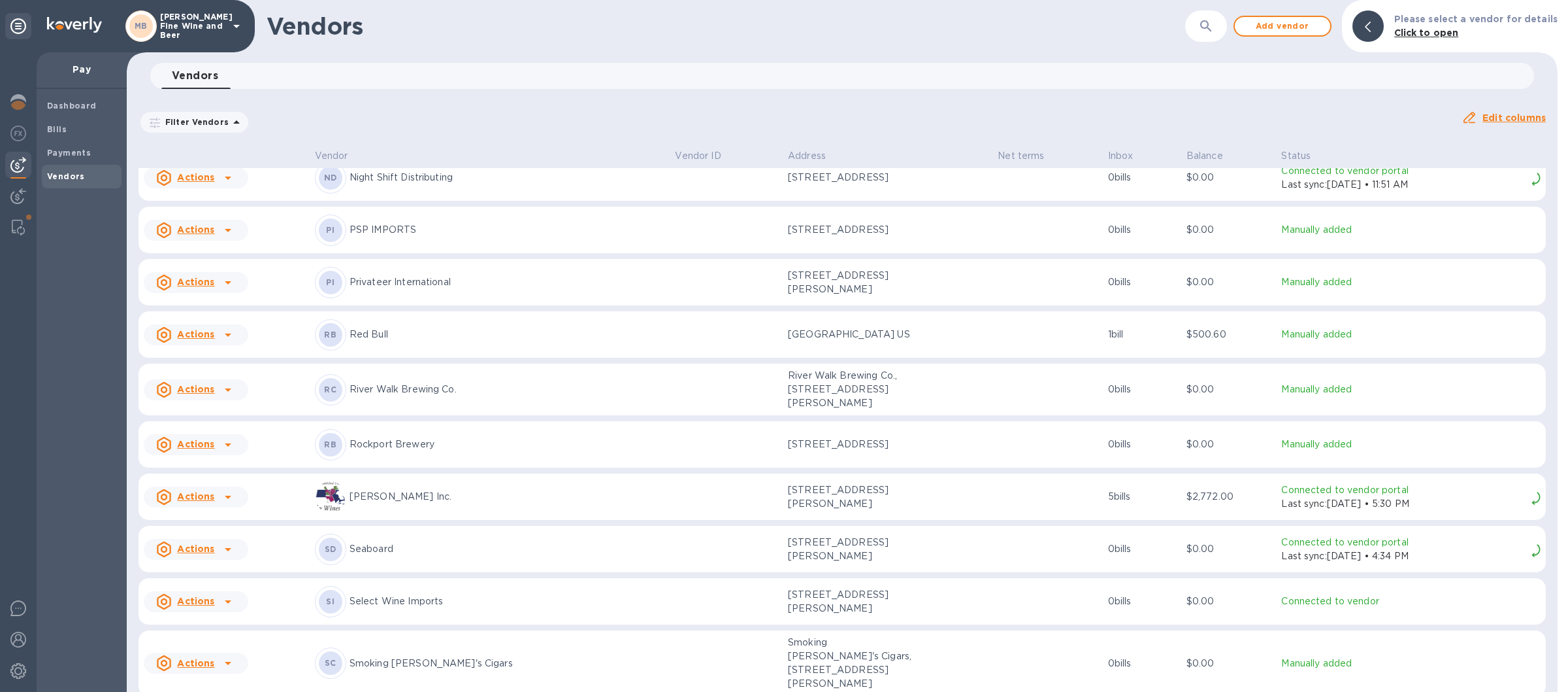
click at [401, 496] on p "[PERSON_NAME] Inc." at bounding box center [508, 496] width 316 height 14
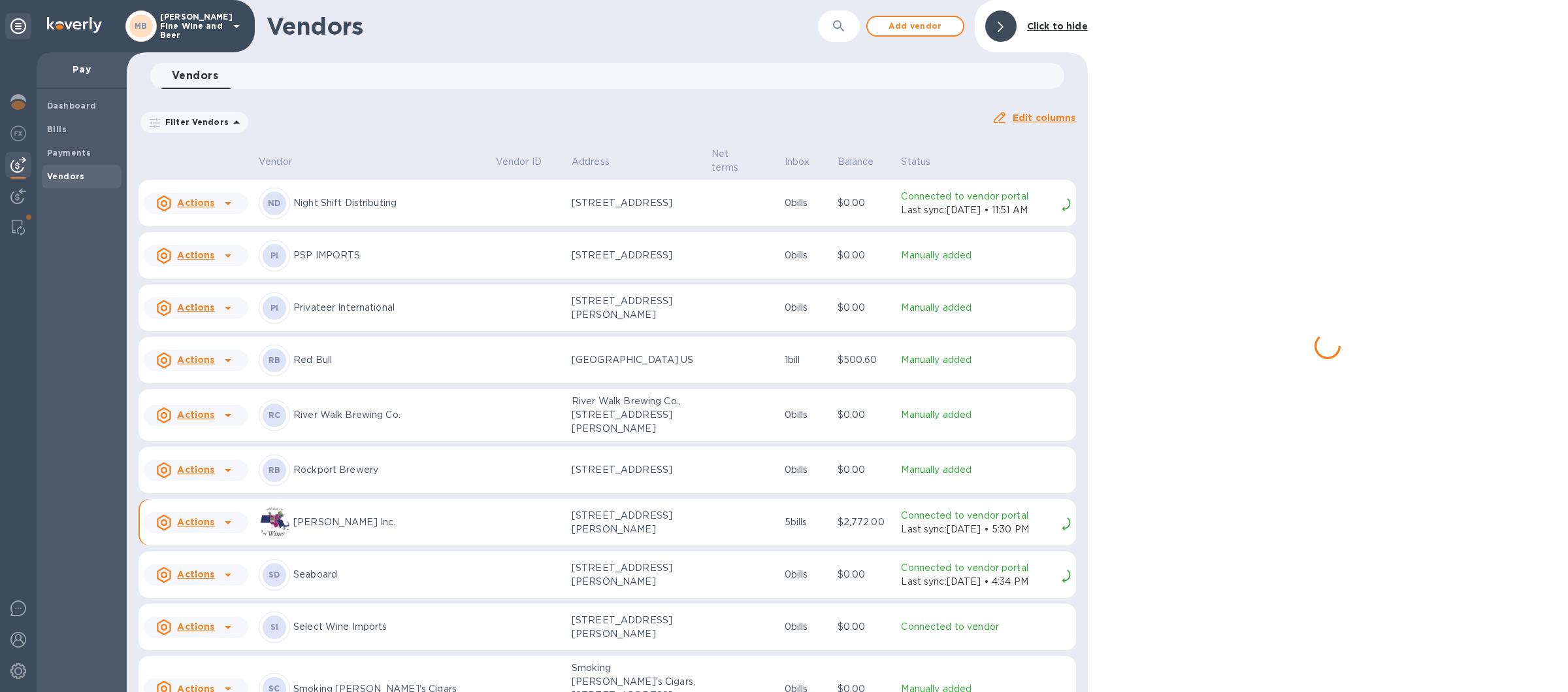
scroll to position [1912, 0]
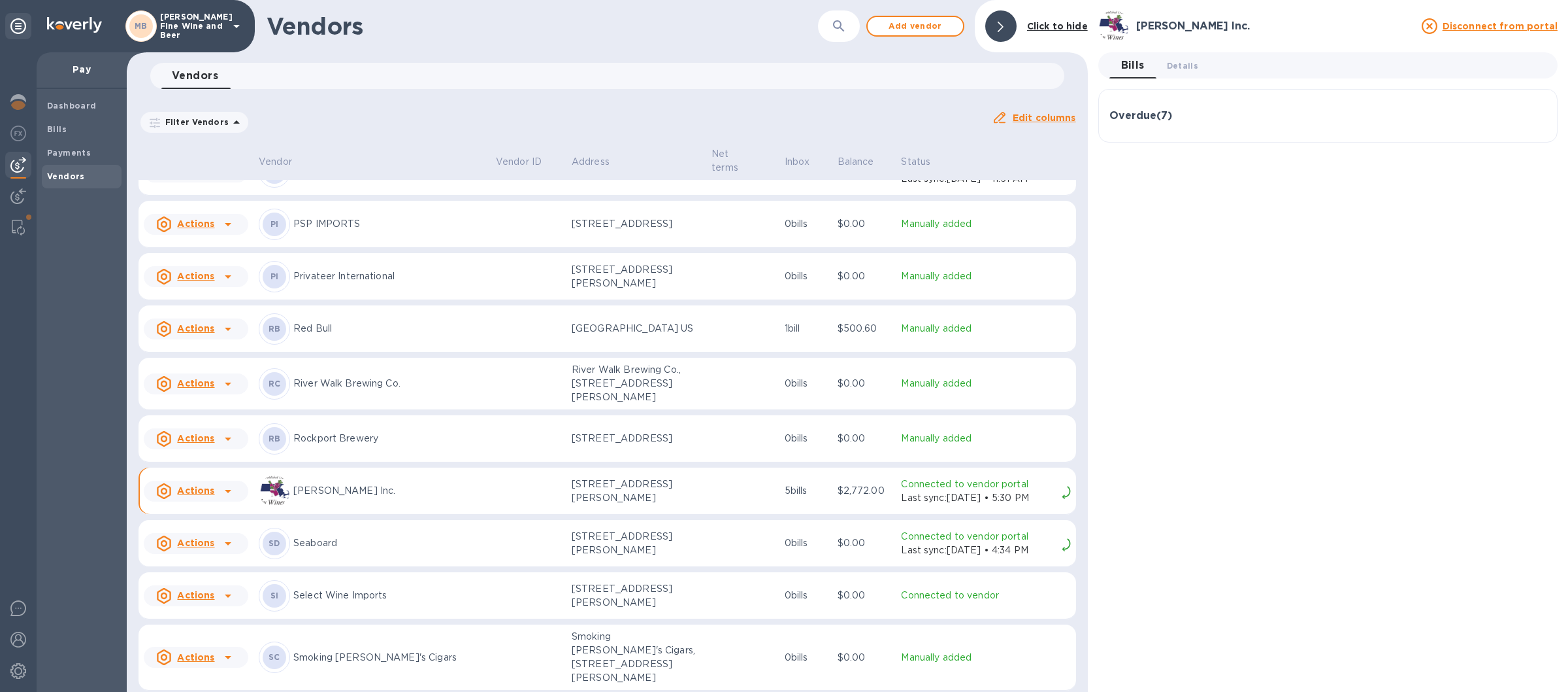
click at [1239, 109] on div "Overdue ( 7 )" at bounding box center [1328, 116] width 437 height 32
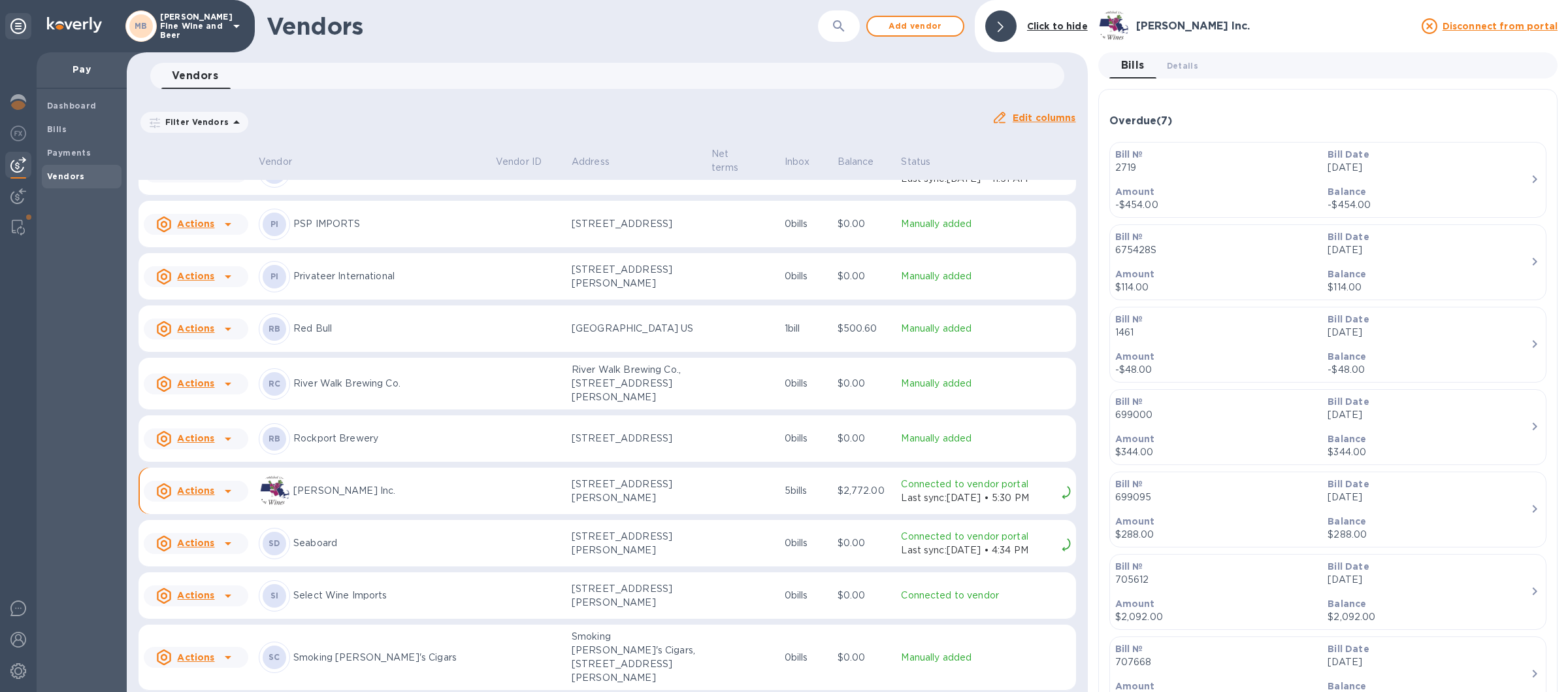
scroll to position [43, 0]
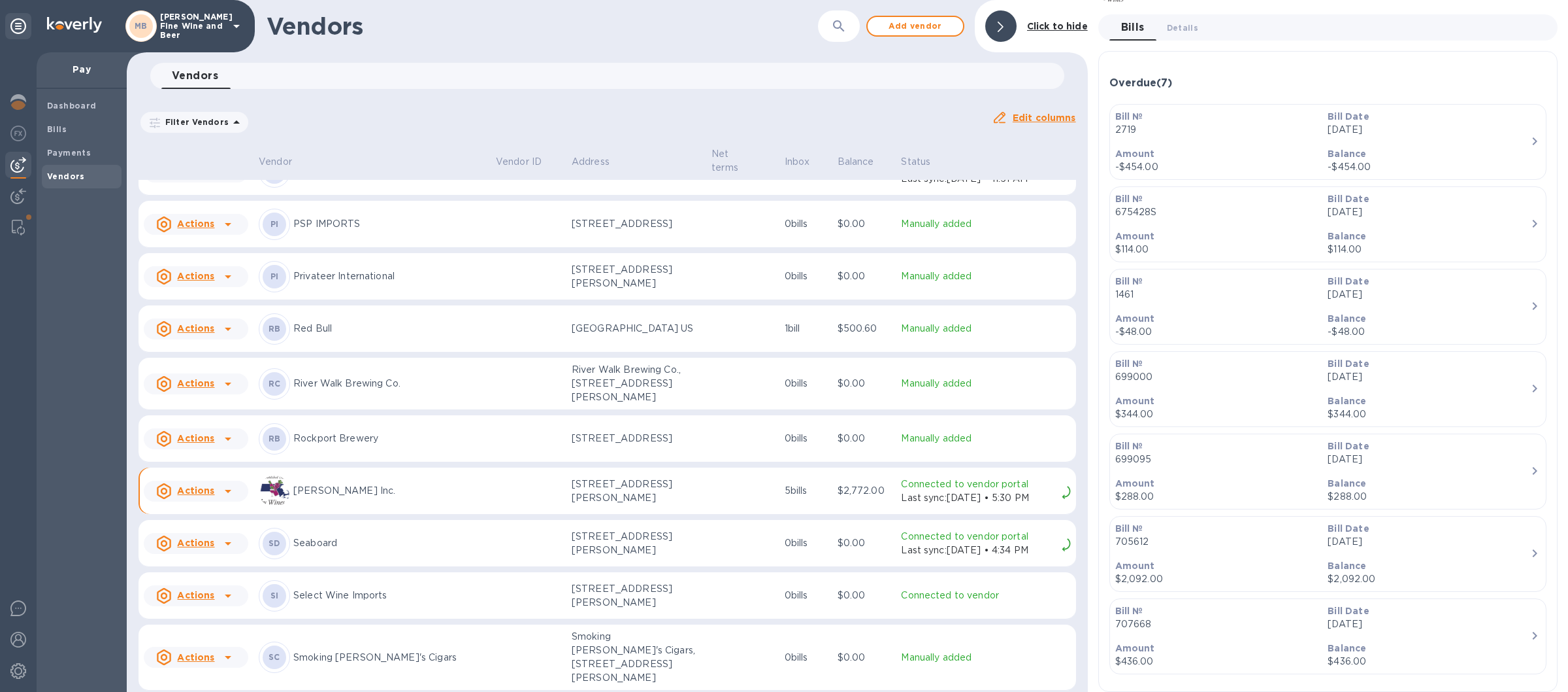
click at [1132, 20] on span "Bills 0" at bounding box center [1133, 27] width 24 height 18
click at [1145, 78] on h3 "Overdue ( 7 )" at bounding box center [1140, 84] width 63 height 12
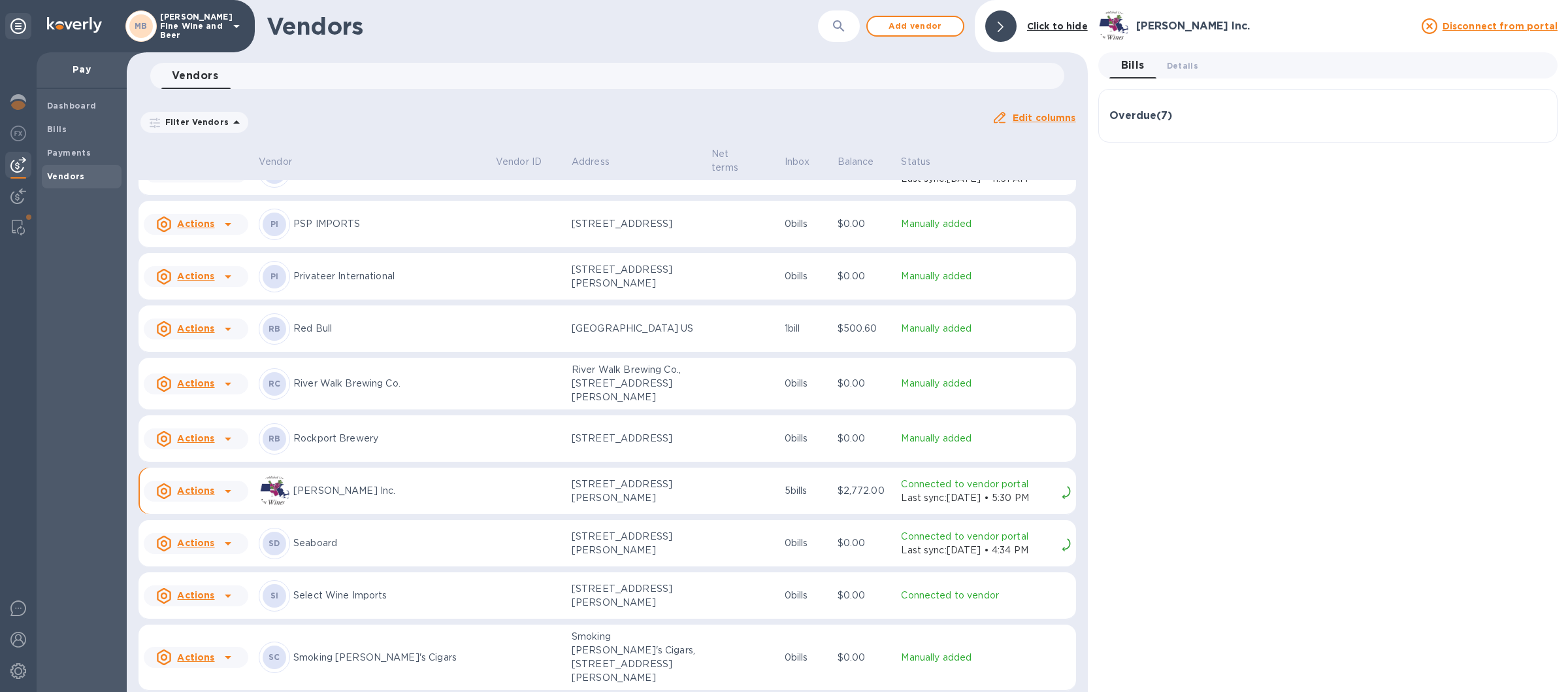
click at [1150, 111] on h3 "Overdue ( 7 )" at bounding box center [1140, 115] width 63 height 12
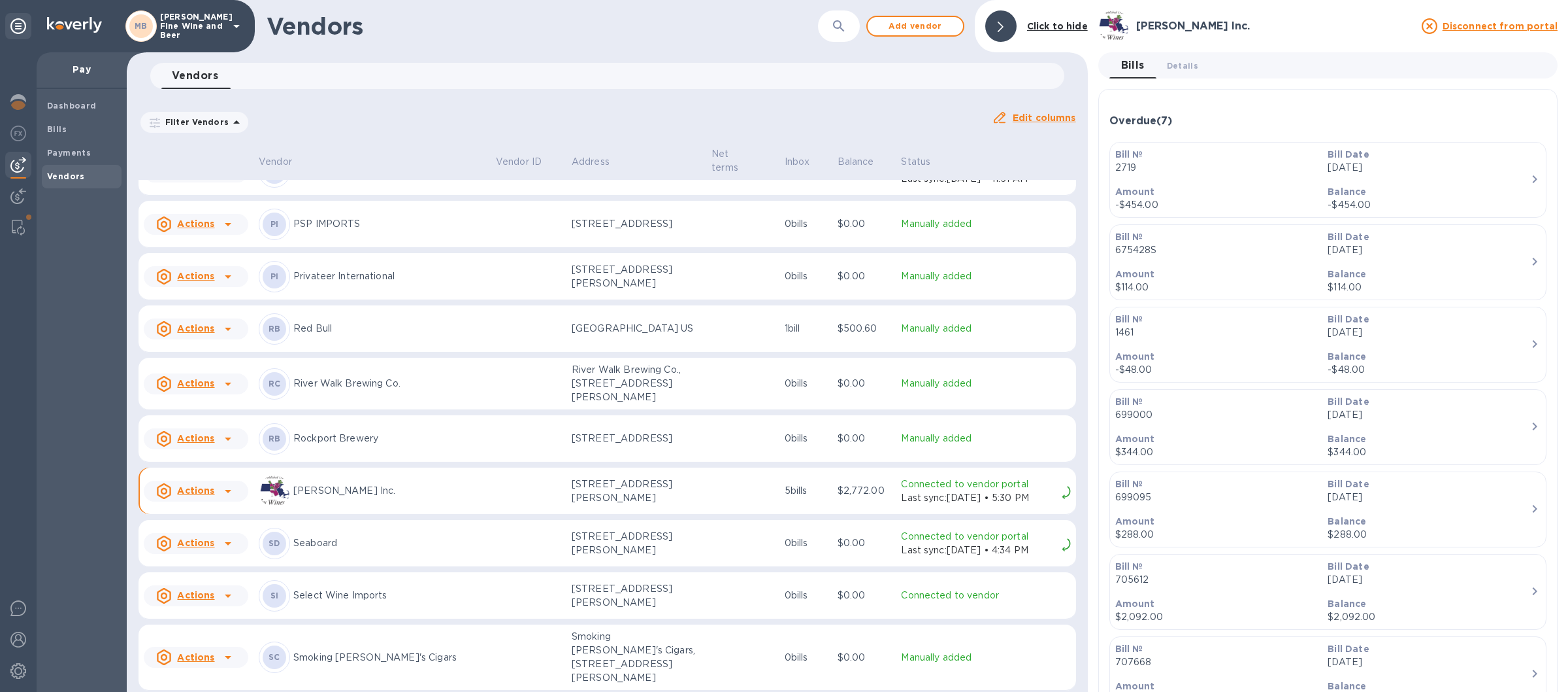
click at [1050, 117] on u "Edit columns" at bounding box center [1044, 117] width 64 height 11
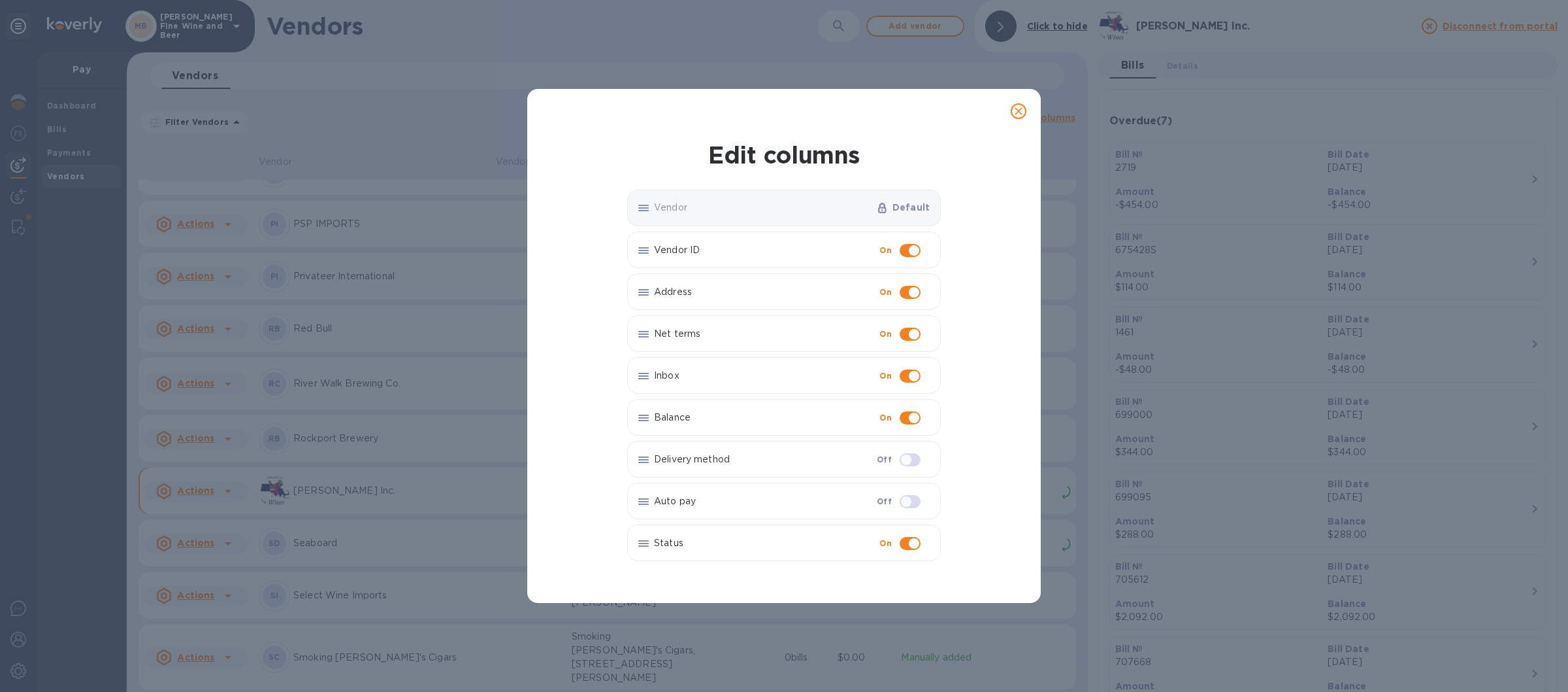
click at [1015, 105] on icon "close" at bounding box center [1019, 110] width 13 height 13
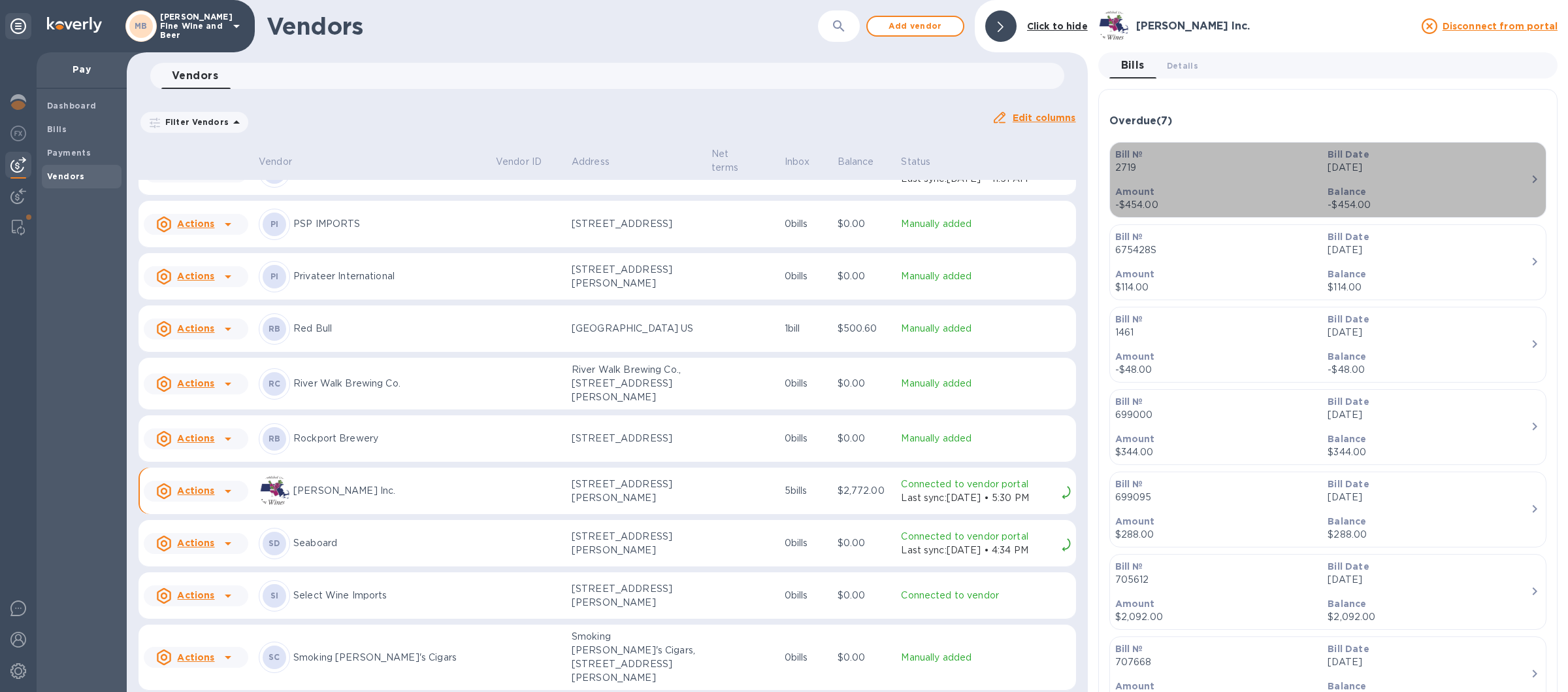
click at [1533, 179] on icon "button" at bounding box center [1535, 179] width 5 height 8
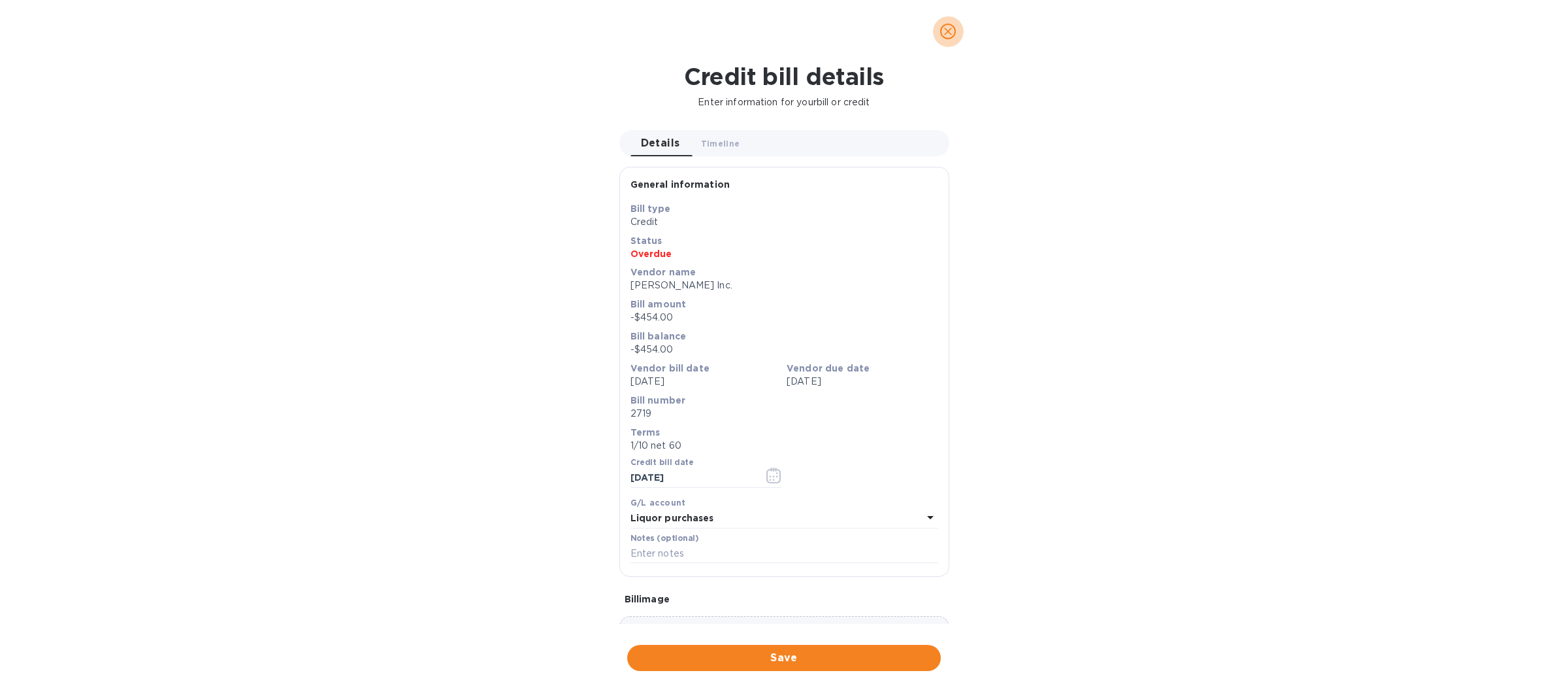
click at [947, 27] on icon "close" at bounding box center [947, 31] width 13 height 13
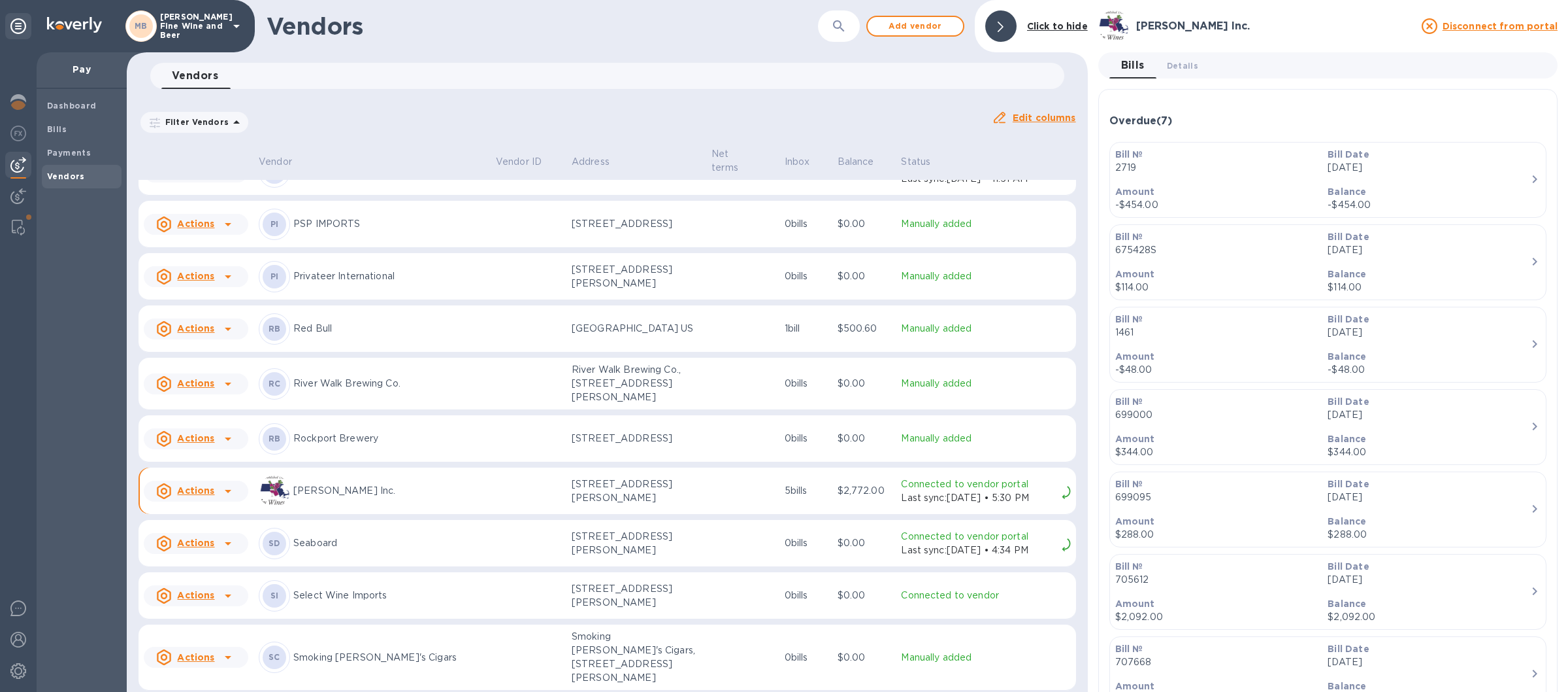
click at [165, 499] on icon at bounding box center [164, 491] width 16 height 16
click at [227, 566] on b "Disconnect from portal" at bounding box center [237, 564] width 115 height 11
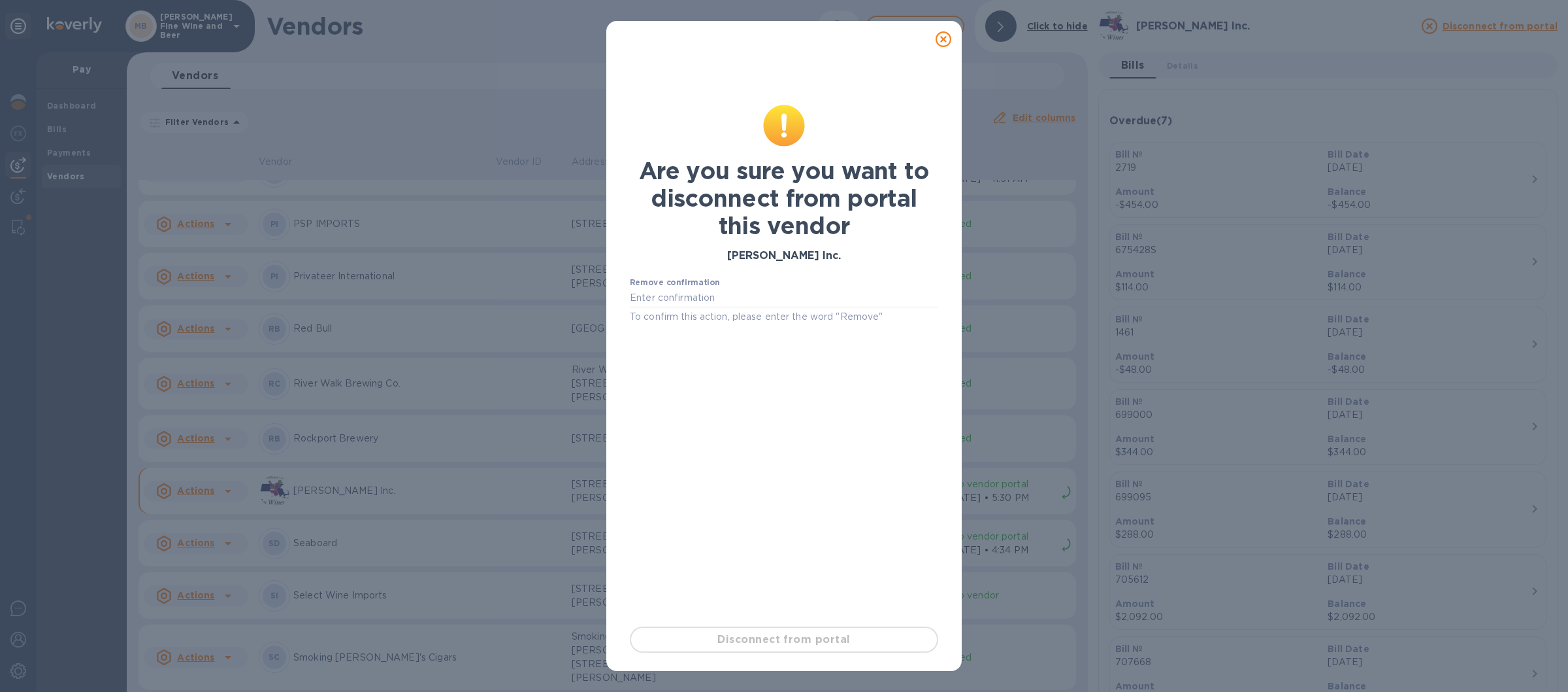
click at [941, 37] on icon at bounding box center [944, 40] width 16 height 16
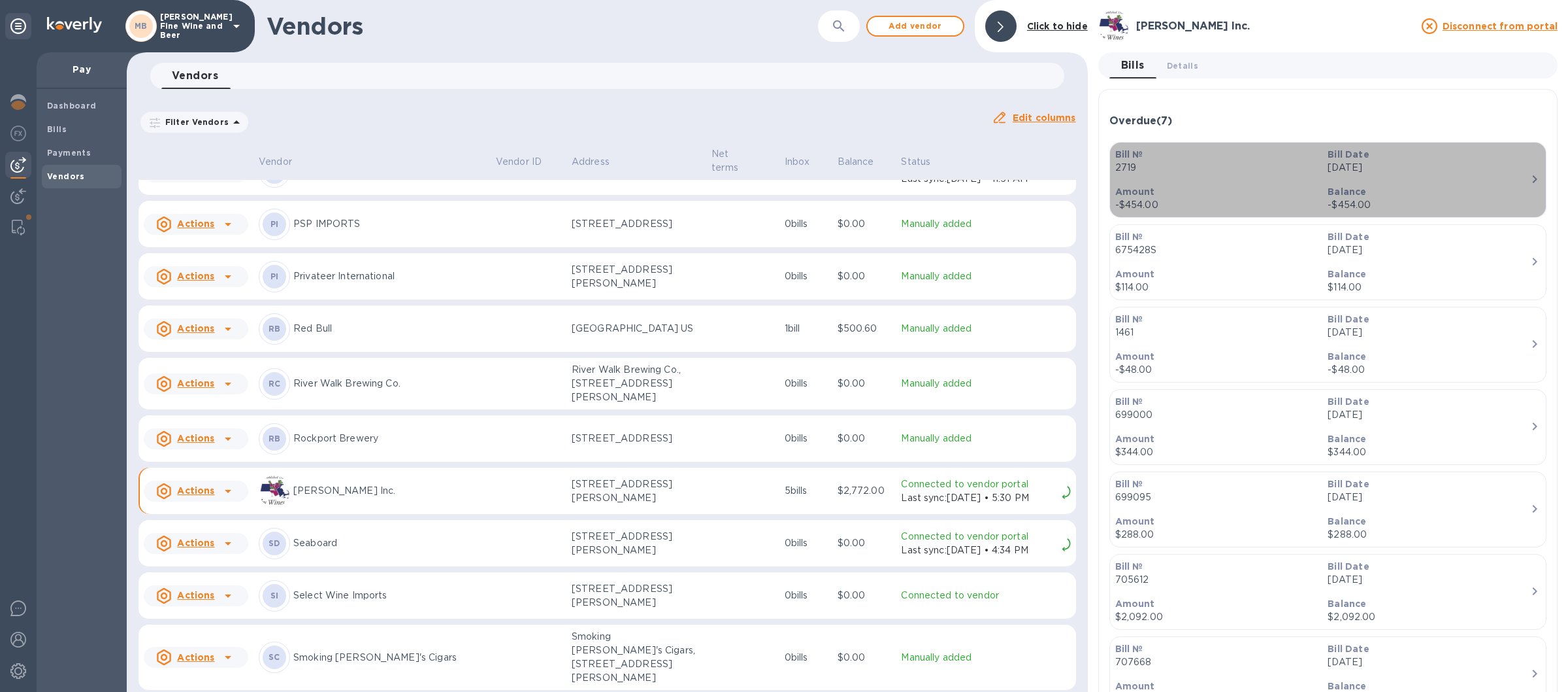
click at [1527, 179] on icon "button" at bounding box center [1535, 179] width 16 height 16
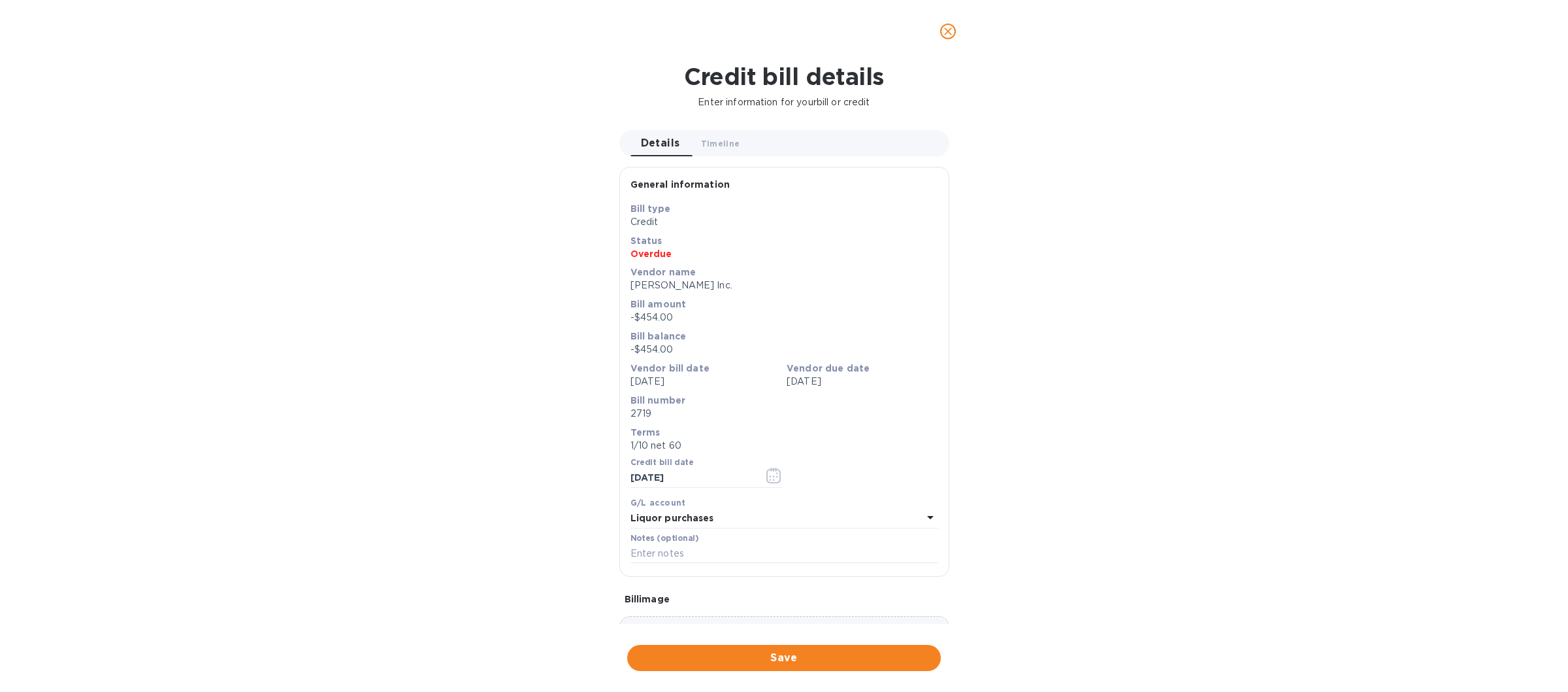
click at [946, 33] on icon "close" at bounding box center [947, 31] width 13 height 13
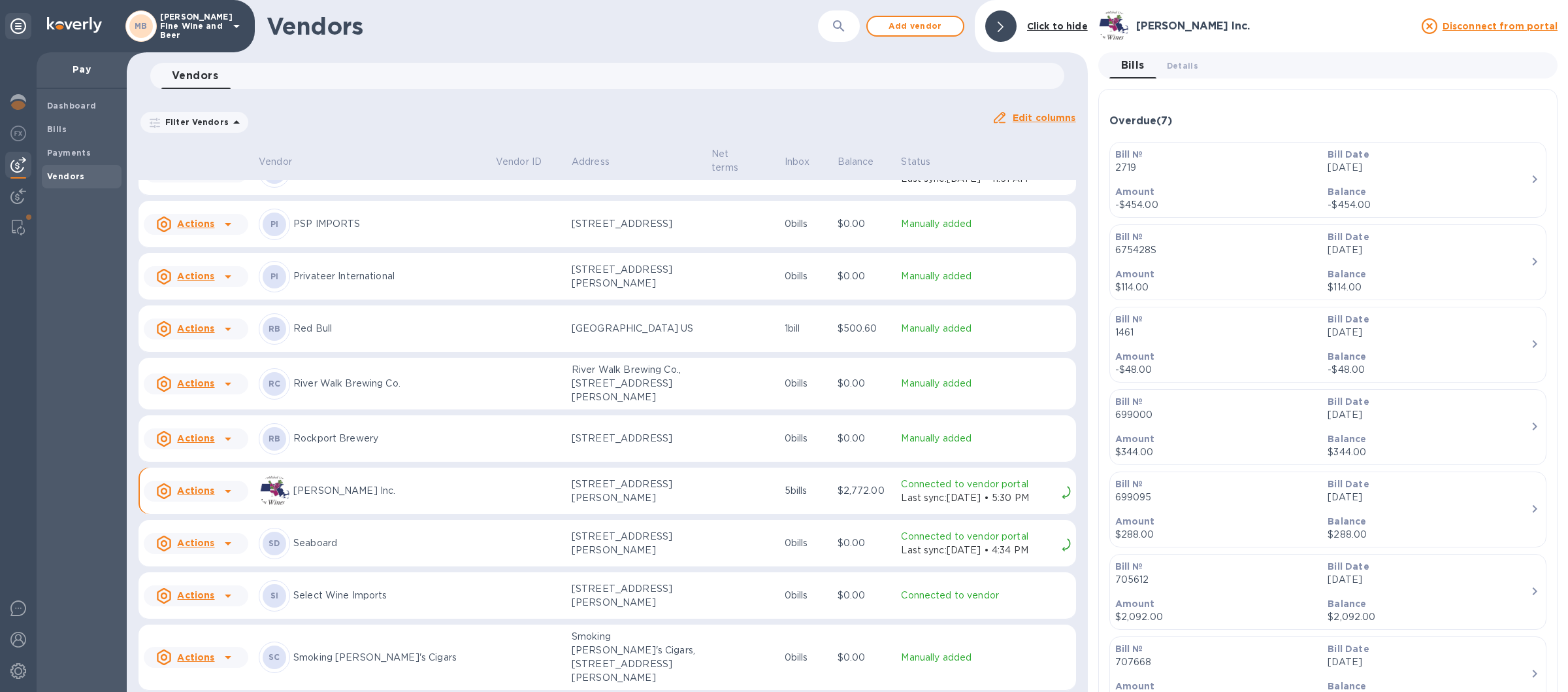
click at [180, 495] on u "Actions" at bounding box center [195, 490] width 37 height 11
click at [1031, 119] on div at bounding box center [784, 346] width 1568 height 692
click at [1031, 117] on u "Edit columns" at bounding box center [1044, 117] width 64 height 11
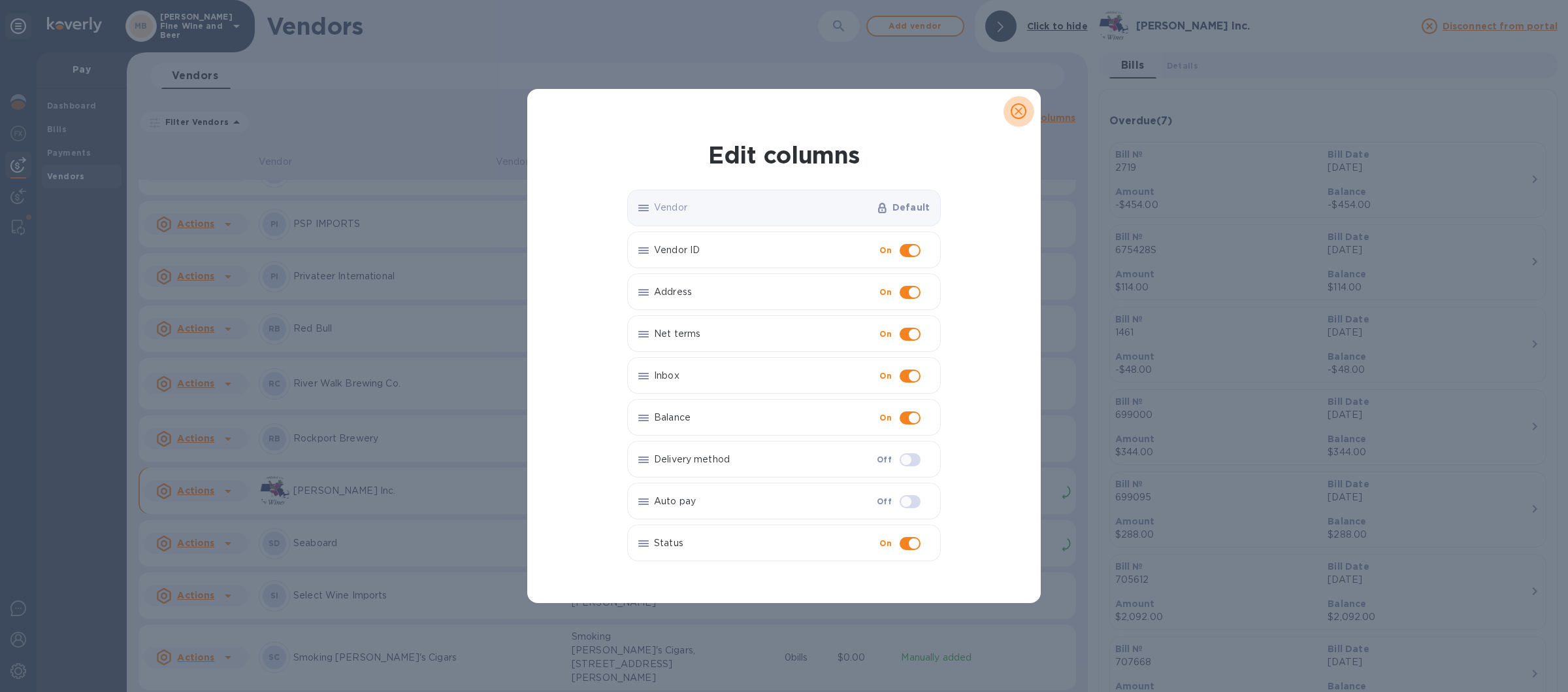
click at [1014, 109] on icon "close" at bounding box center [1019, 110] width 13 height 13
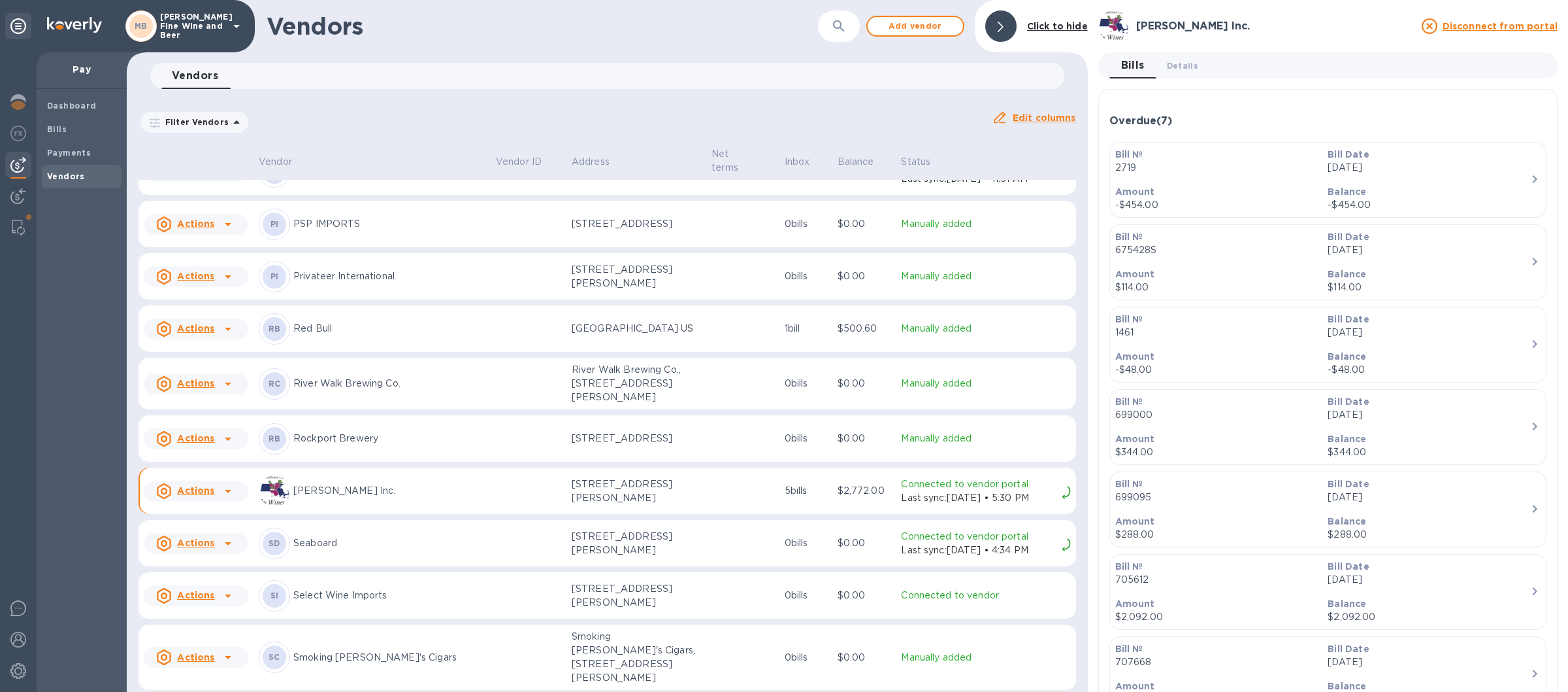
click at [1205, 117] on div "Overdue ( 7 )" at bounding box center [1328, 121] width 437 height 12
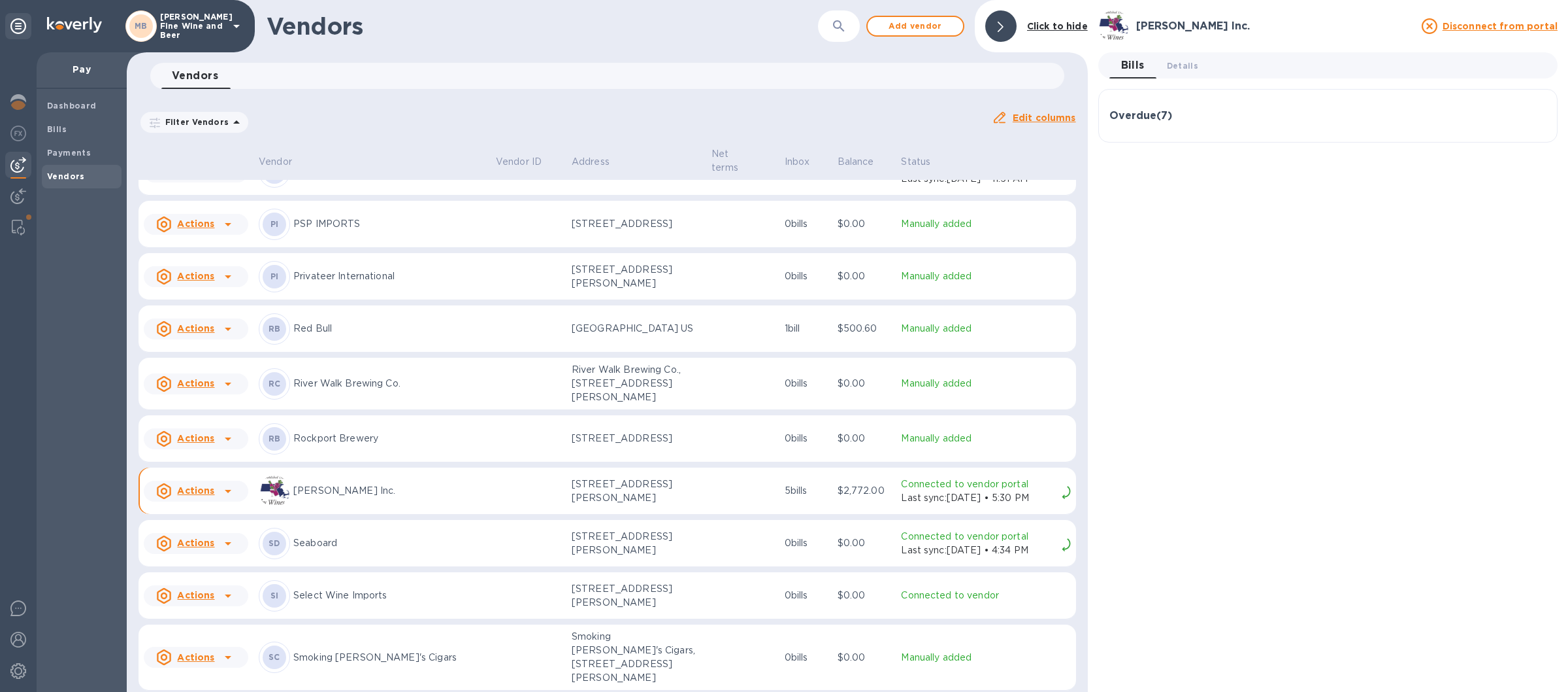
click at [305, 497] on p "[PERSON_NAME] Inc." at bounding box center [389, 491] width 192 height 14
click at [192, 495] on u "Actions" at bounding box center [195, 490] width 37 height 11
click at [160, 508] on div at bounding box center [784, 346] width 1568 height 692
click at [160, 499] on icon at bounding box center [164, 491] width 16 height 16
click at [190, 511] on div at bounding box center [784, 346] width 1568 height 692
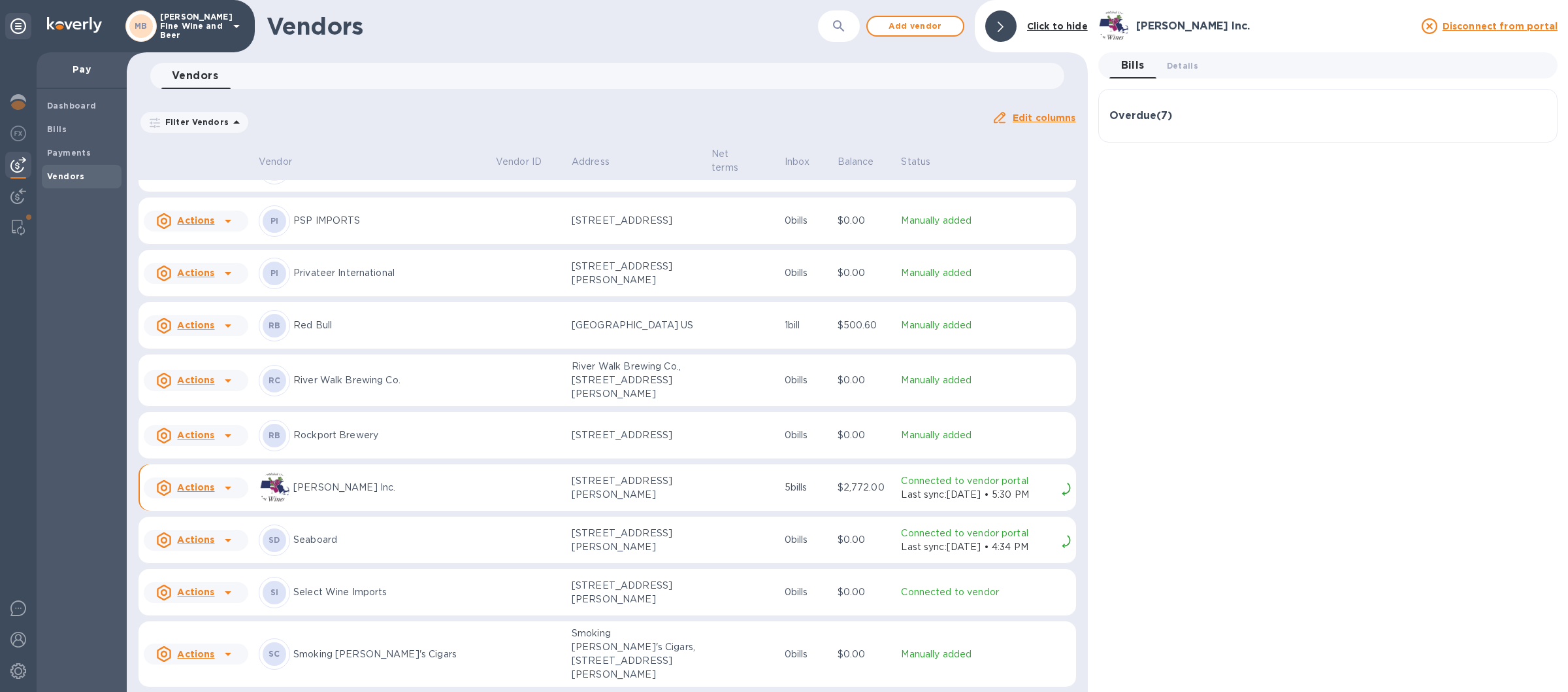
scroll to position [1866, 0]
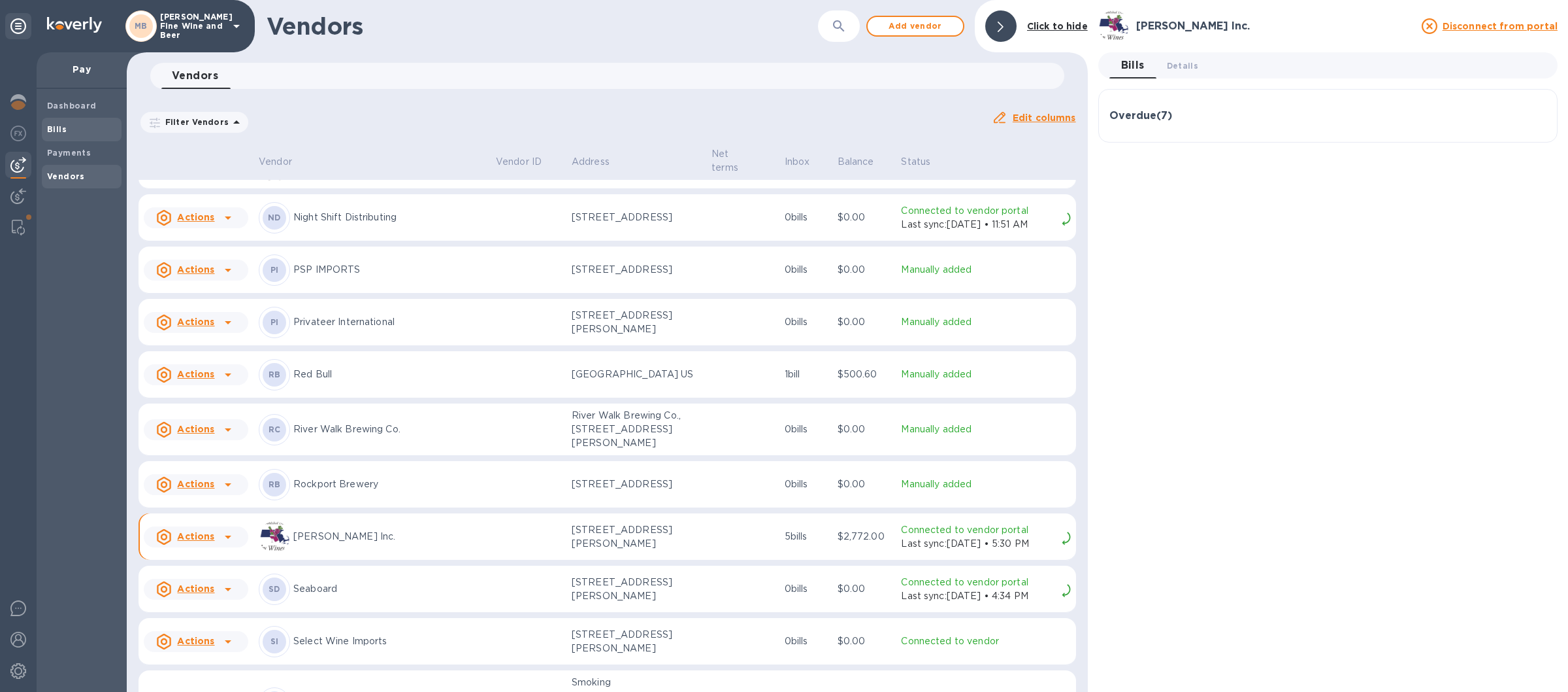
click at [70, 121] on div "Bills" at bounding box center [81, 129] width 79 height 24
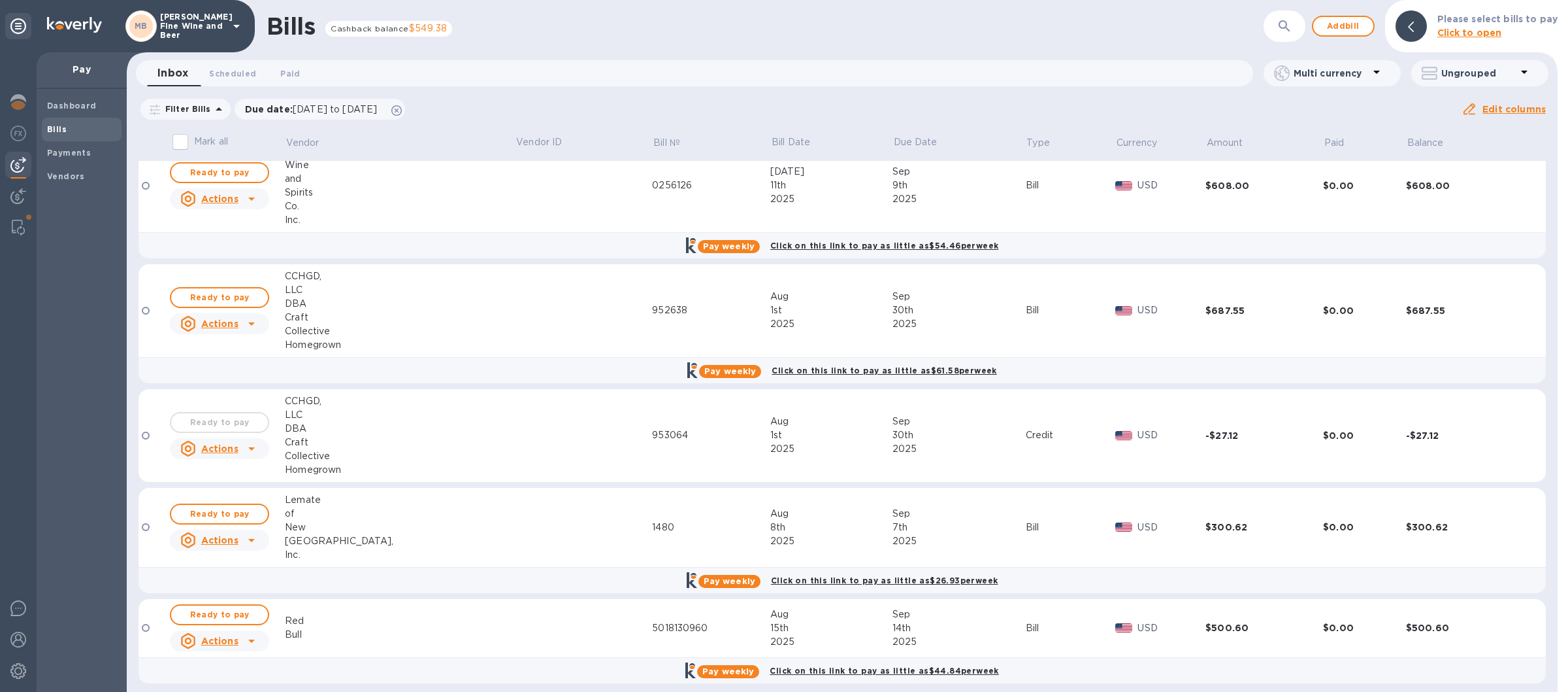
scroll to position [234, 0]
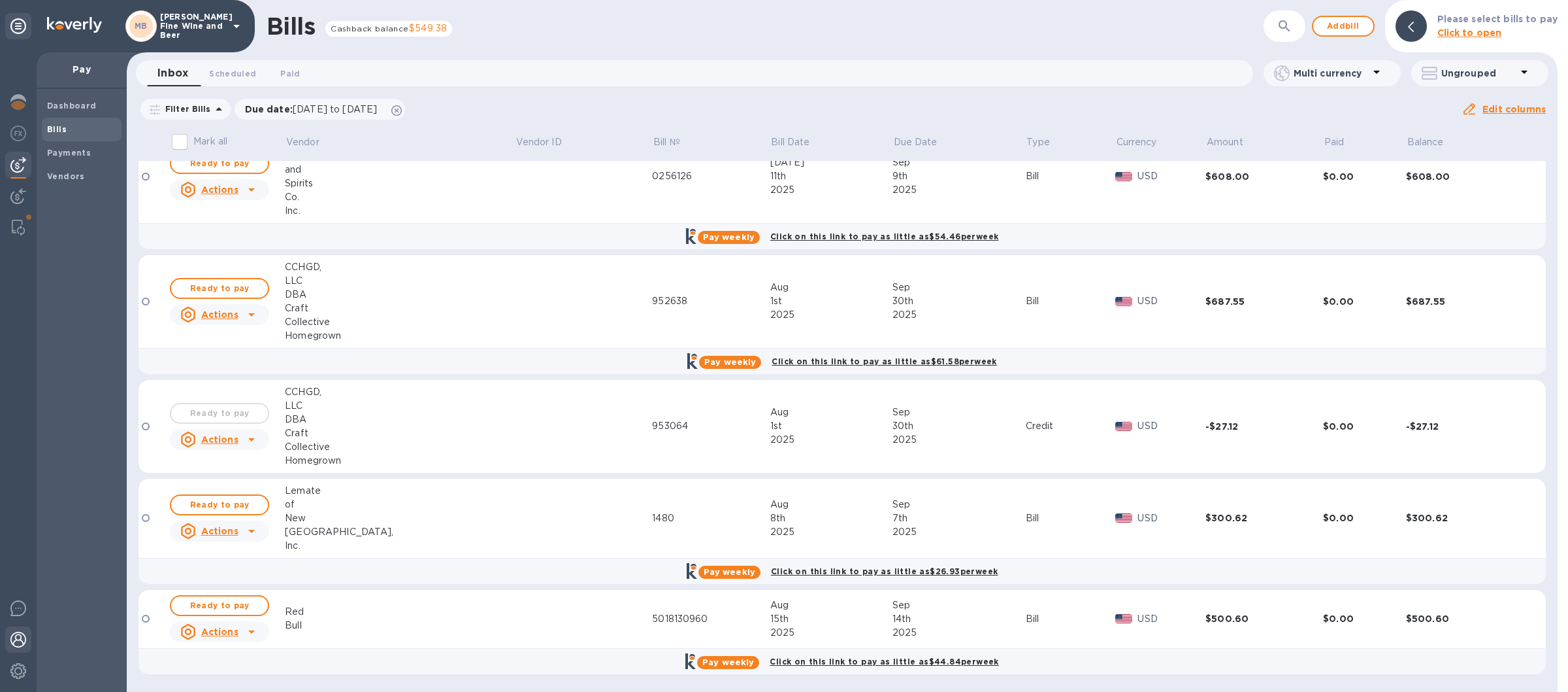
click at [20, 632] on img at bounding box center [19, 639] width 16 height 16
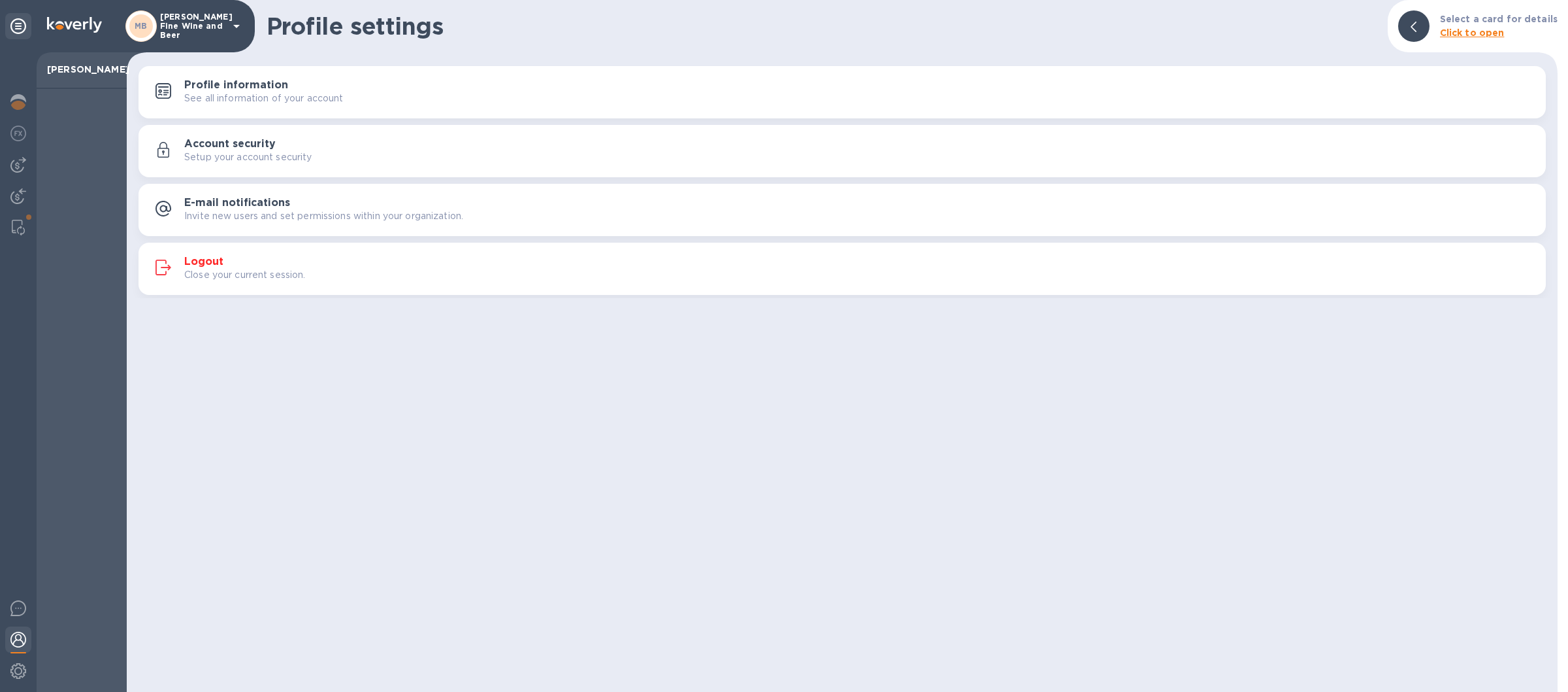
click at [536, 262] on div "Logout Close your current session." at bounding box center [860, 268] width 1351 height 26
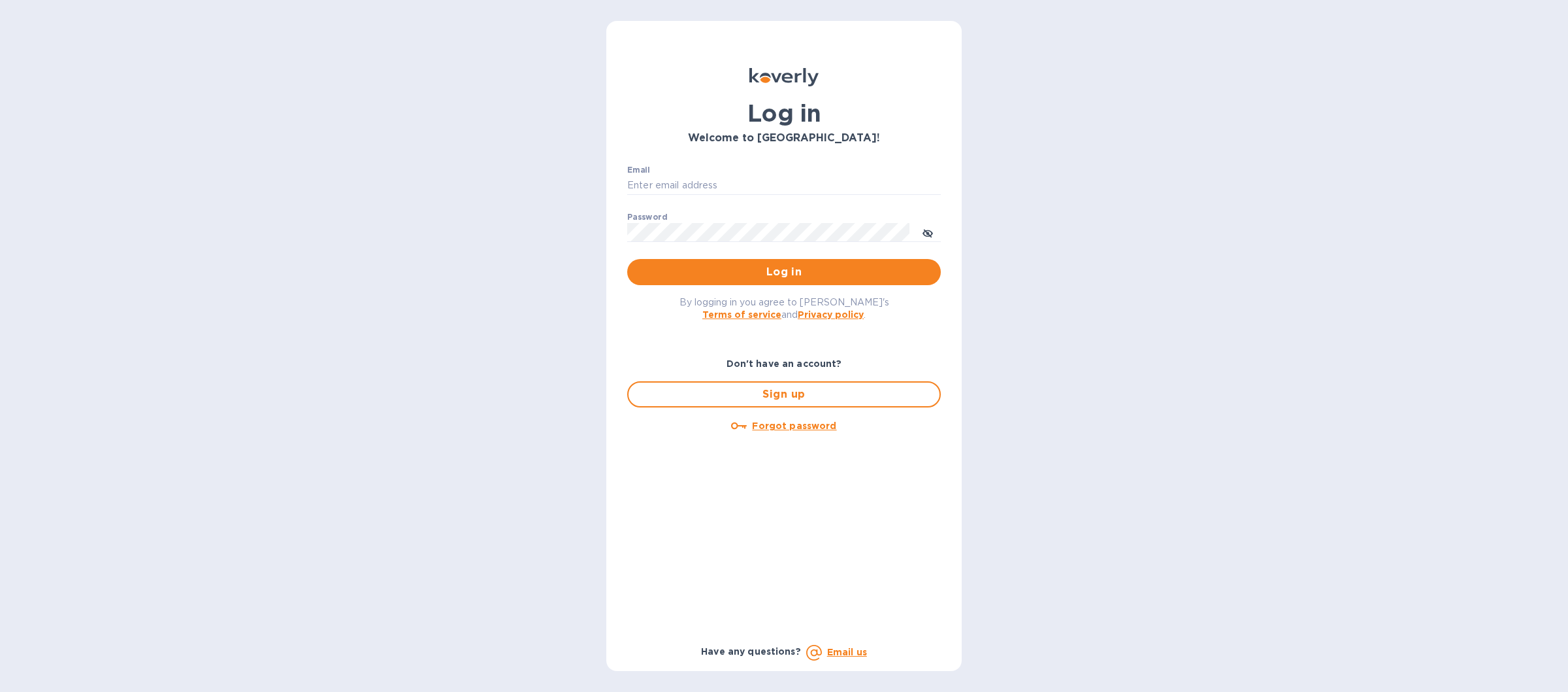
type input "[EMAIL_ADDRESS][DOMAIN_NAME]"
